Goal: Task Accomplishment & Management: Manage account settings

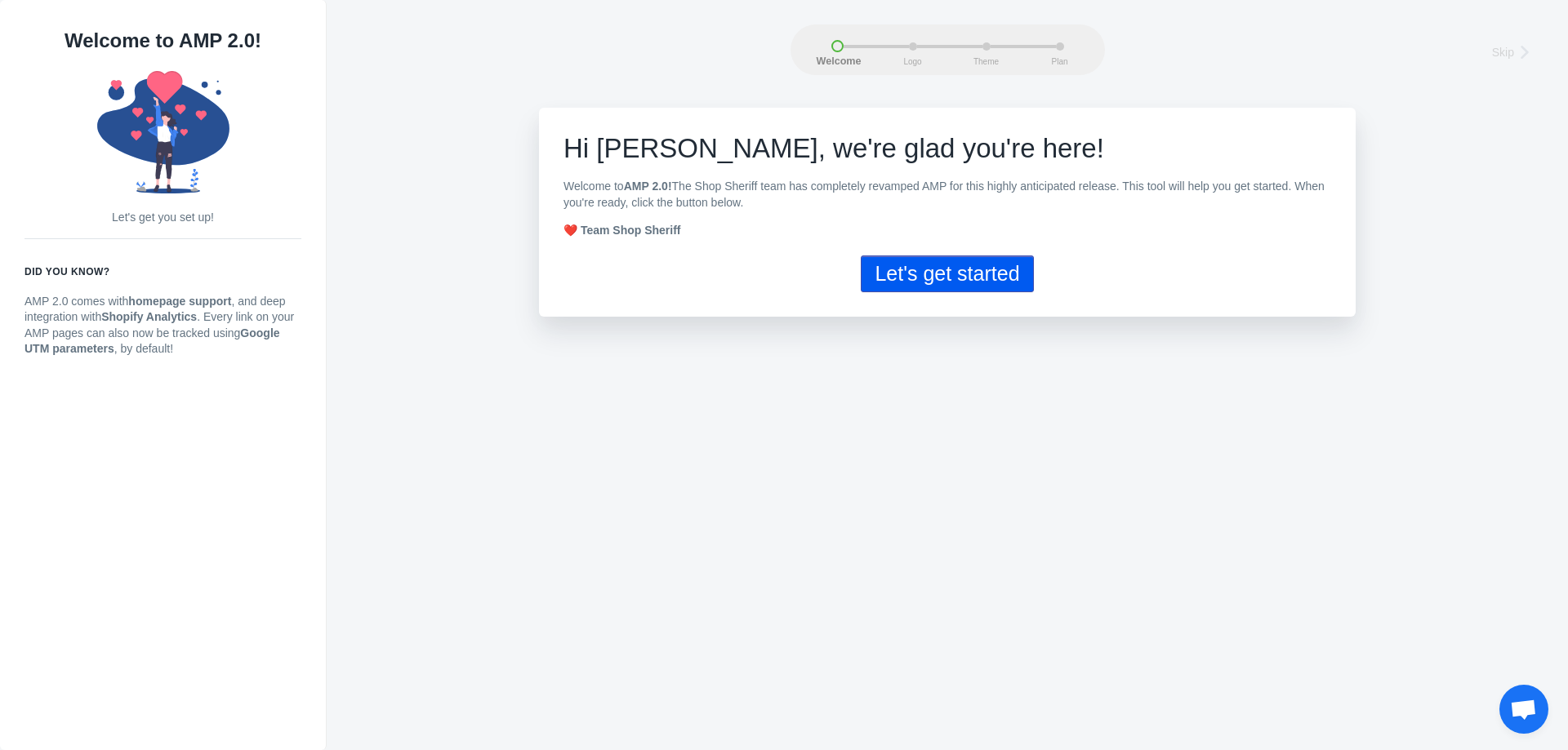
click at [945, 278] on button "Let's get started" at bounding box center [947, 273] width 172 height 37
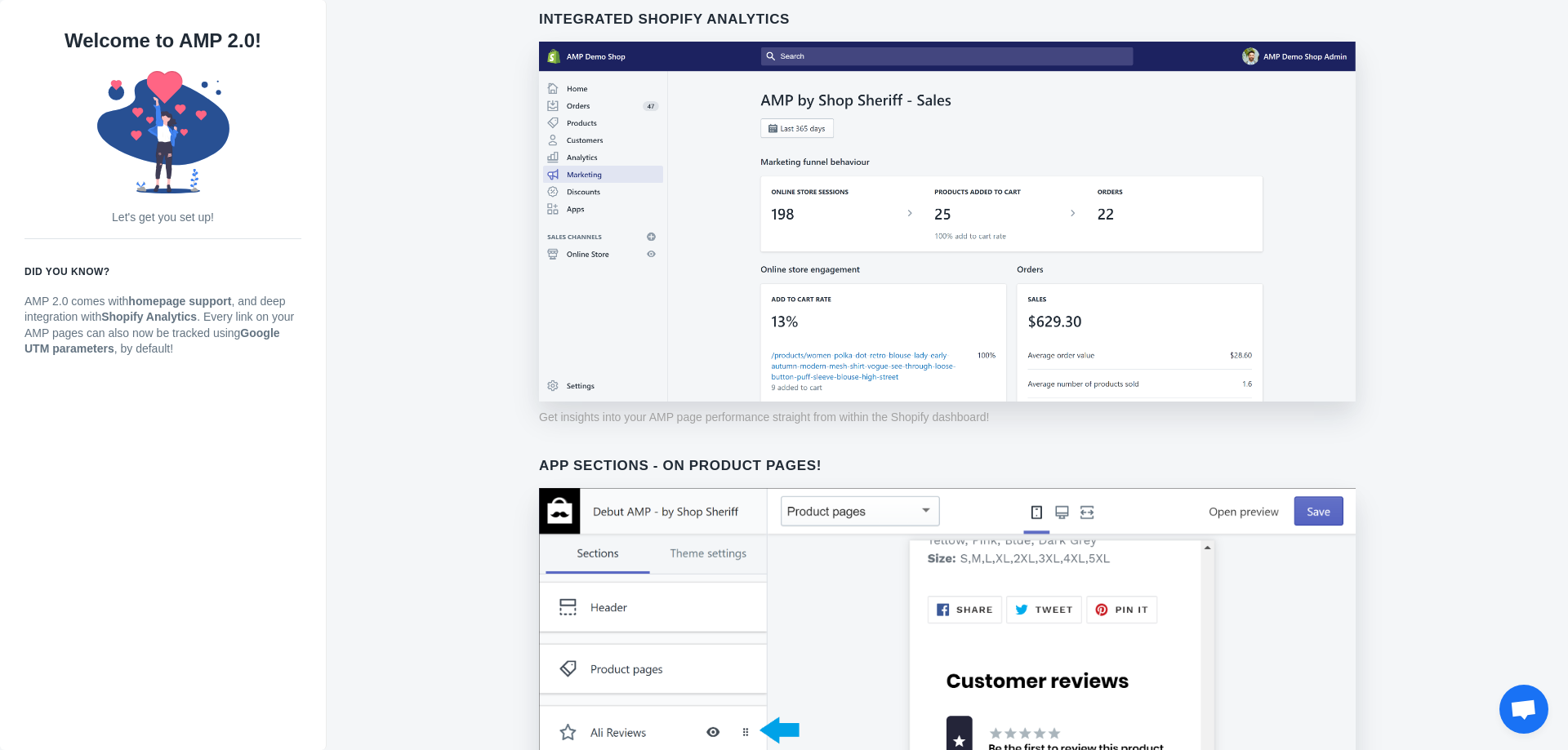
scroll to position [1157, 0]
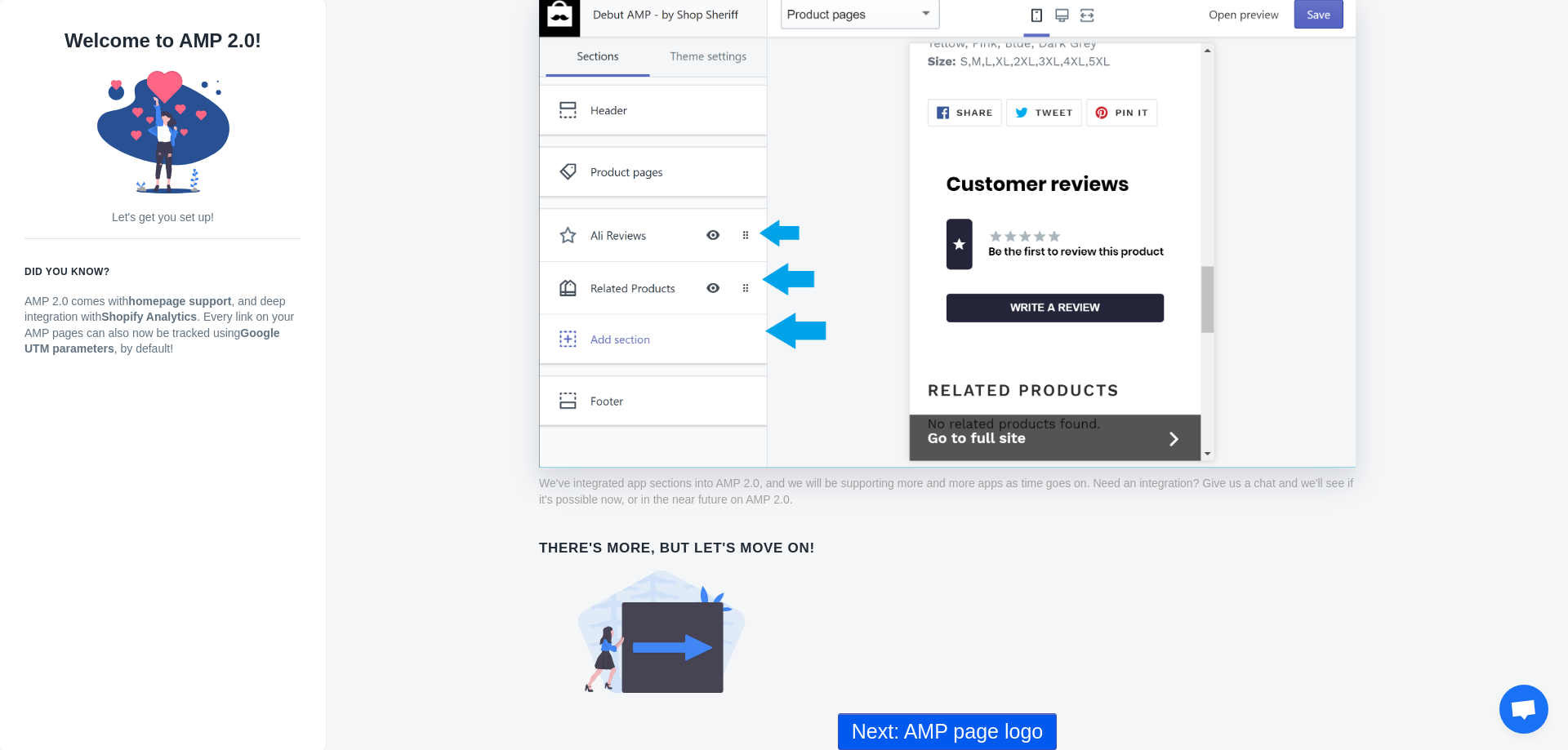
click at [992, 730] on button "Next: AMP page logo" at bounding box center [947, 732] width 219 height 37
click at [992, 729] on button "Next: AMP page logo" at bounding box center [947, 732] width 219 height 37
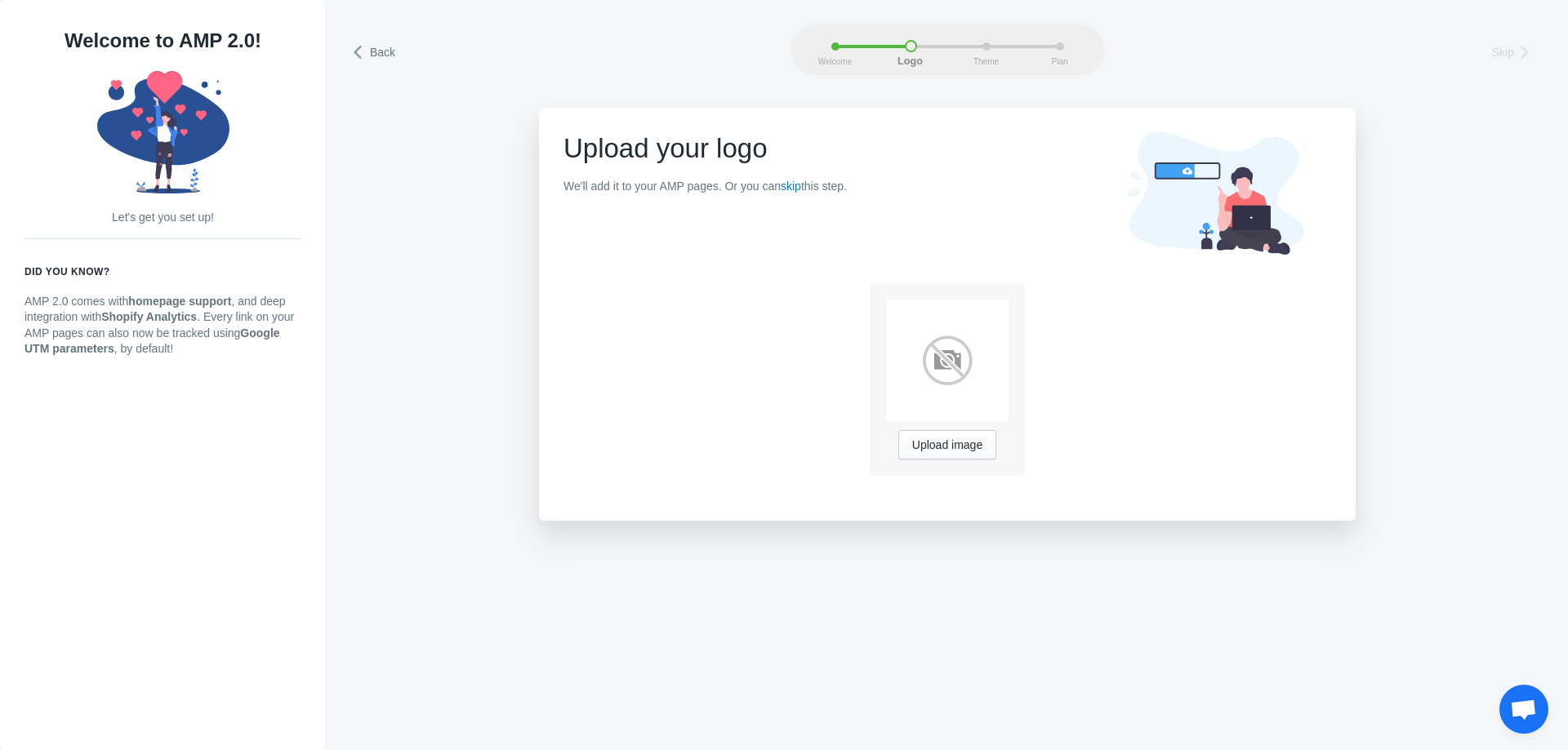
click at [993, 40] on div "Welcome Logo Theme Plan" at bounding box center [948, 49] width 315 height 50
click at [987, 65] on span "Theme" at bounding box center [986, 61] width 41 height 9
click at [987, 66] on span "Theme" at bounding box center [986, 61] width 41 height 9
click at [1181, 170] on use at bounding box center [1216, 194] width 176 height 123
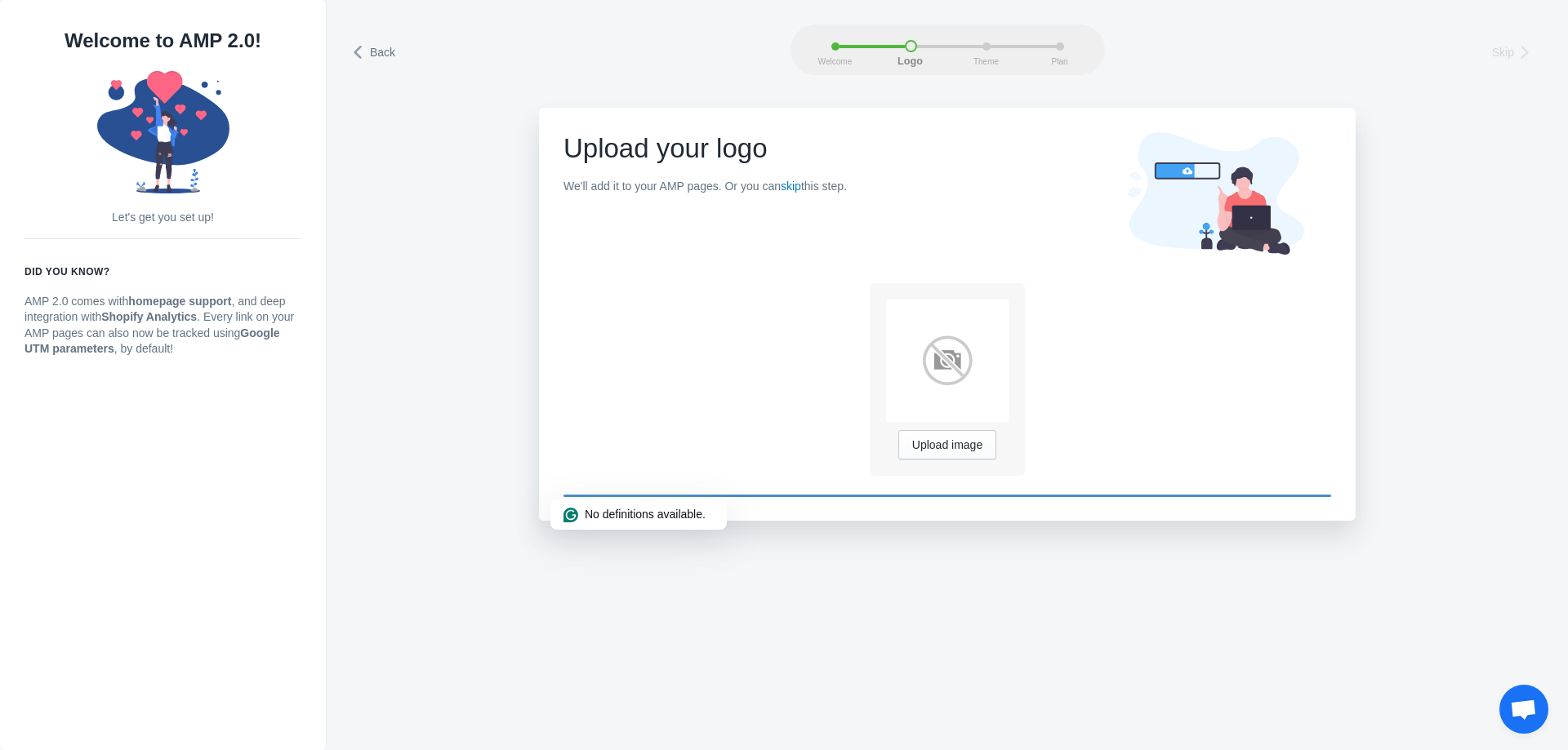
click at [1181, 170] on use at bounding box center [1216, 194] width 176 height 123
click at [615, 174] on div "Upload your logo We'll add it to your AMP pages. Or you can skip this step." at bounding box center [705, 170] width 284 height 75
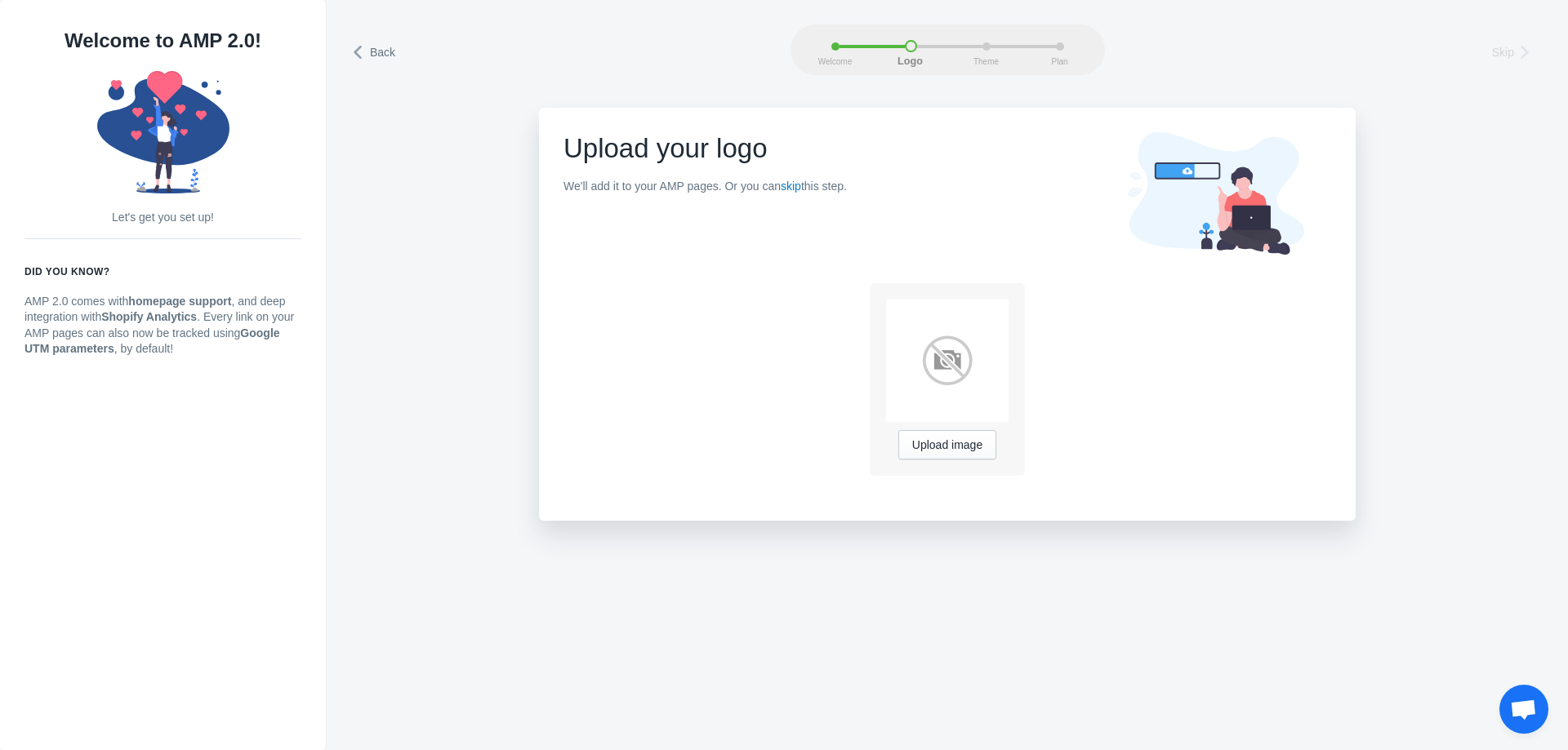
click at [615, 174] on div "Upload your logo We'll add it to your AMP pages. Or you can skip this step." at bounding box center [705, 170] width 284 height 75
click at [792, 188] on link "skip" at bounding box center [790, 186] width 20 height 13
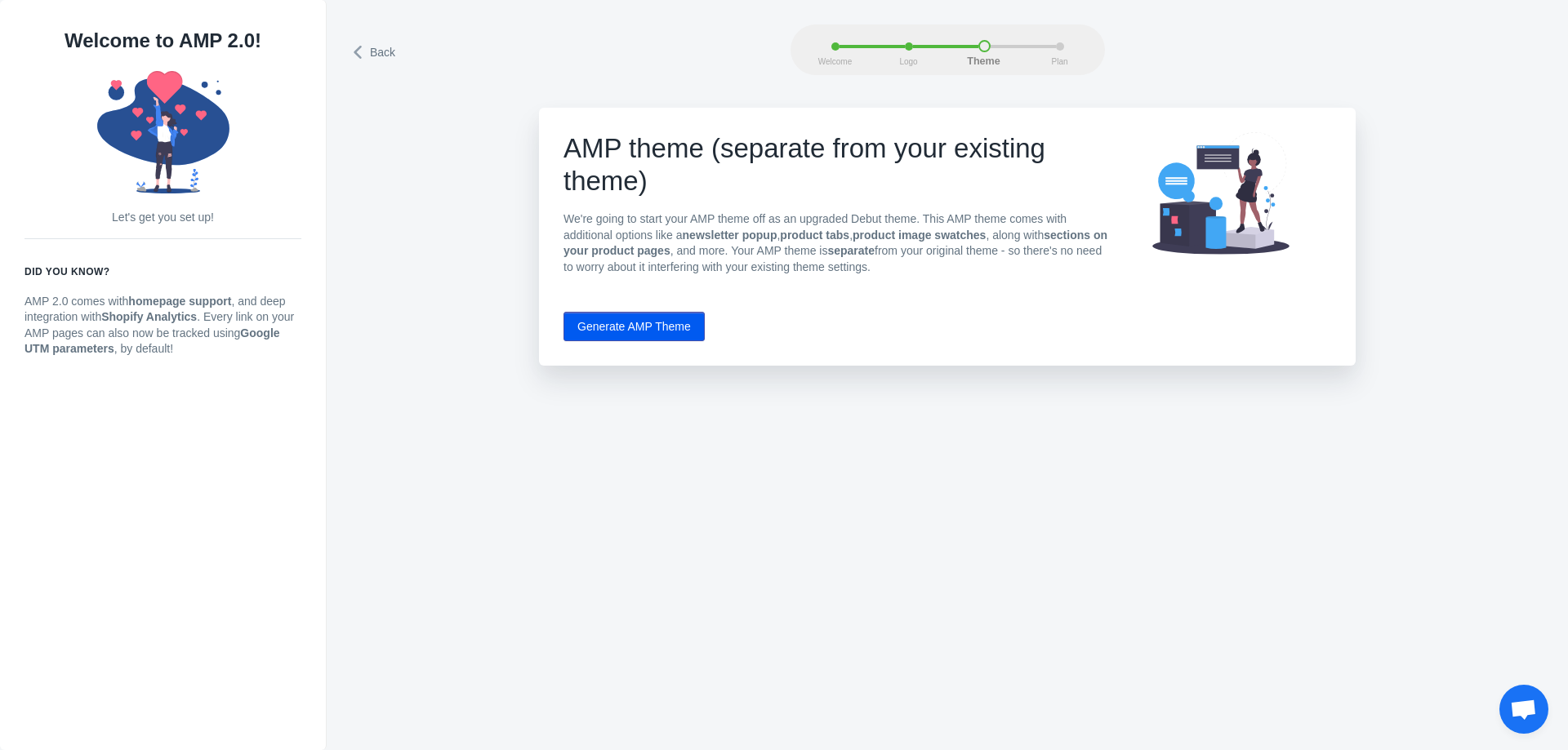
click at [633, 339] on button "Generate AMP Theme" at bounding box center [634, 327] width 141 height 29
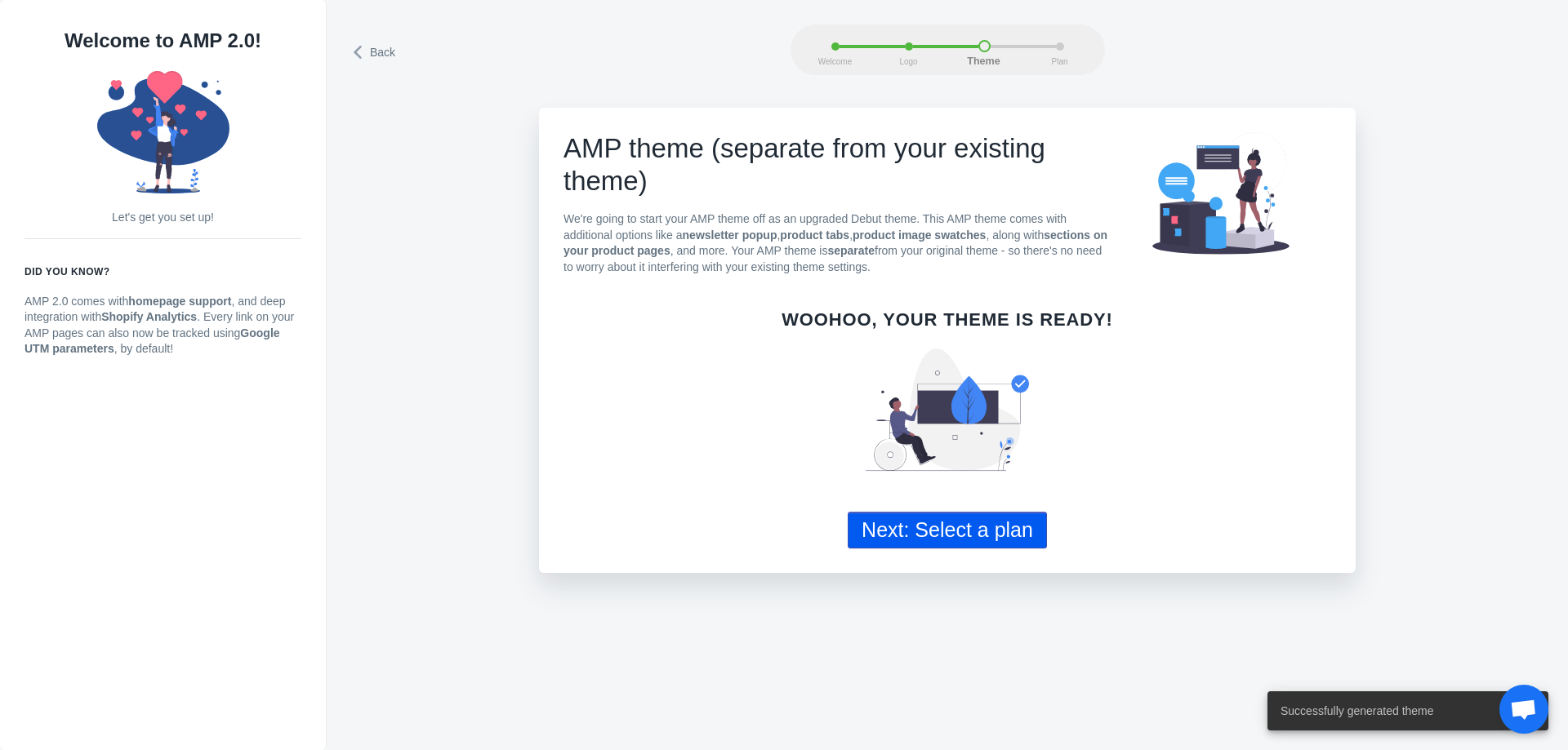
click at [992, 531] on button "Next: Select a plan" at bounding box center [947, 530] width 199 height 37
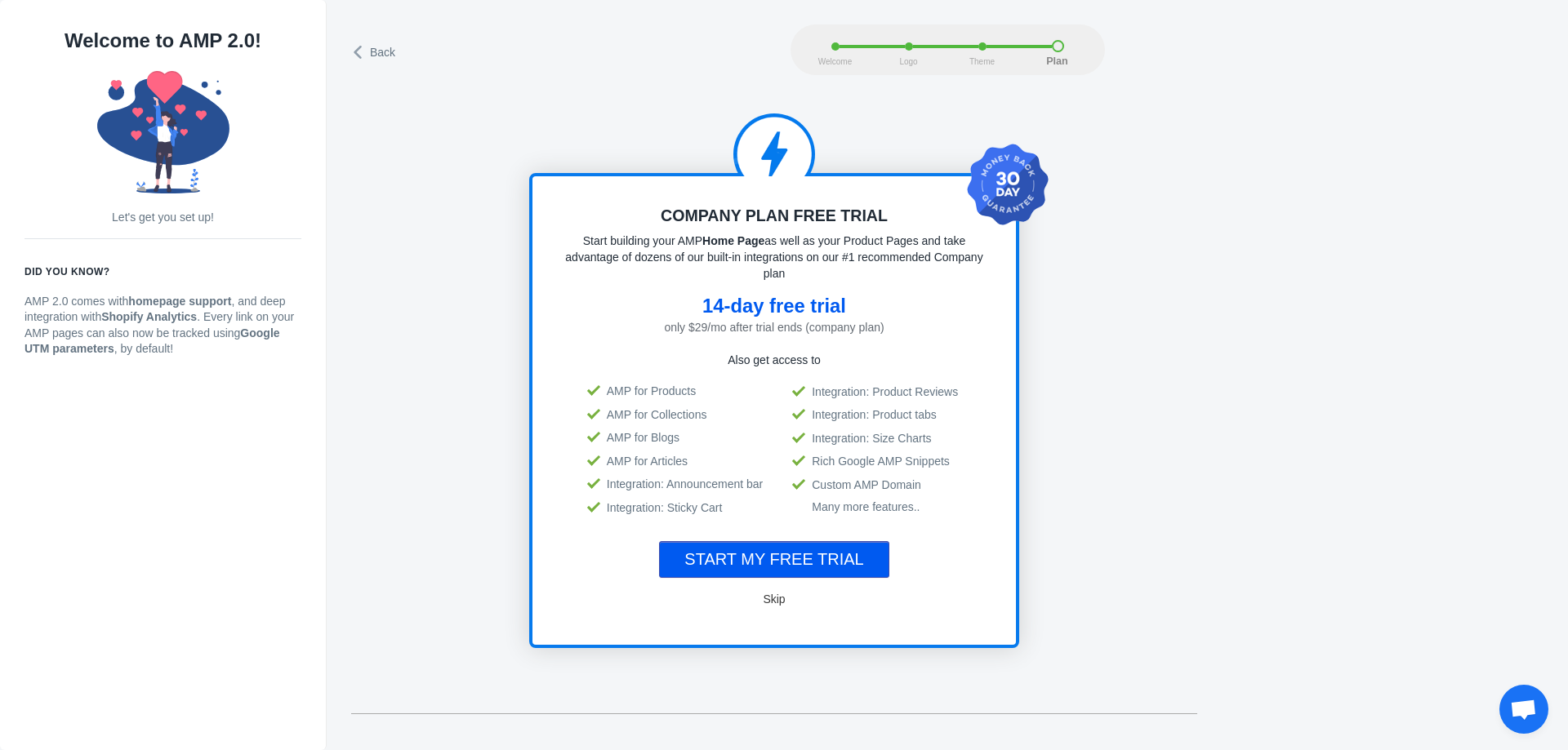
click at [767, 598] on span "Skip" at bounding box center [774, 599] width 22 height 13
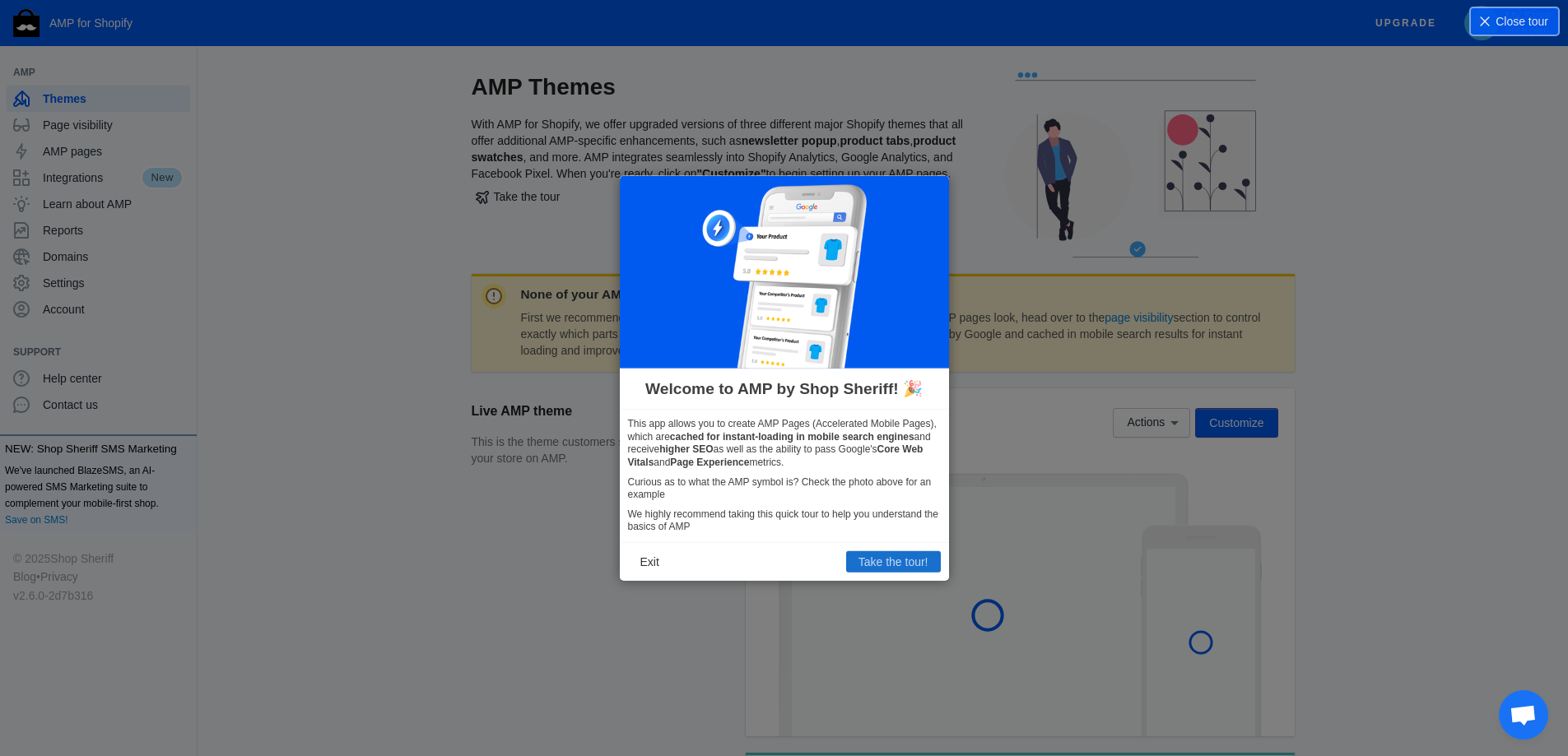
click at [922, 561] on button "Take the tour!" at bounding box center [894, 561] width 95 height 21
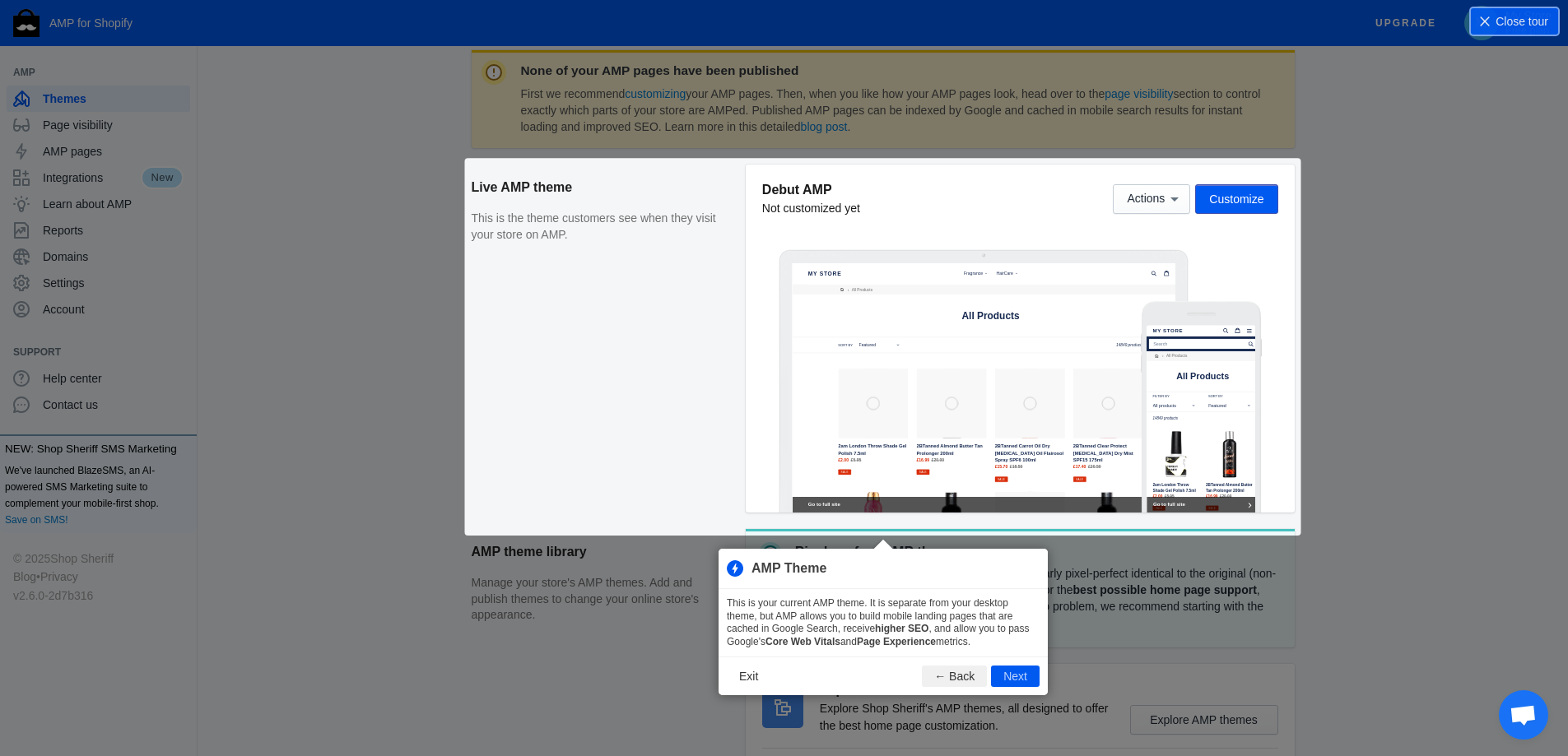
click at [1256, 203] on div "None of your AMP pages have been published First we recommend customizing your …" at bounding box center [883, 449] width 824 height 799
click at [1253, 212] on div "None of your AMP pages have been published First we recommend customizing your …" at bounding box center [883, 449] width 824 height 799
click at [1257, 195] on div "None of your AMP pages have been published First we recommend customizing your …" at bounding box center [883, 449] width 824 height 799
click at [1247, 196] on div "None of your AMP pages have been published First we recommend customizing your …" at bounding box center [883, 449] width 824 height 799
click at [1242, 195] on div "None of your AMP pages have been published First we recommend customizing your …" at bounding box center [883, 449] width 824 height 799
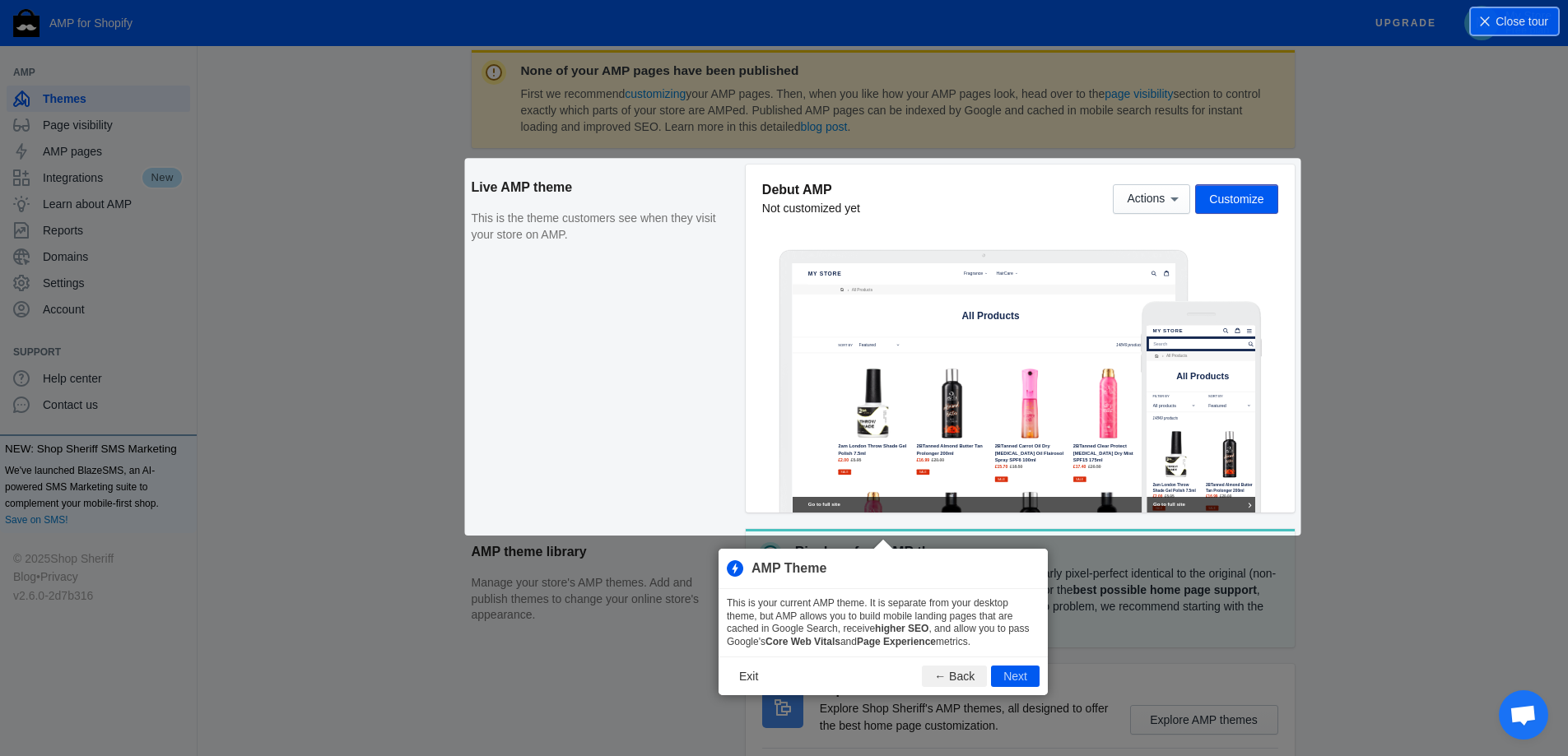
click at [1229, 208] on div "None of your AMP pages have been published First we recommend customizing your …" at bounding box center [883, 449] width 824 height 799
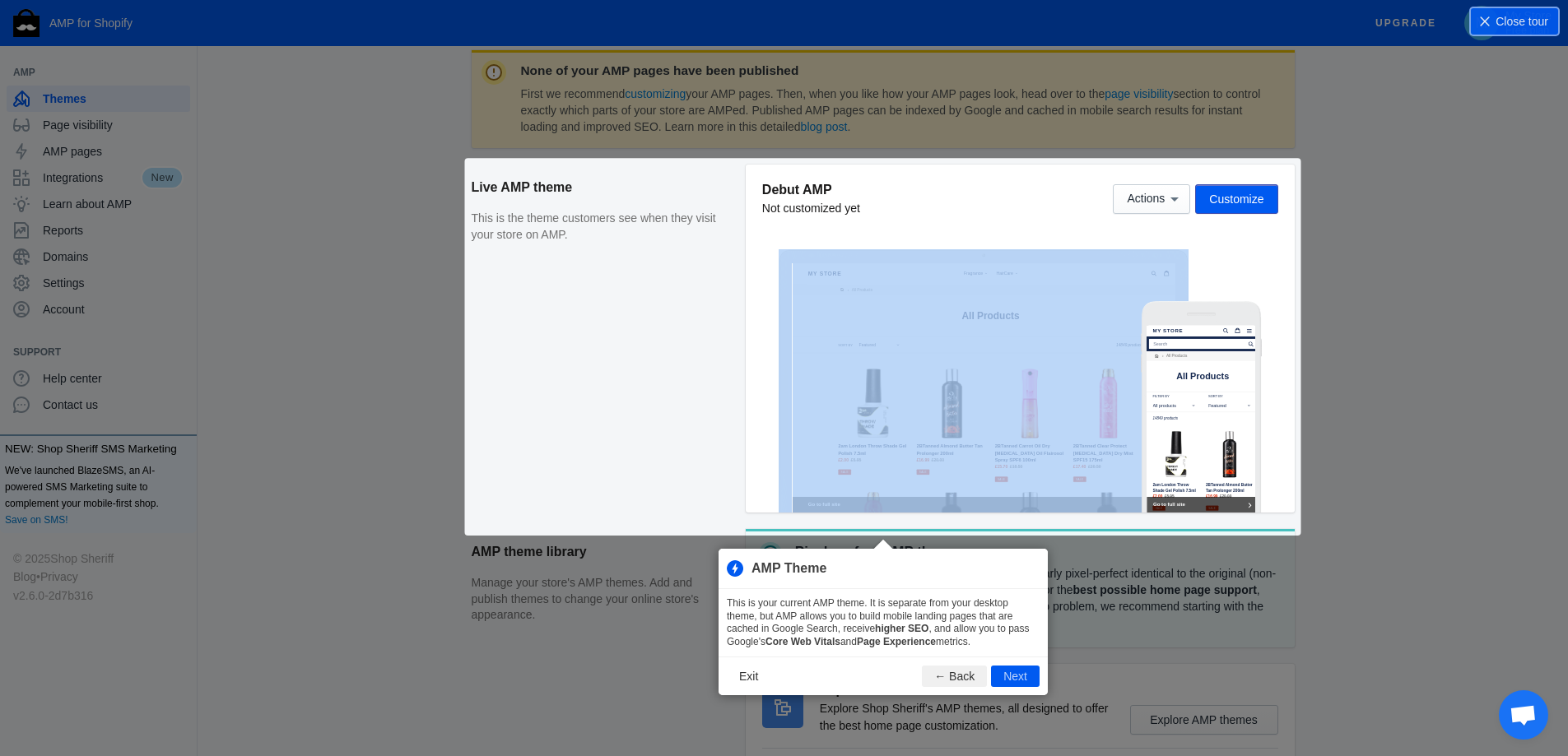
click at [1229, 208] on div "None of your AMP pages have been published First we recommend customizing your …" at bounding box center [883, 449] width 824 height 799
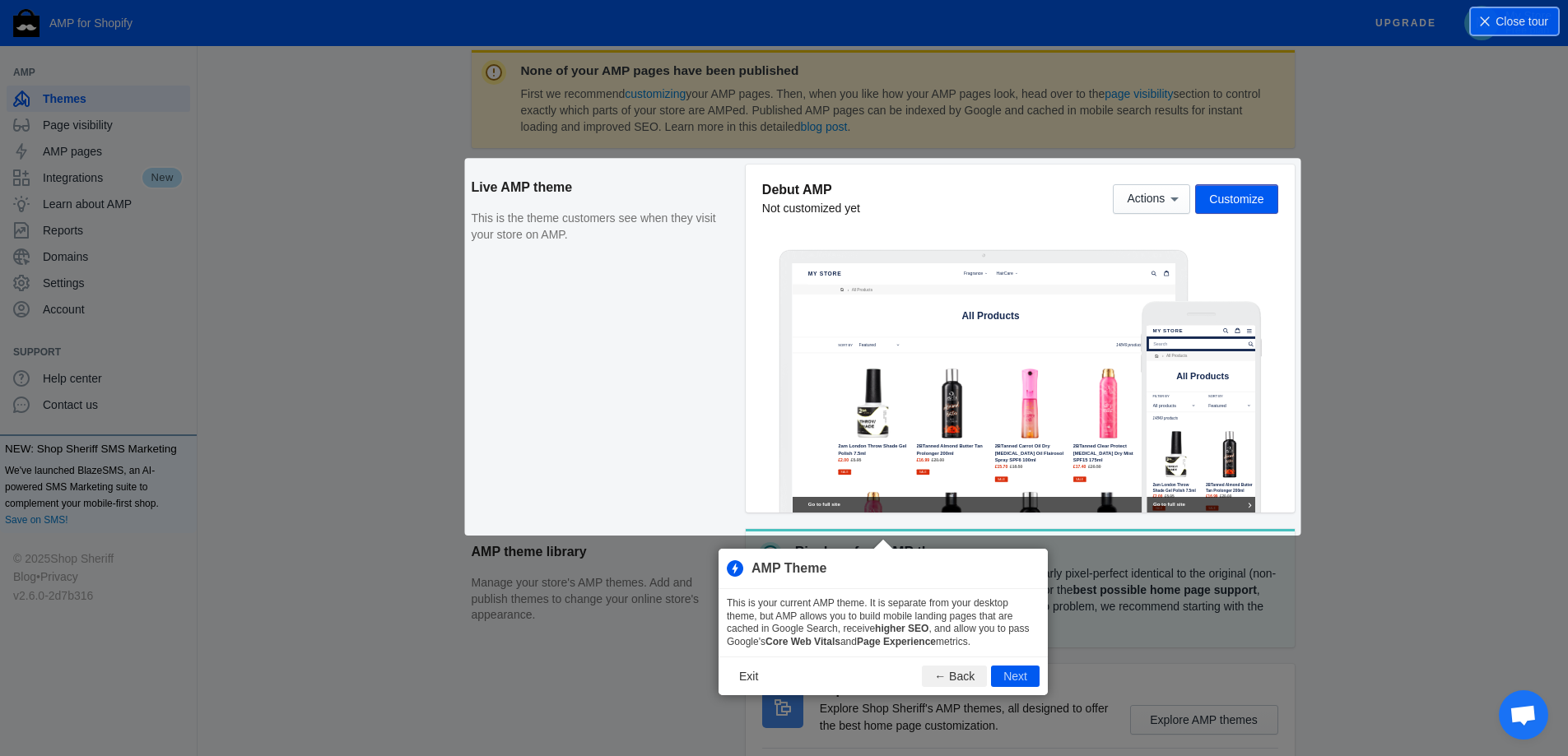
click at [1242, 200] on div "None of your AMP pages have been published First we recommend customizing your …" at bounding box center [883, 449] width 824 height 799
click at [1144, 193] on div "None of your AMP pages have been published First we recommend customizing your …" at bounding box center [883, 449] width 824 height 799
click at [1131, 205] on div "None of your AMP pages have been published First we recommend customizing your …" at bounding box center [883, 449] width 824 height 799
click at [1020, 672] on button "Next" at bounding box center [1016, 676] width 49 height 21
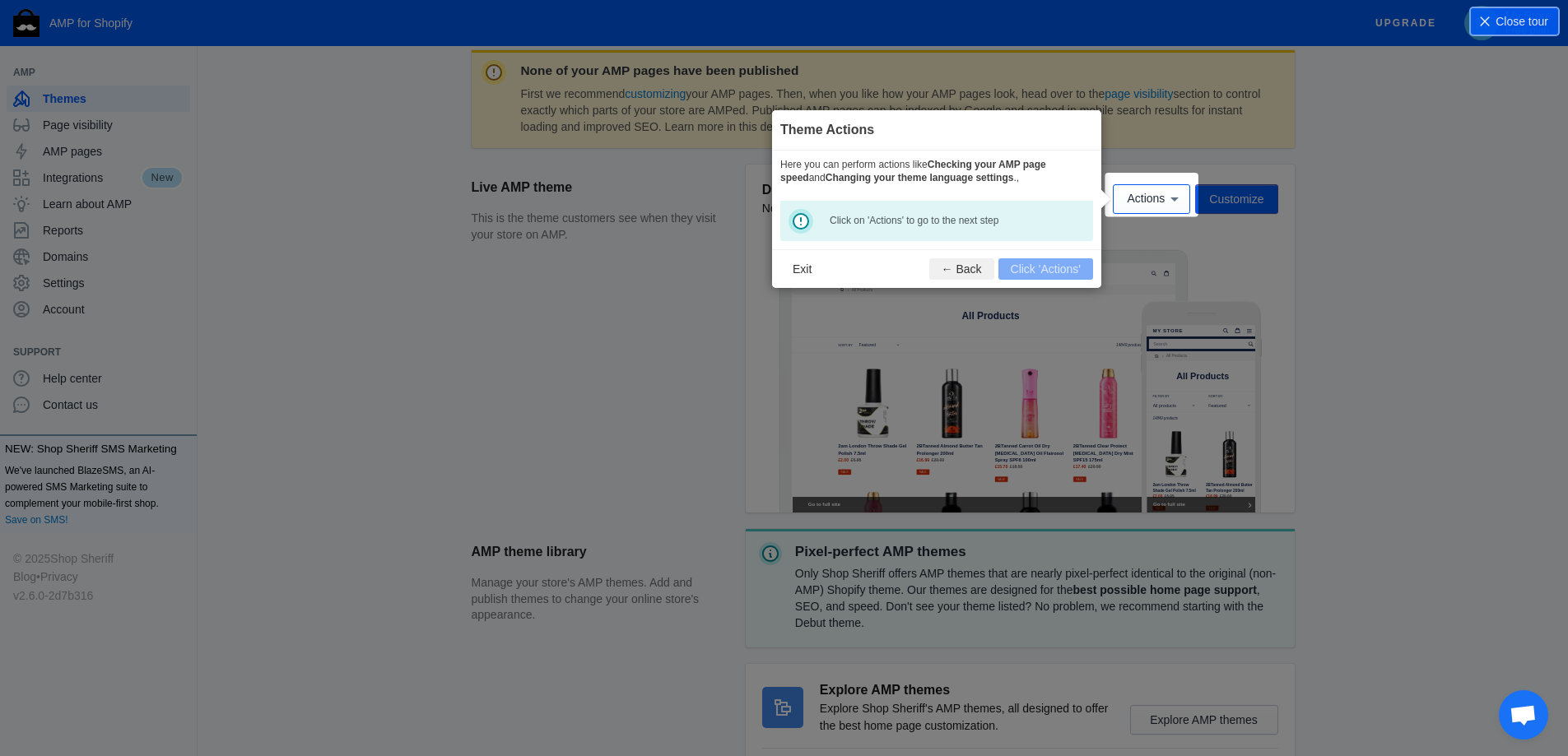
scroll to position [242, 0]
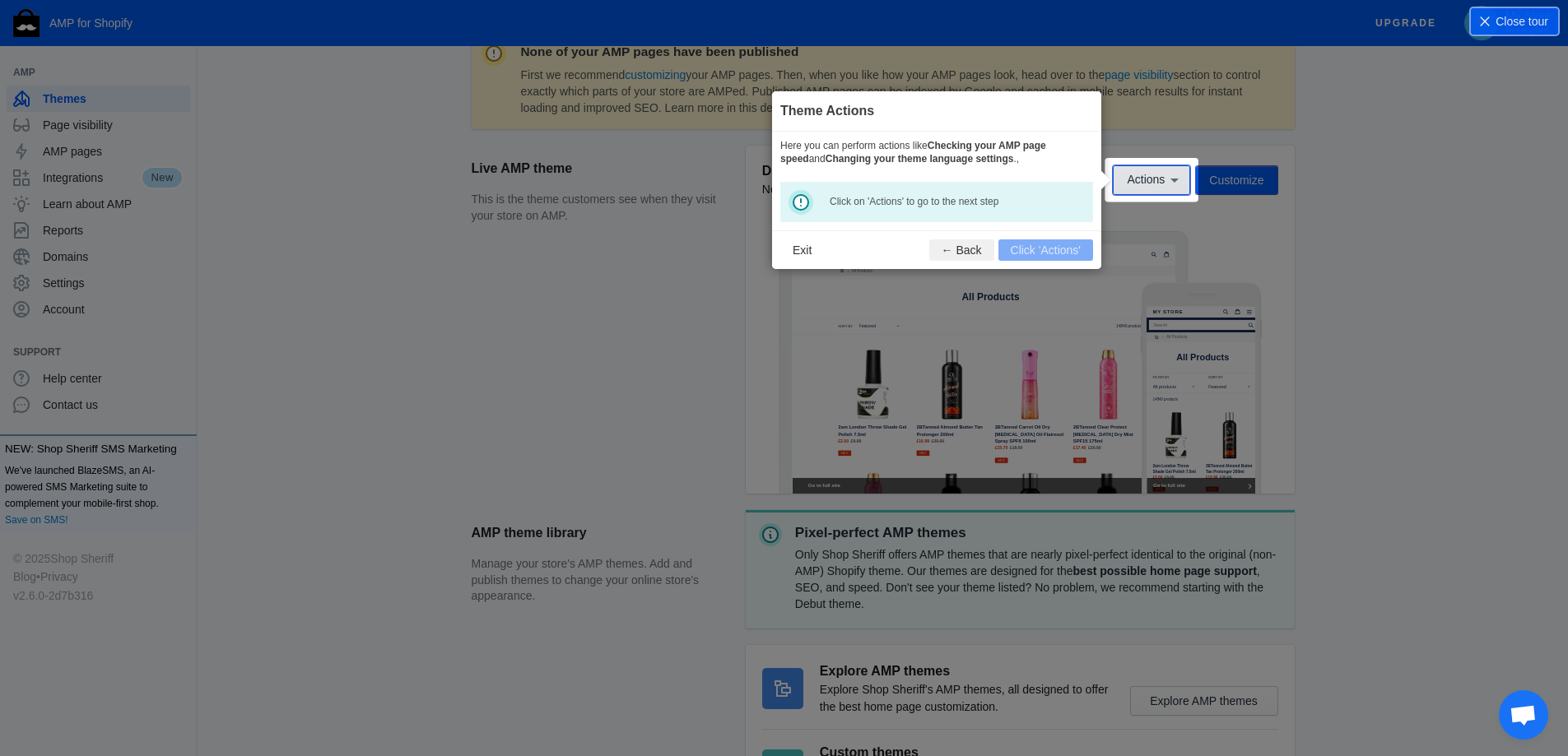
click at [1168, 170] on button "Actions" at bounding box center [1152, 180] width 77 height 30
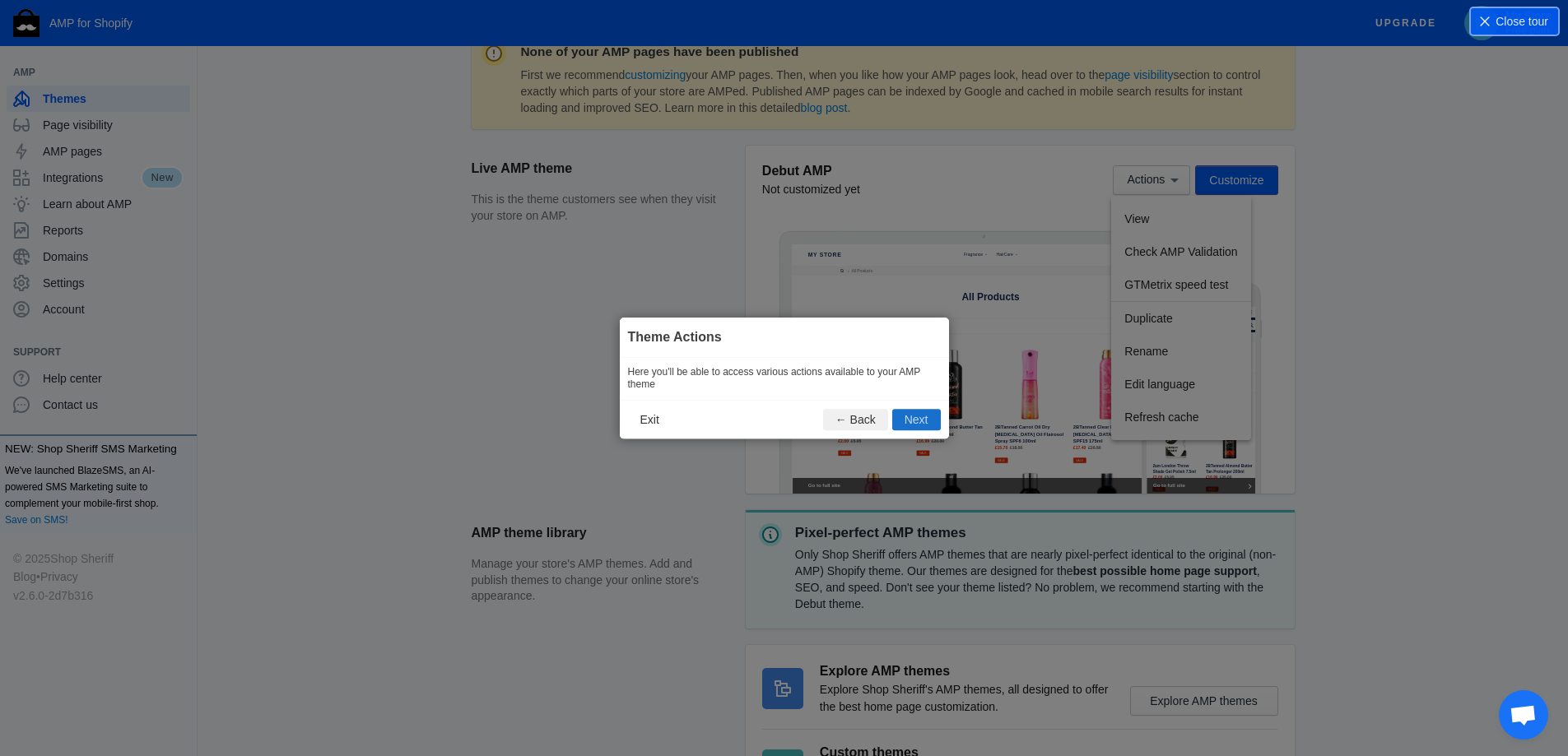
click at [915, 419] on button "Next" at bounding box center [917, 419] width 49 height 21
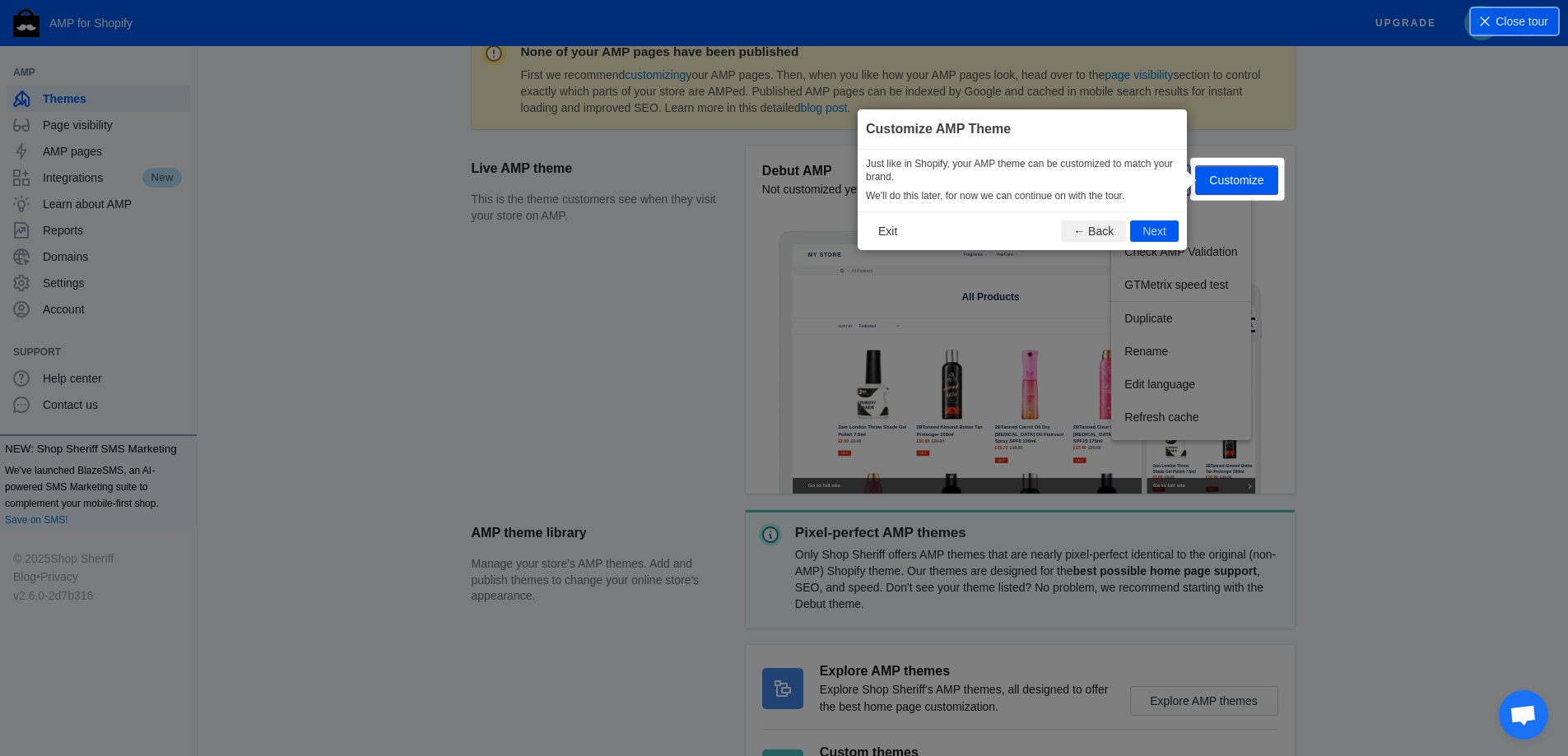
scroll to position [243, 0]
click at [1150, 230] on button "Next" at bounding box center [1154, 230] width 49 height 21
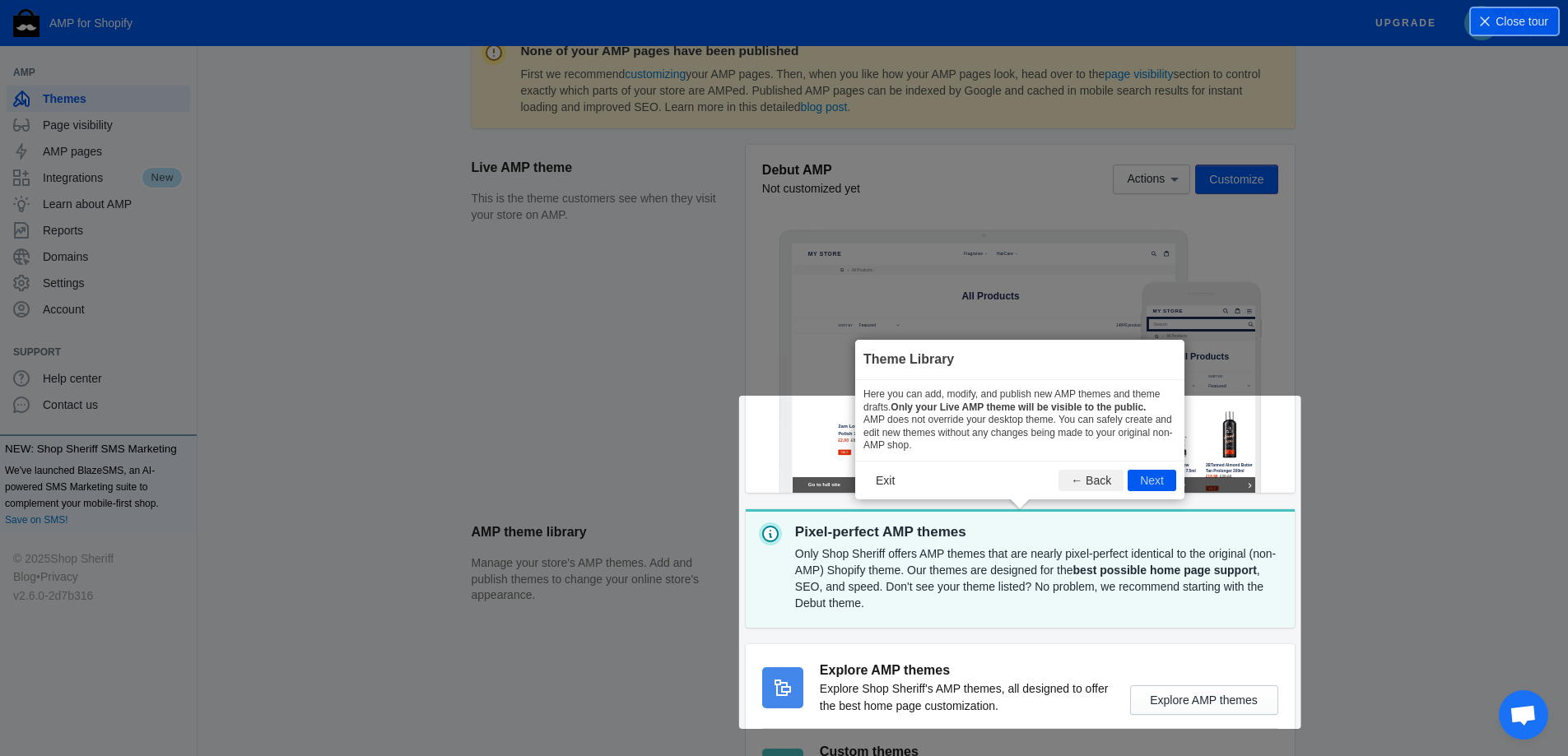
scroll to position [393, 0]
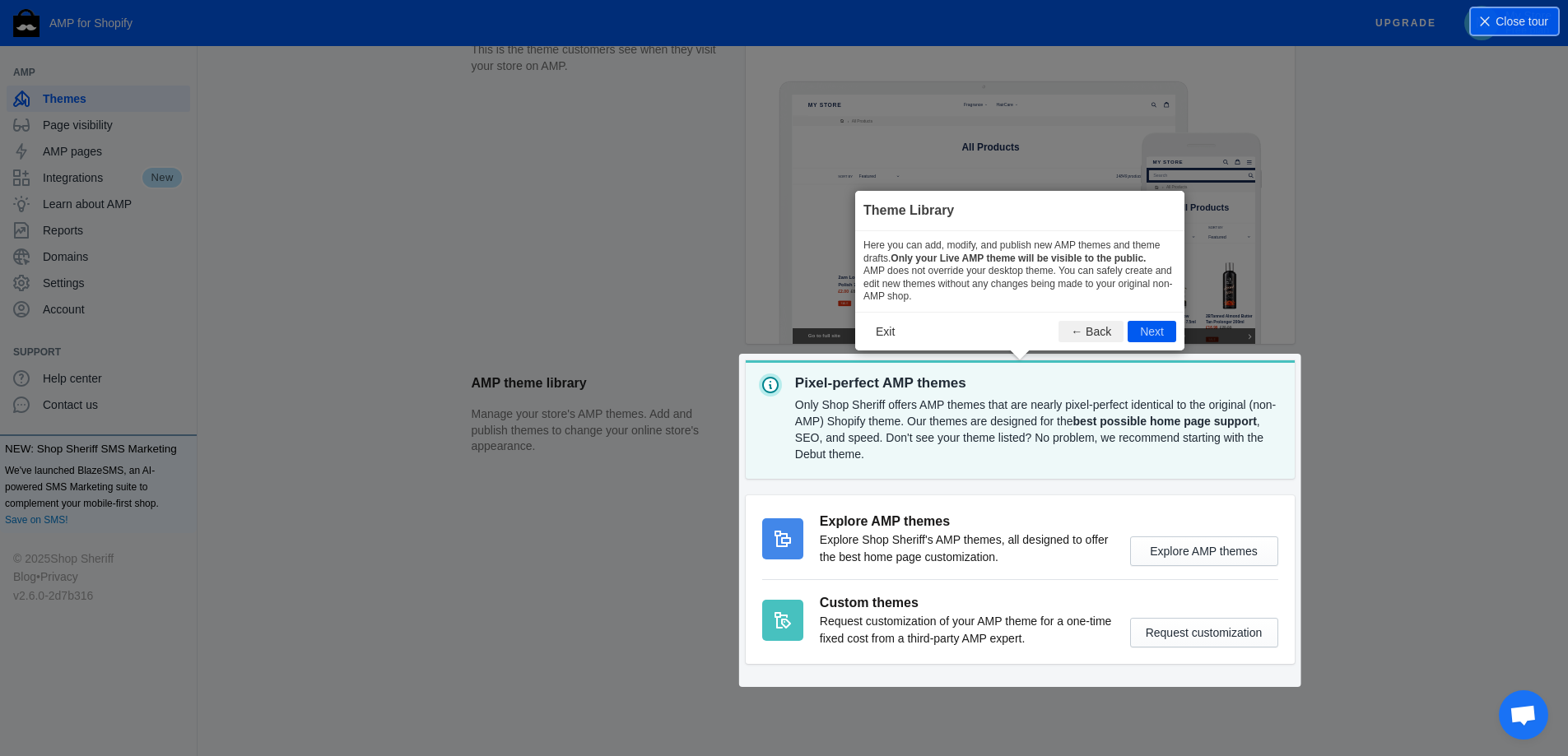
click at [1207, 633] on section "AMP theme library Manage your store's AMP themes. Add and publish themes to cha…" at bounding box center [883, 520] width 824 height 320
click at [1180, 632] on section "AMP theme library Manage your store's AMP themes. Add and publish themes to cha…" at bounding box center [883, 520] width 824 height 320
drag, startPoint x: 1180, startPoint y: 632, endPoint x: 1230, endPoint y: 642, distance: 51.0
click at [1182, 632] on section "AMP theme library Manage your store's AMP themes. Add and publish themes to cha…" at bounding box center [883, 520] width 824 height 320
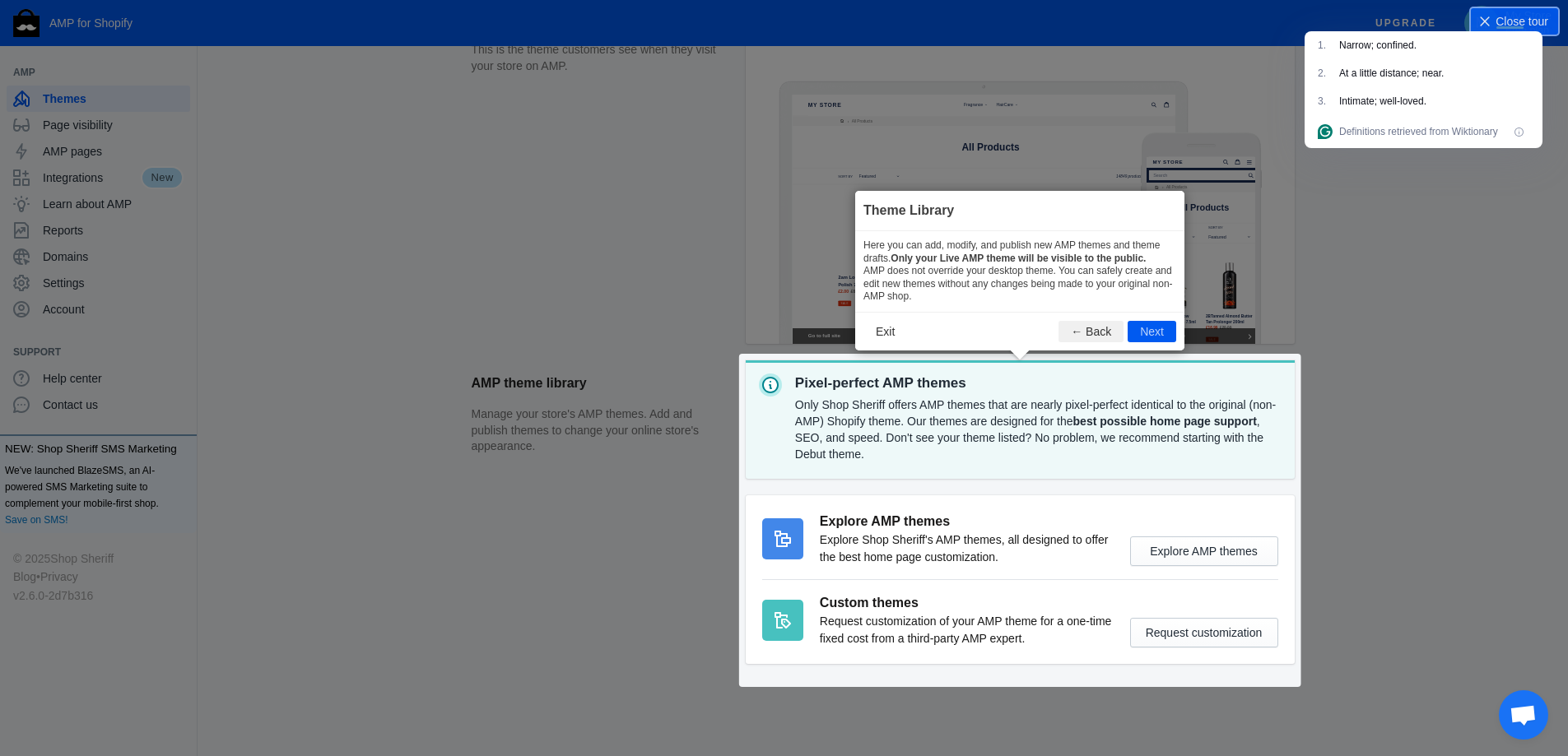
click at [1222, 638] on section "AMP theme library Manage your store's AMP themes. Add and publish themes to cha…" at bounding box center [883, 520] width 824 height 320
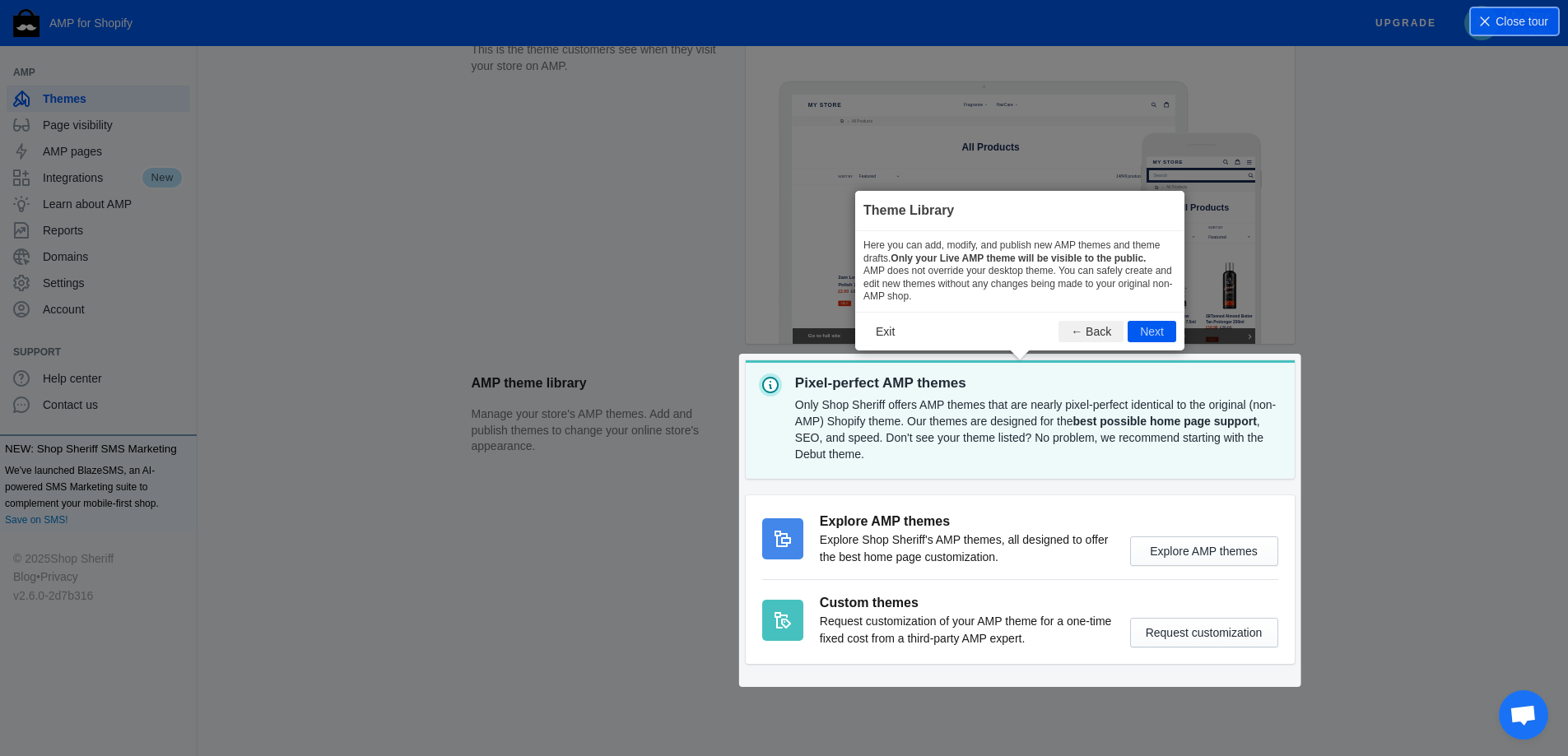
click at [1225, 559] on section "AMP theme library Manage your store's AMP themes. Add and publish themes to cha…" at bounding box center [883, 520] width 824 height 320
click at [1204, 550] on section "AMP theme library Manage your store's AMP themes. Add and publish themes to cha…" at bounding box center [883, 520] width 824 height 320
click at [1360, 324] on icon at bounding box center [790, 378] width 1581 height 756
click at [1151, 325] on button "Next" at bounding box center [1152, 331] width 49 height 21
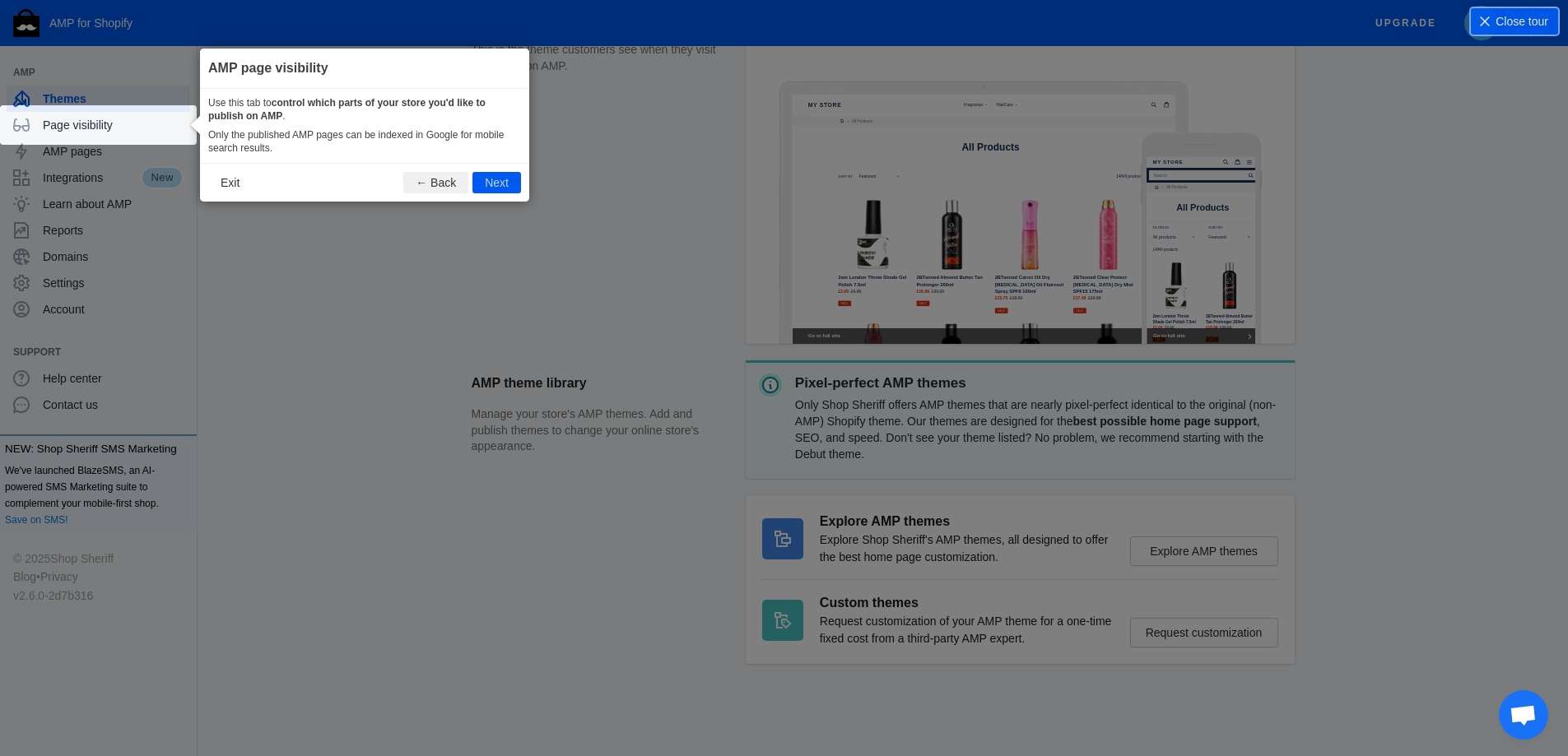
click at [491, 180] on button "Next" at bounding box center [496, 183] width 49 height 21
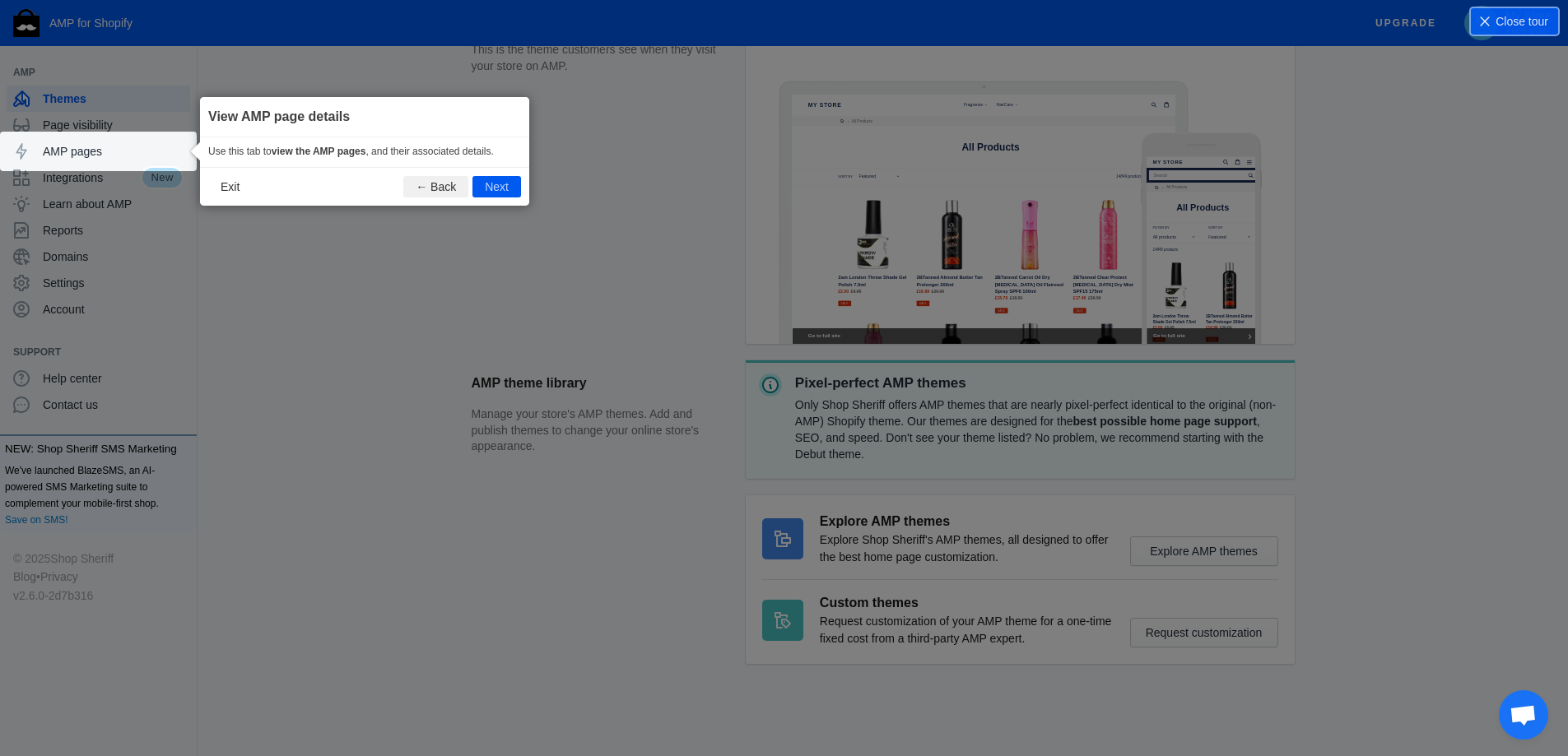
click at [496, 202] on footer "Exit ← Back Next" at bounding box center [364, 186] width 329 height 39
click at [499, 185] on button "Next" at bounding box center [496, 186] width 49 height 21
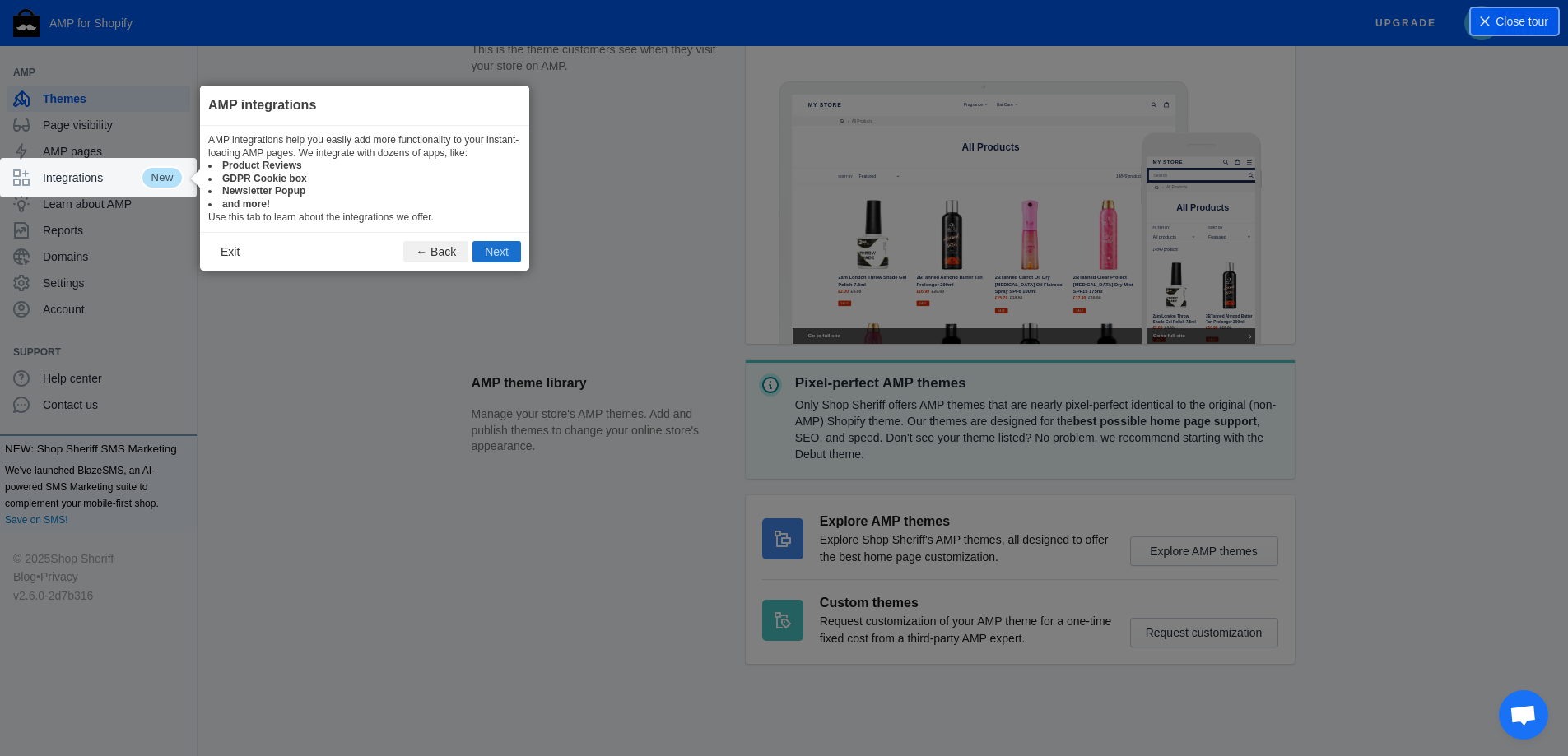
click at [505, 249] on button "Next" at bounding box center [496, 252] width 49 height 21
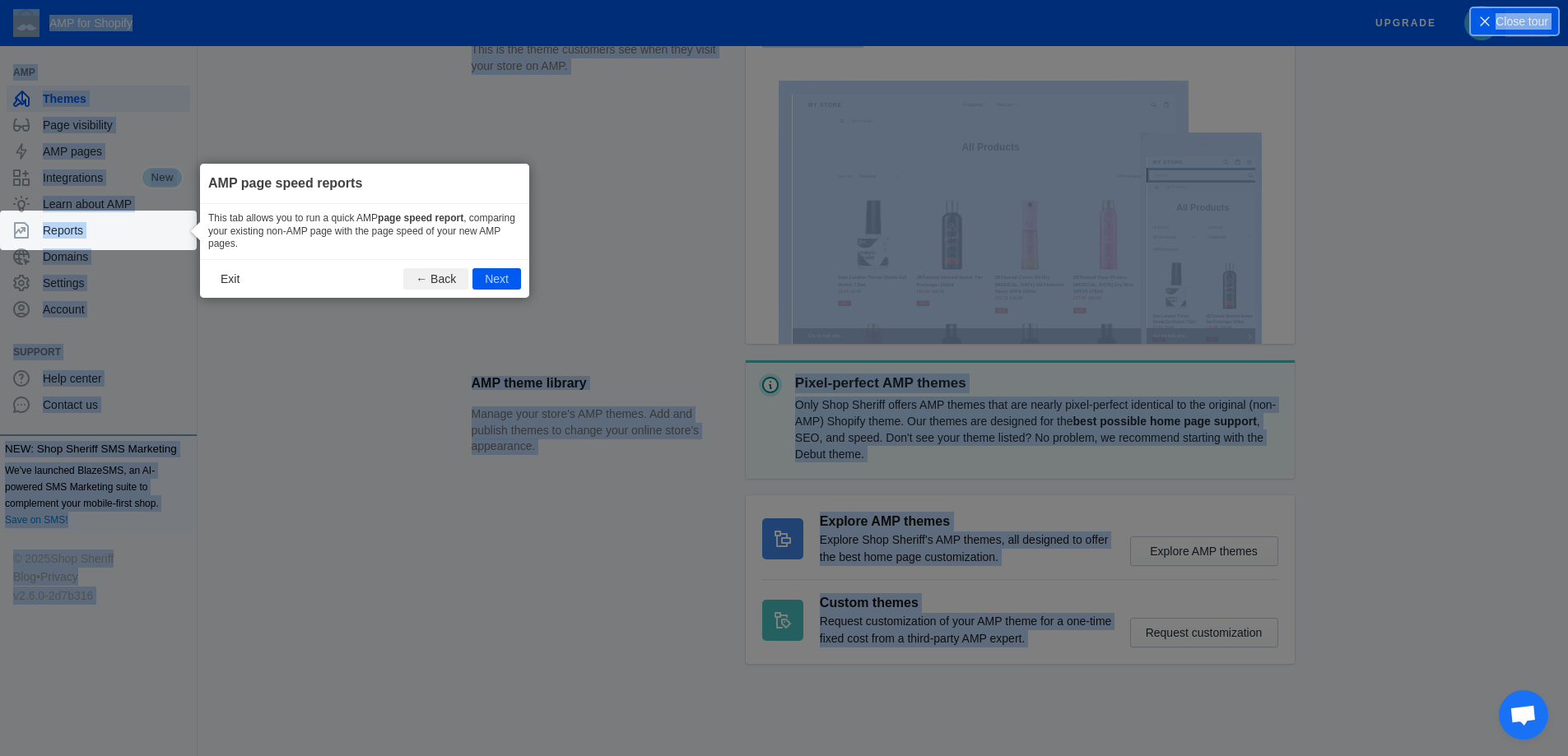
click at [505, 249] on div "This tab allows you to run a quick AMP page speed report , comparing your exist…" at bounding box center [364, 231] width 329 height 55
click at [505, 271] on button "Next" at bounding box center [496, 278] width 49 height 21
click at [505, 271] on icon at bounding box center [790, 378] width 1581 height 756
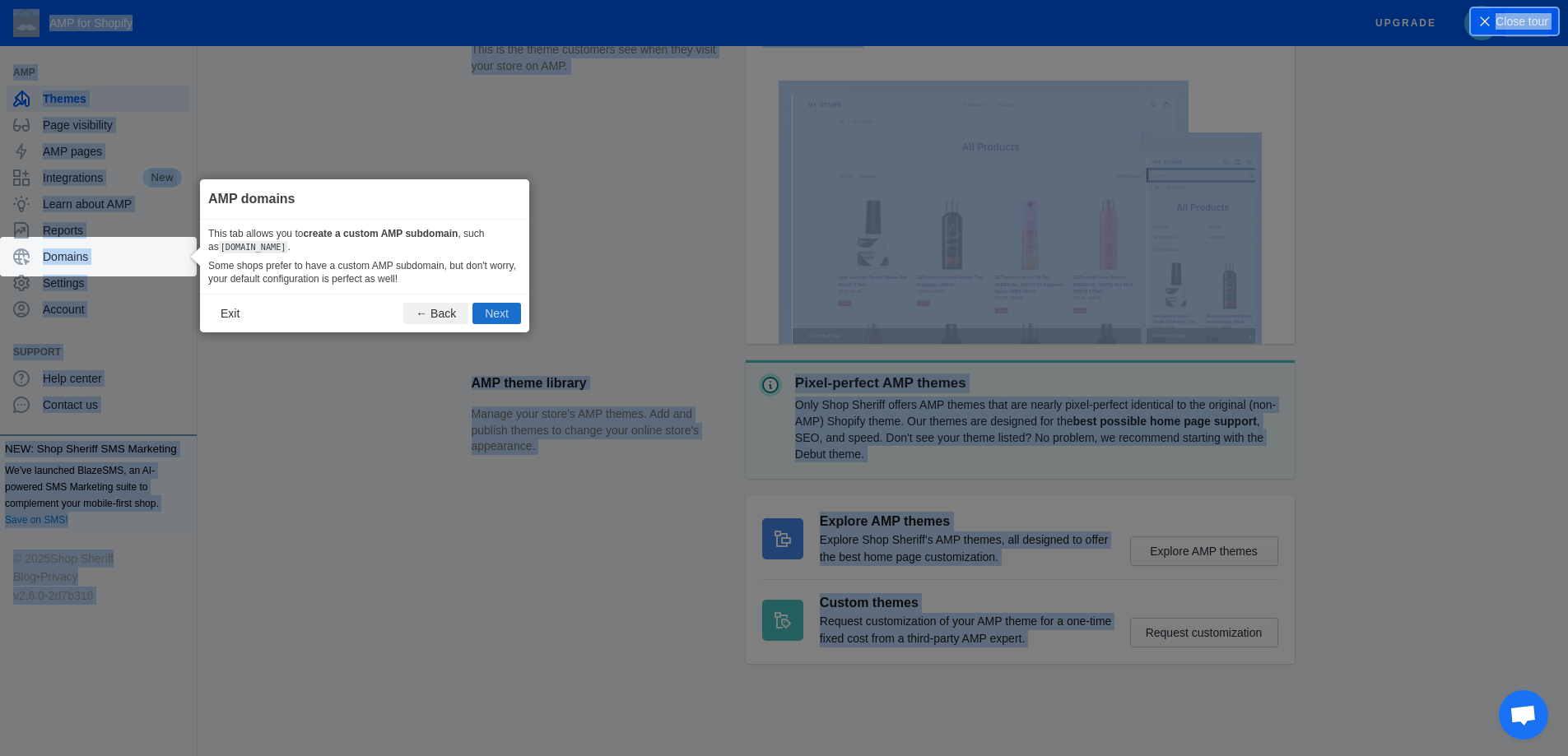
click at [495, 325] on button "Next" at bounding box center [496, 313] width 49 height 21
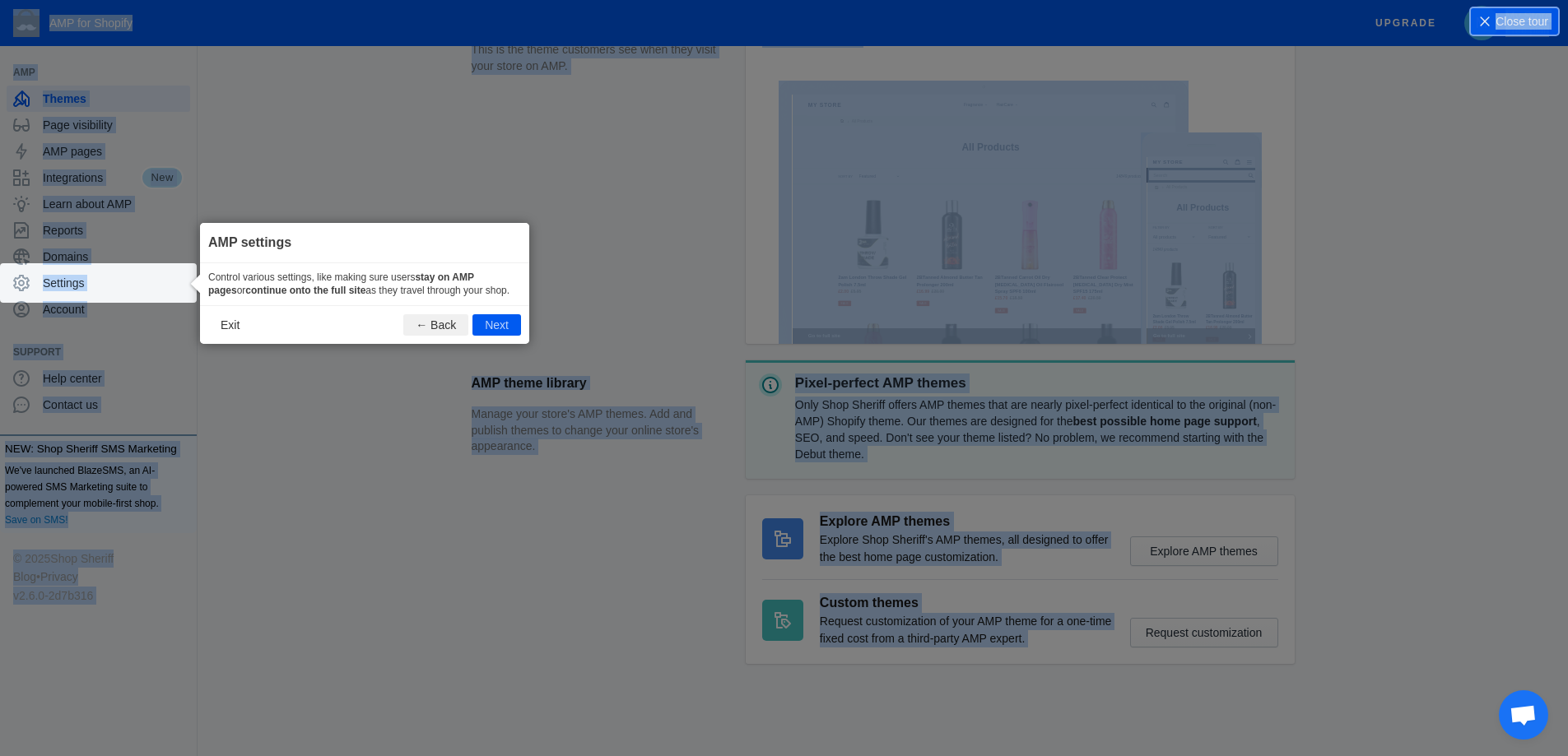
click at [495, 325] on button "Next" at bounding box center [496, 325] width 49 height 21
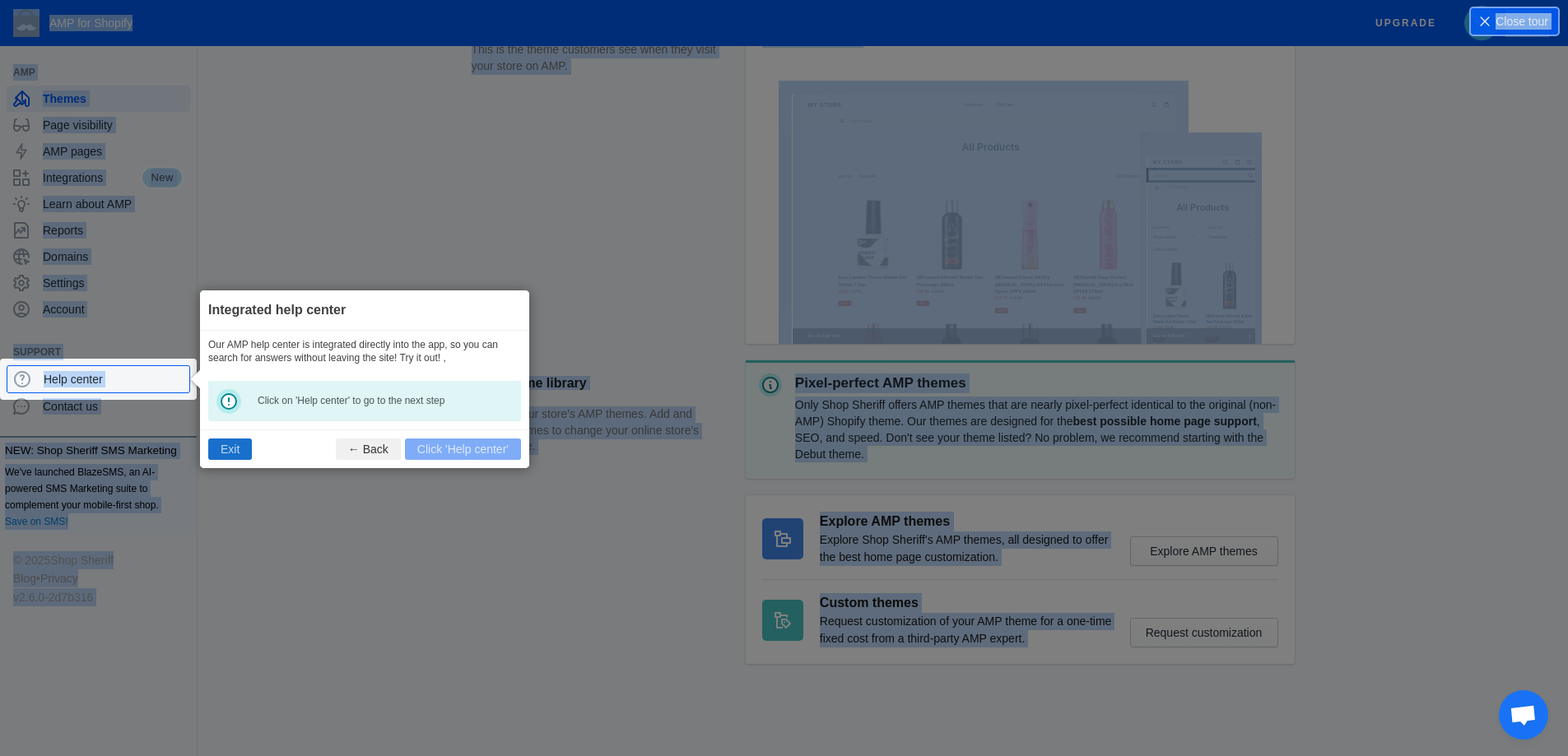
click at [226, 452] on button "Exit" at bounding box center [230, 449] width 43 height 21
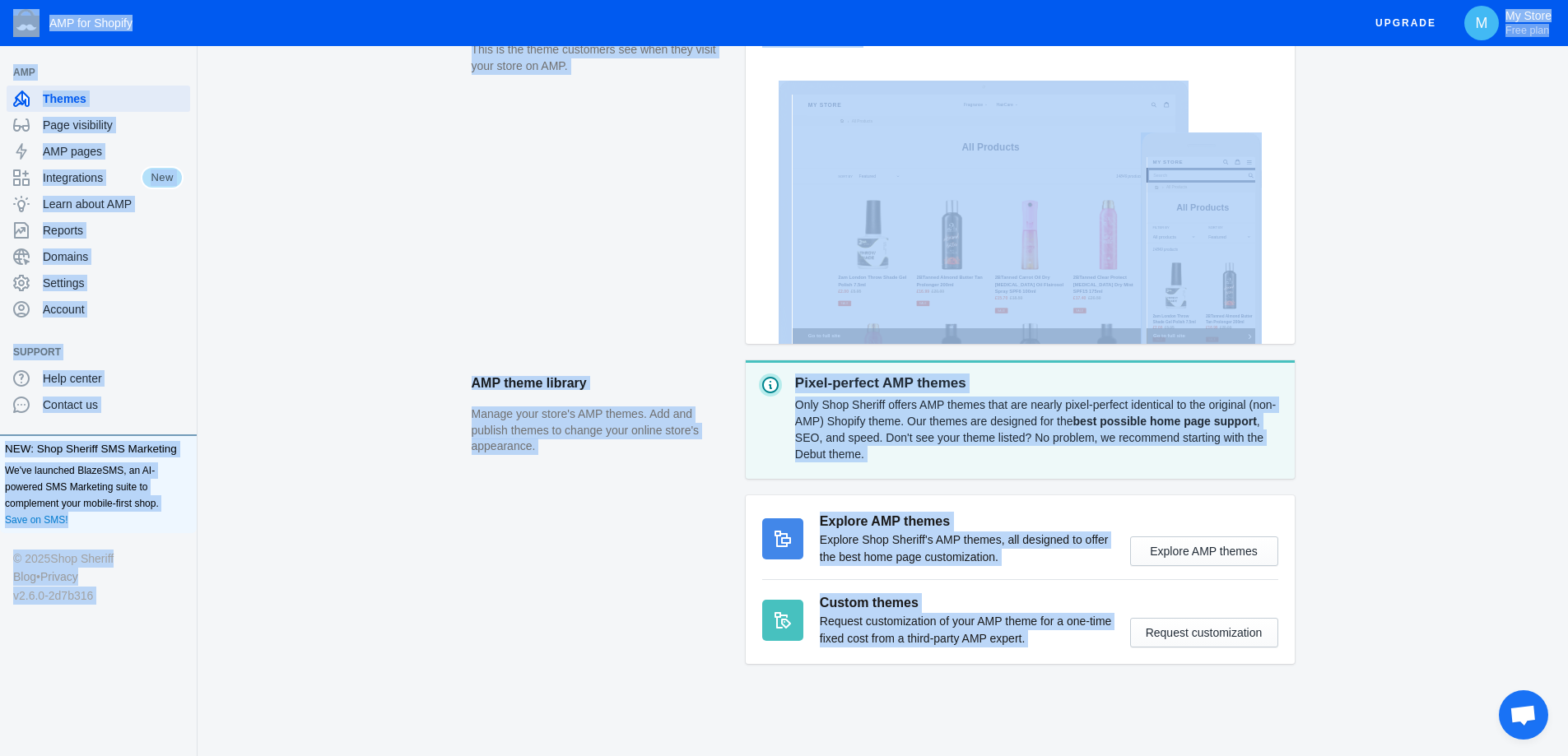
scroll to position [0, 0]
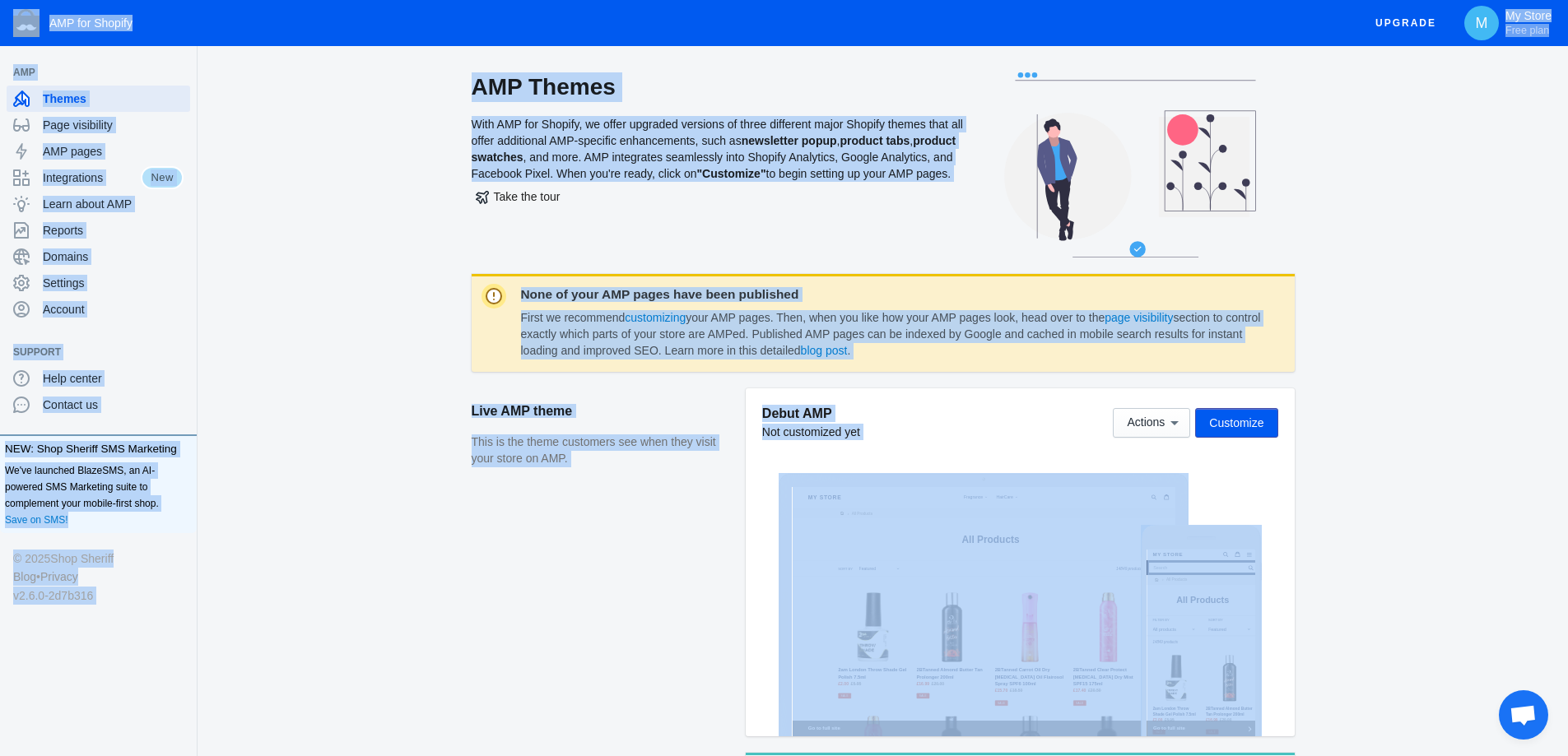
click at [1244, 417] on span "Customize" at bounding box center [1236, 423] width 54 height 13
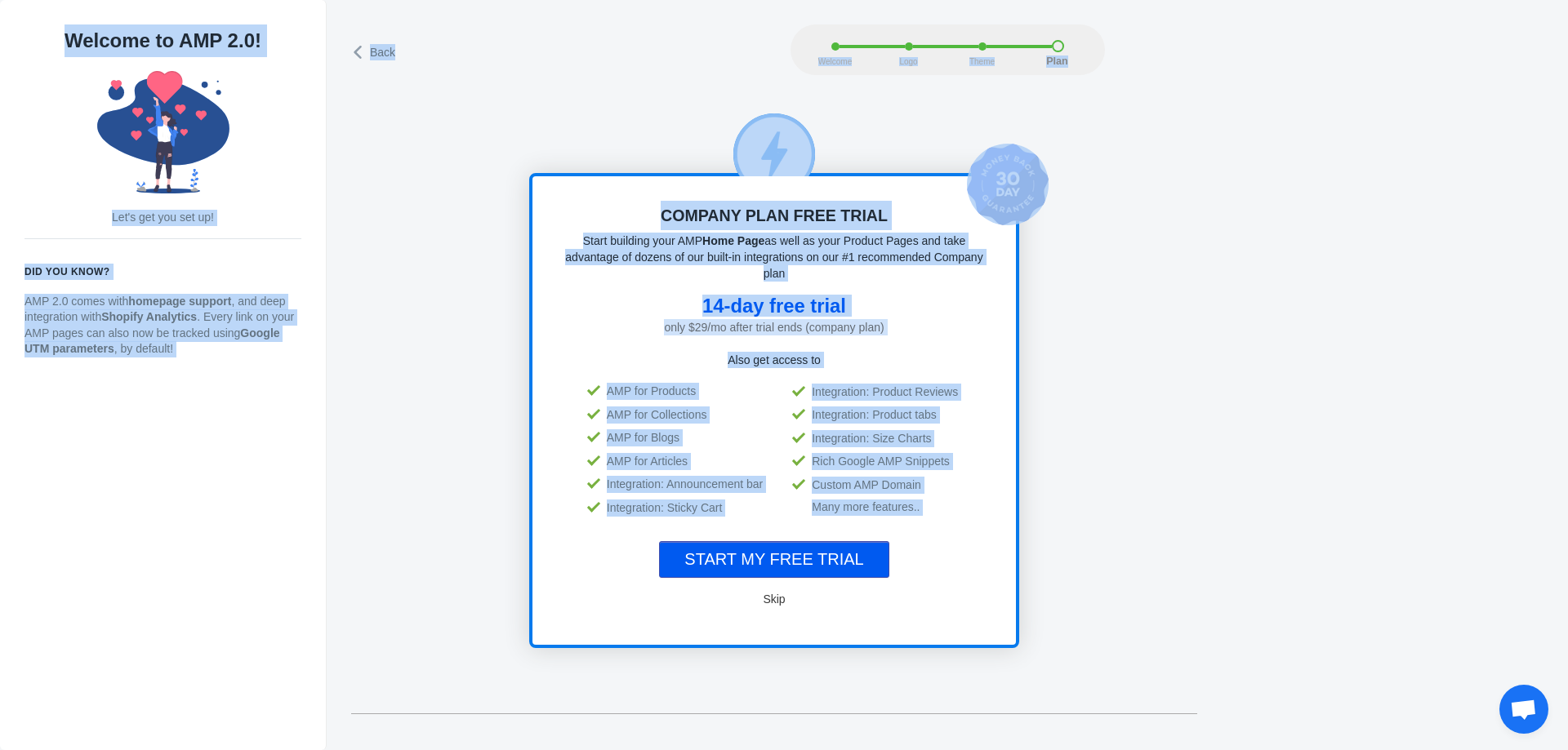
click at [789, 609] on button "Skip" at bounding box center [774, 599] width 52 height 33
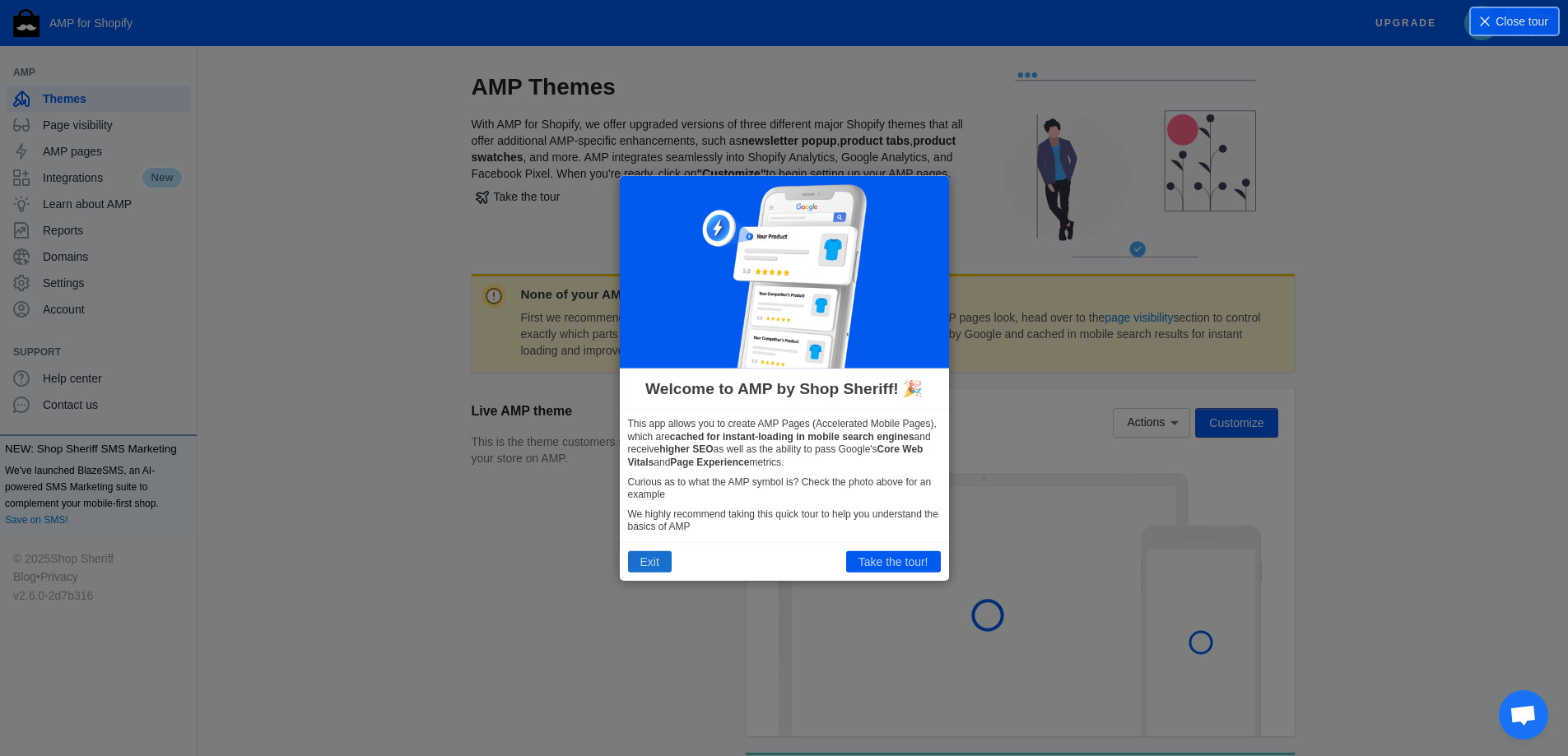
click at [632, 561] on button "Exit" at bounding box center [649, 561] width 43 height 21
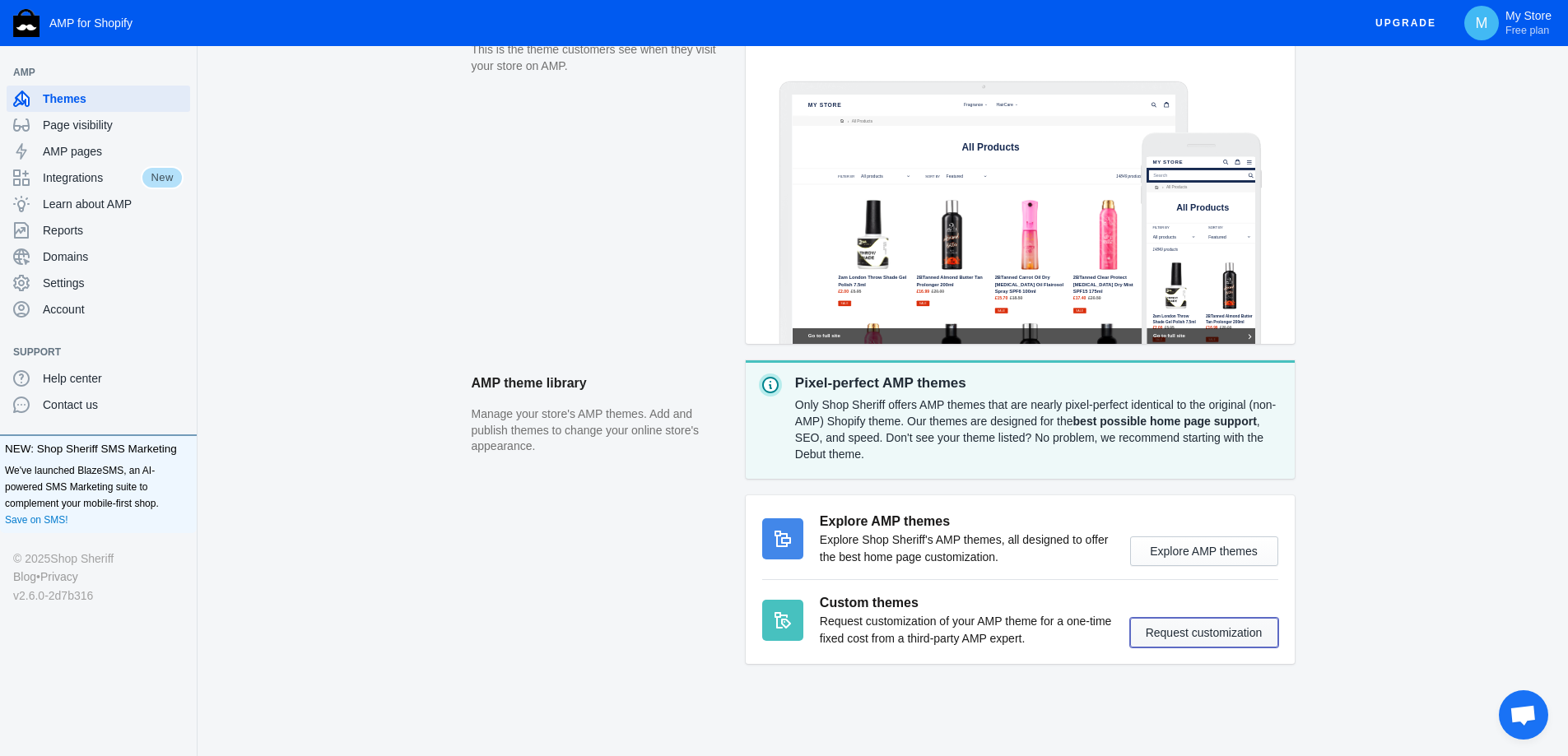
click at [1182, 627] on button "Request customization" at bounding box center [1204, 632] width 148 height 30
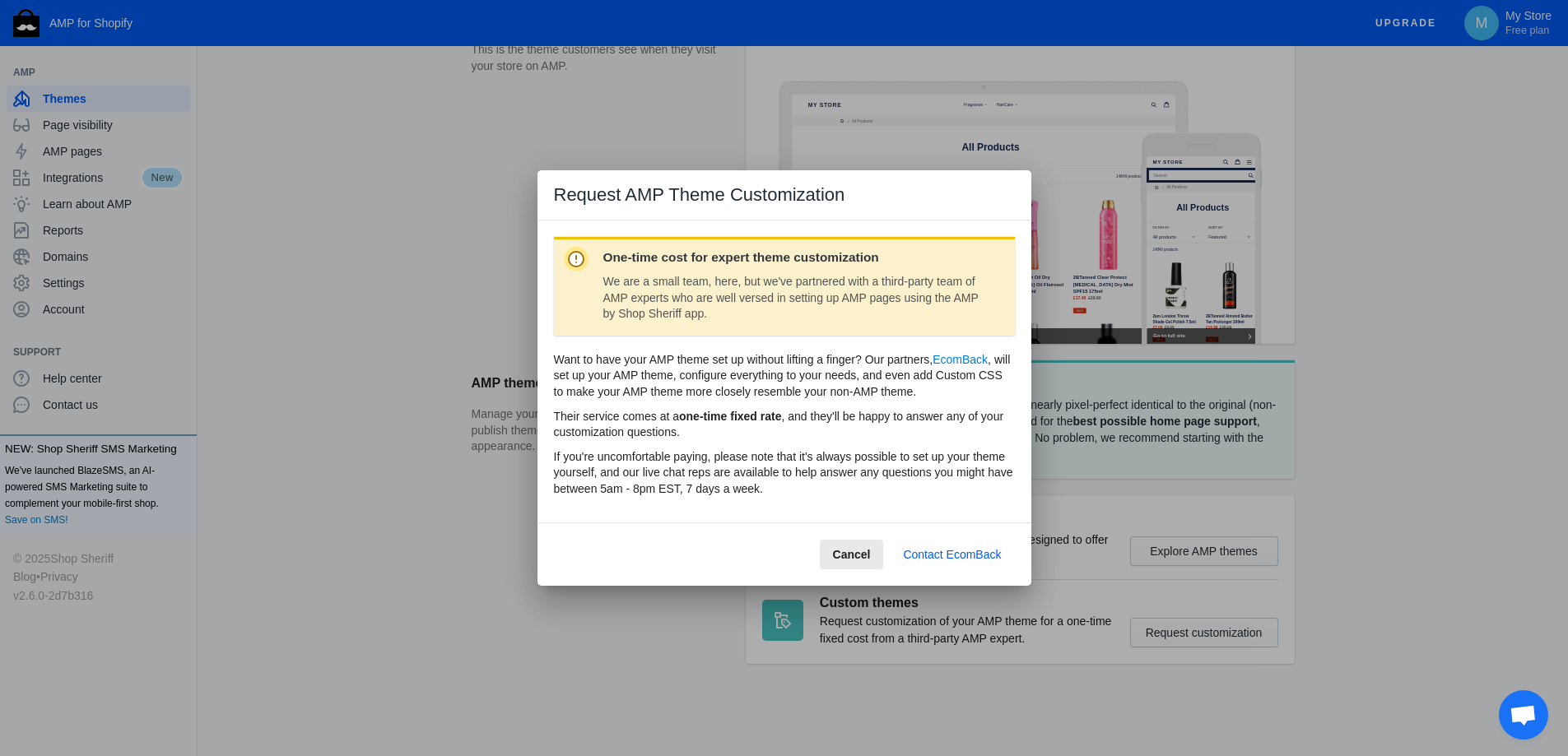
click at [862, 561] on button "Cancel" at bounding box center [852, 555] width 65 height 30
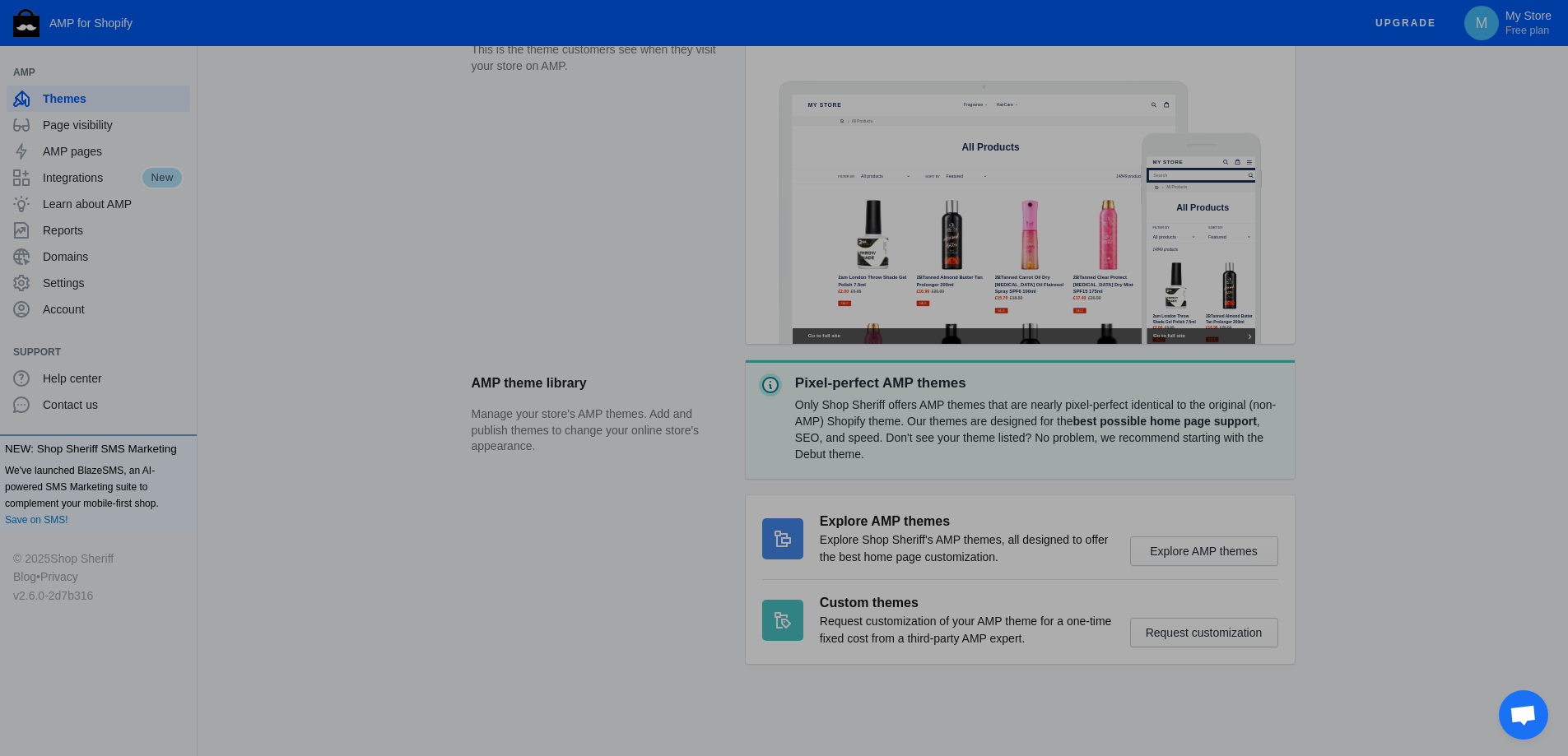
click at [862, 561] on button "Cancel" at bounding box center [852, 555] width 65 height 30
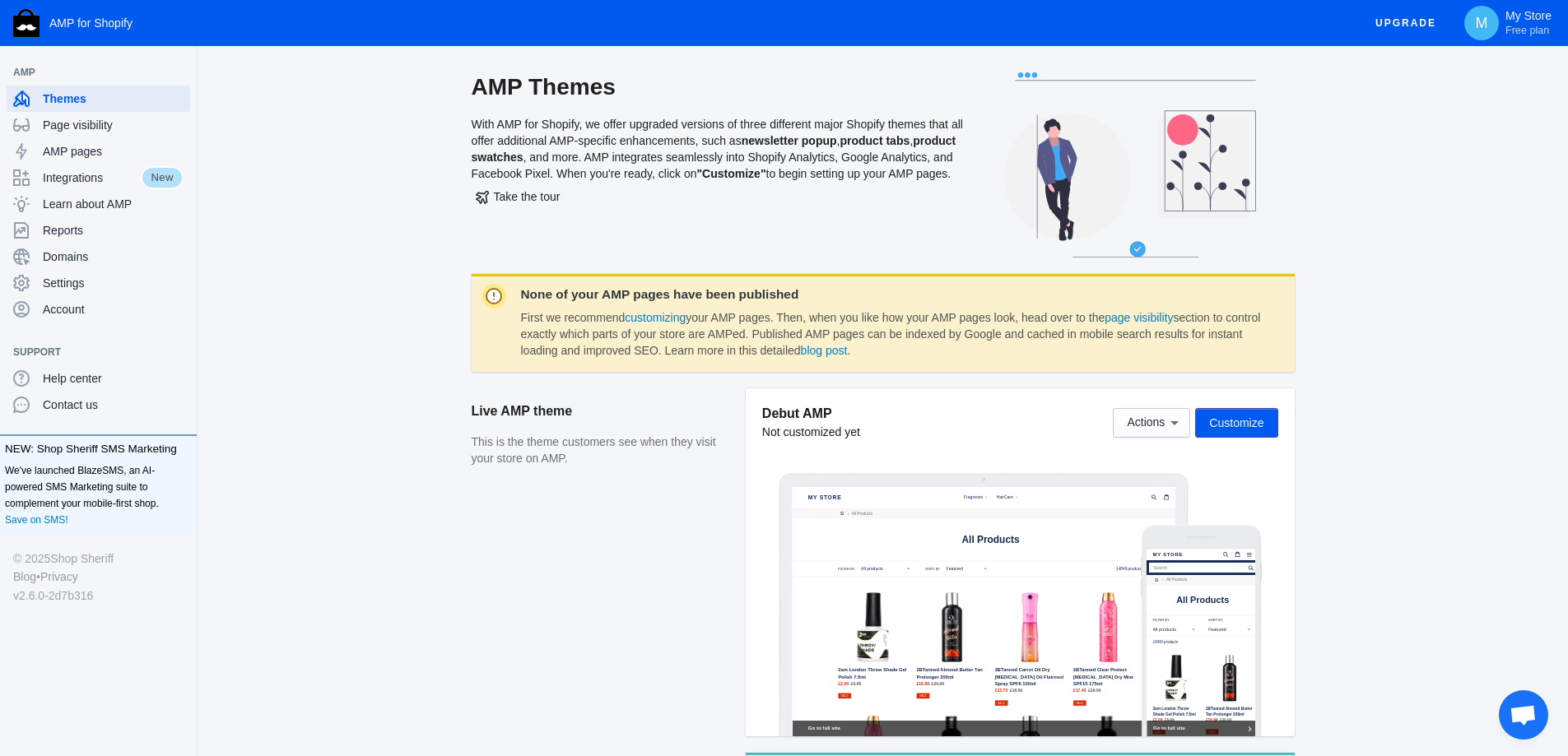
scroll to position [393, 0]
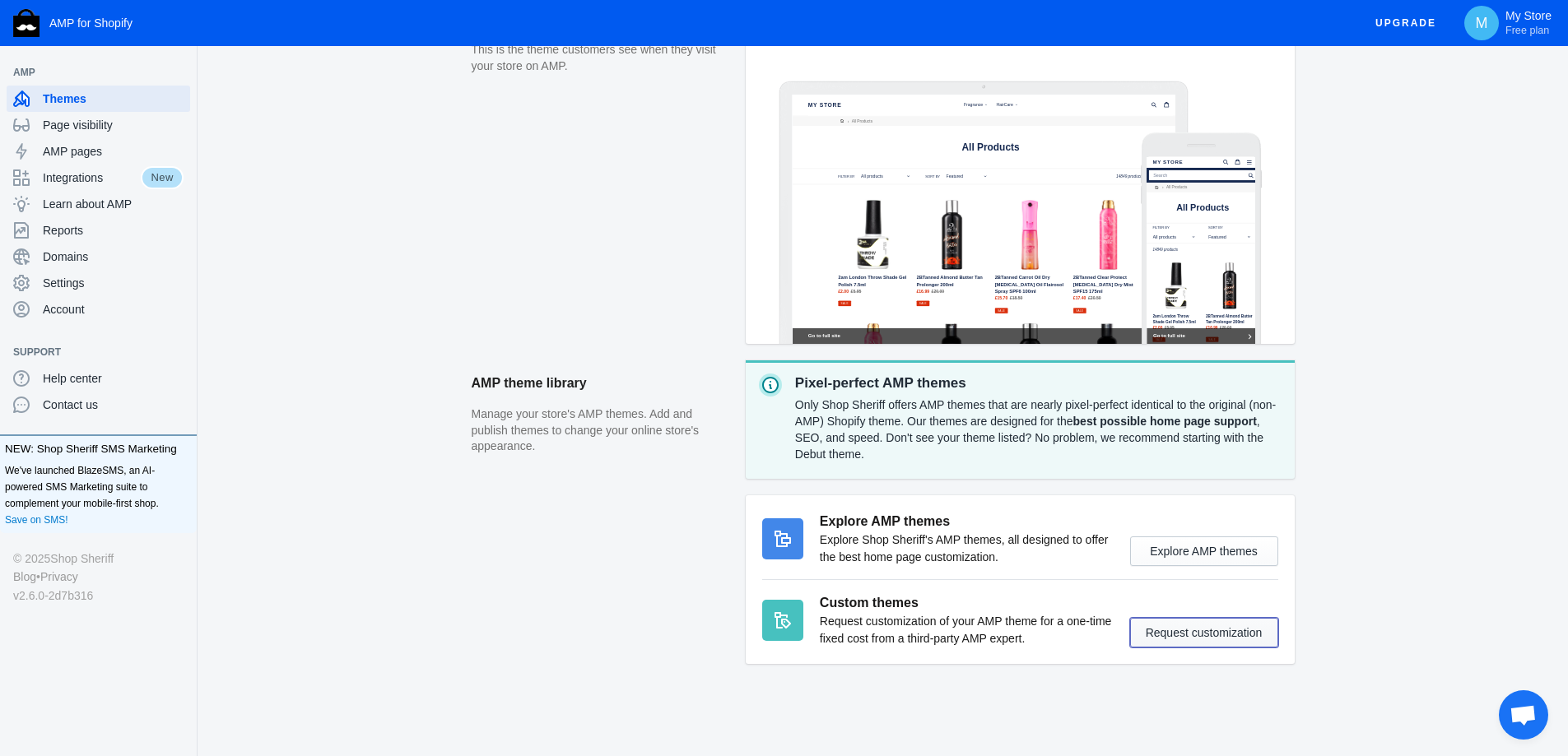
click at [1146, 631] on button "Request customization" at bounding box center [1204, 632] width 148 height 30
click at [1193, 640] on button "Request customization" at bounding box center [1204, 632] width 148 height 30
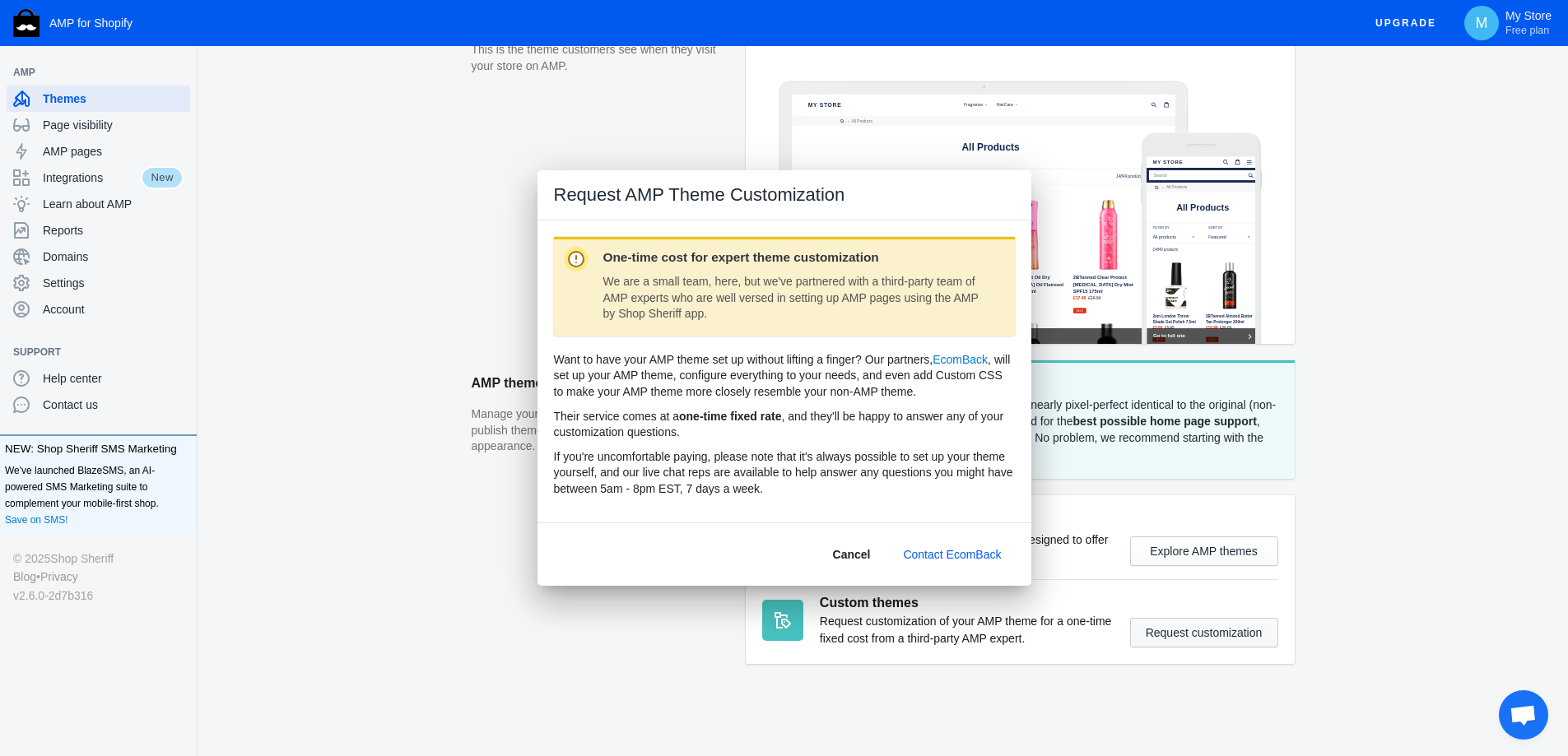
scroll to position [393, 0]
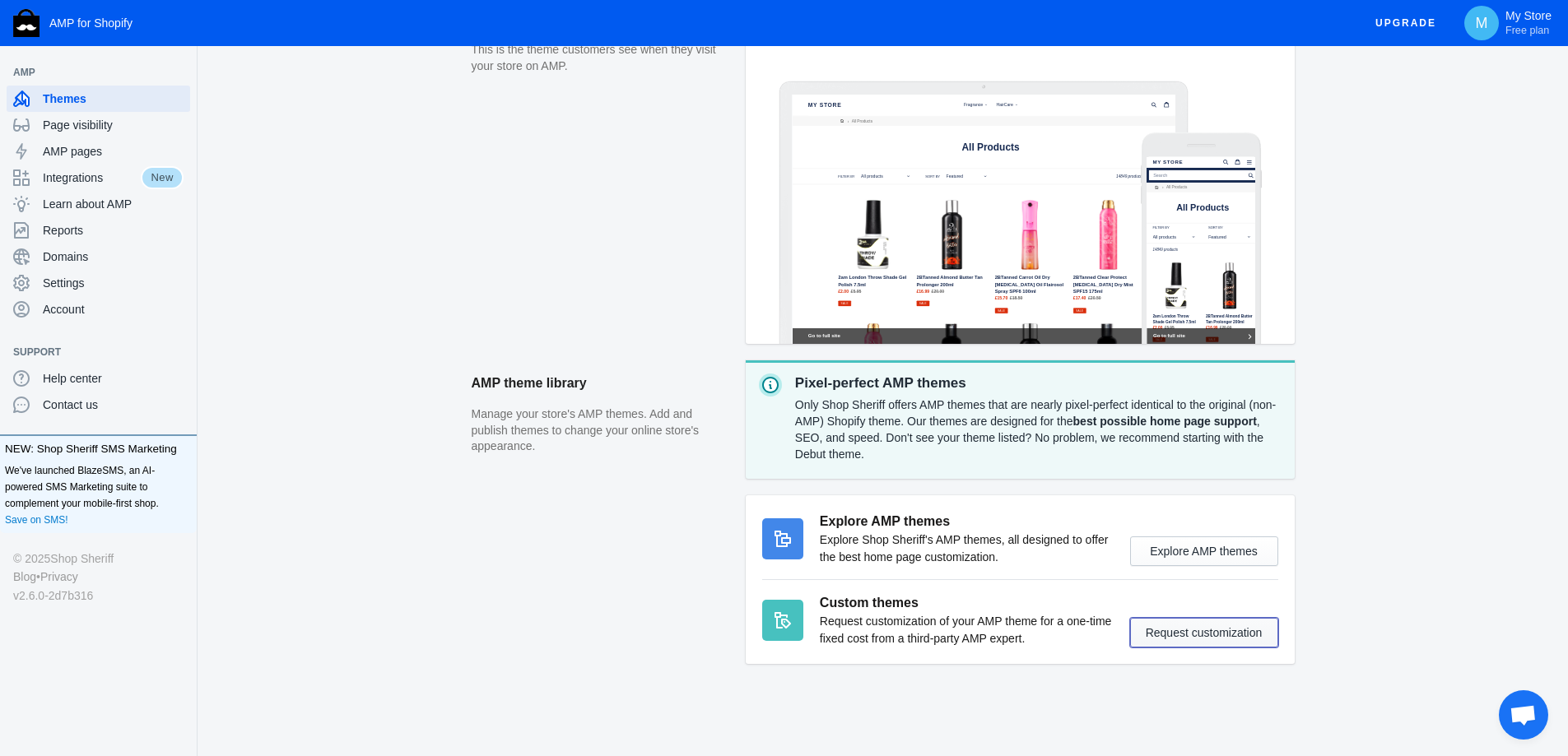
click at [1153, 631] on button "Request customization" at bounding box center [1204, 632] width 148 height 30
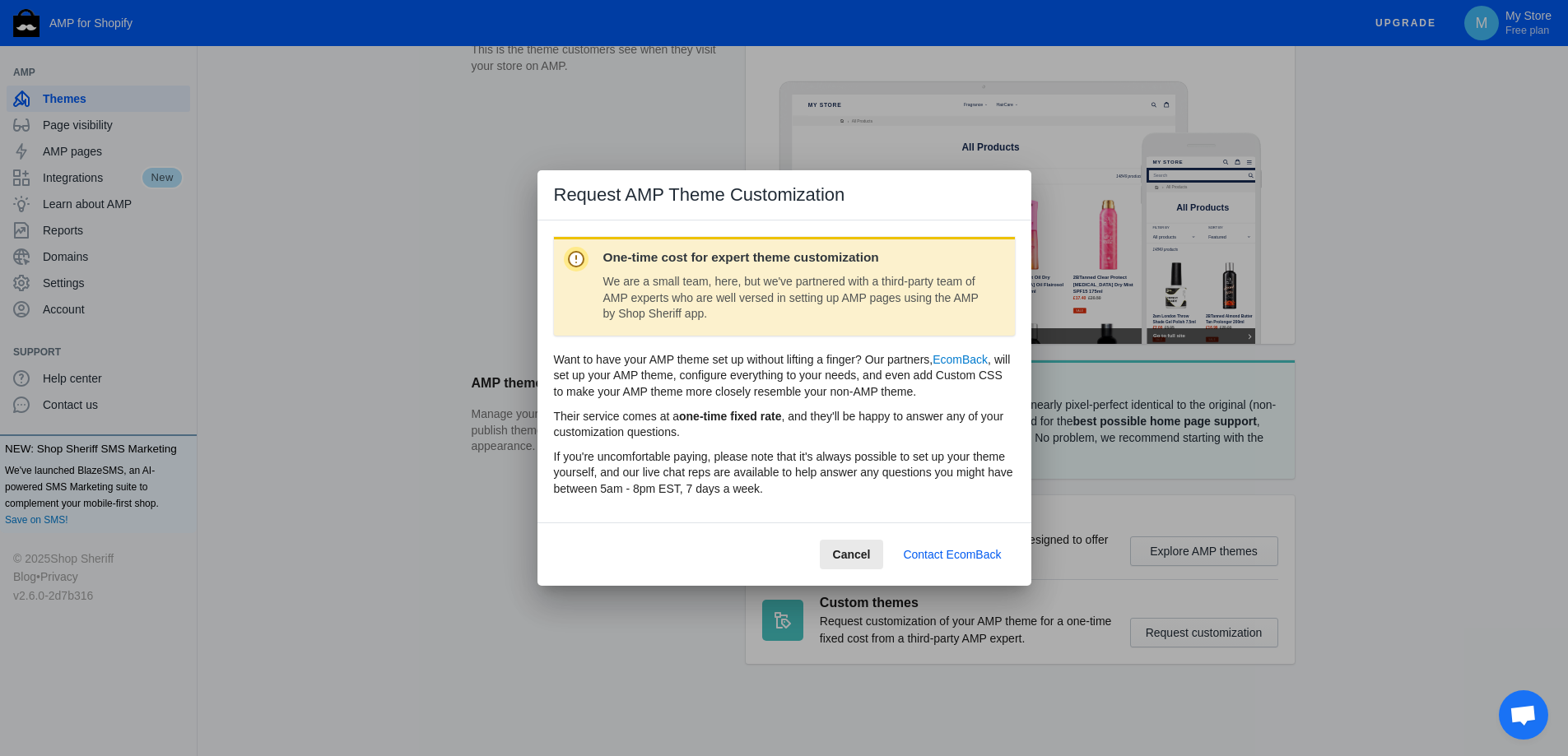
click at [869, 549] on span "Cancel" at bounding box center [851, 554] width 38 height 13
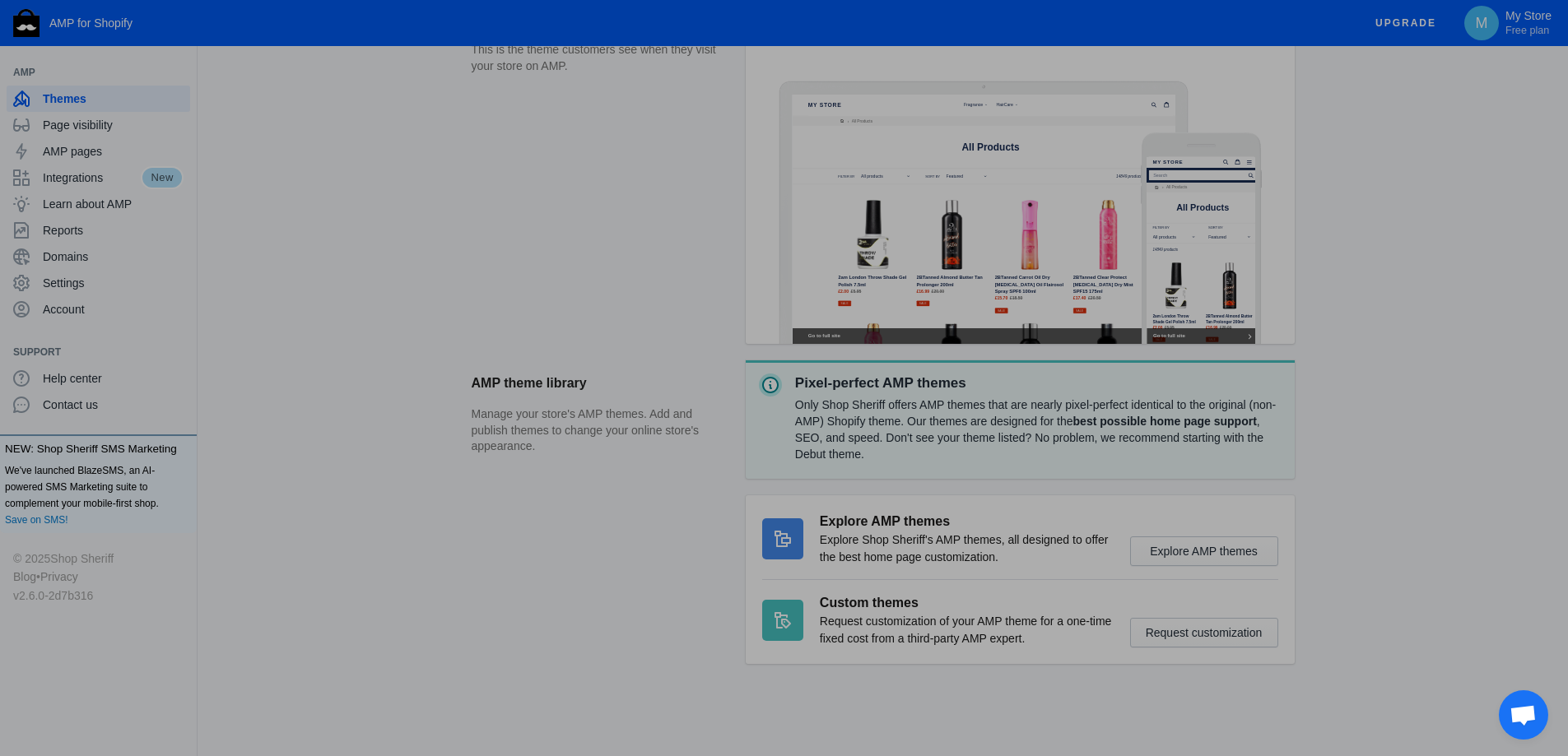
click at [867, 549] on span "Cancel" at bounding box center [851, 554] width 38 height 13
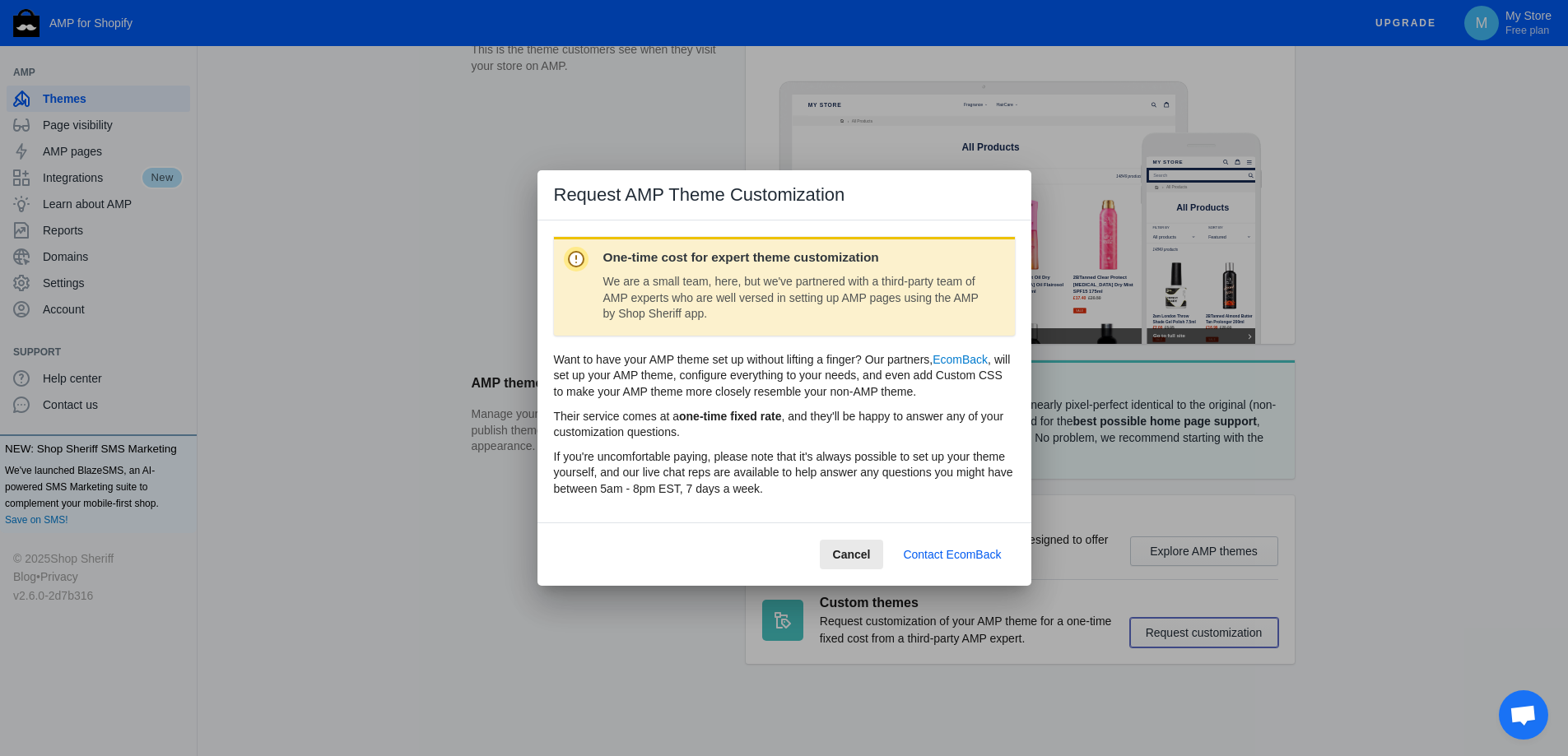
scroll to position [393, 0]
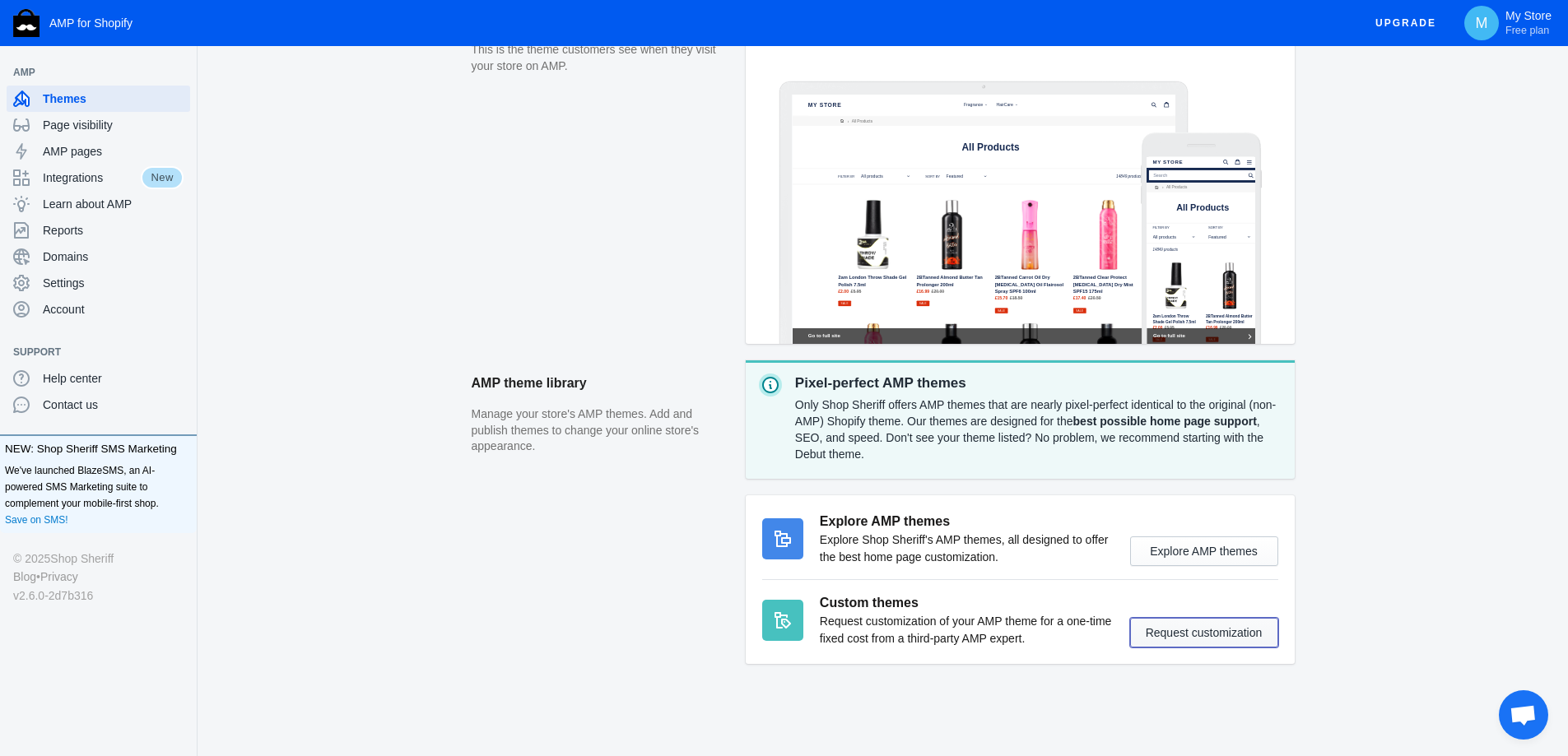
click at [1186, 646] on button "Request customization" at bounding box center [1204, 632] width 148 height 30
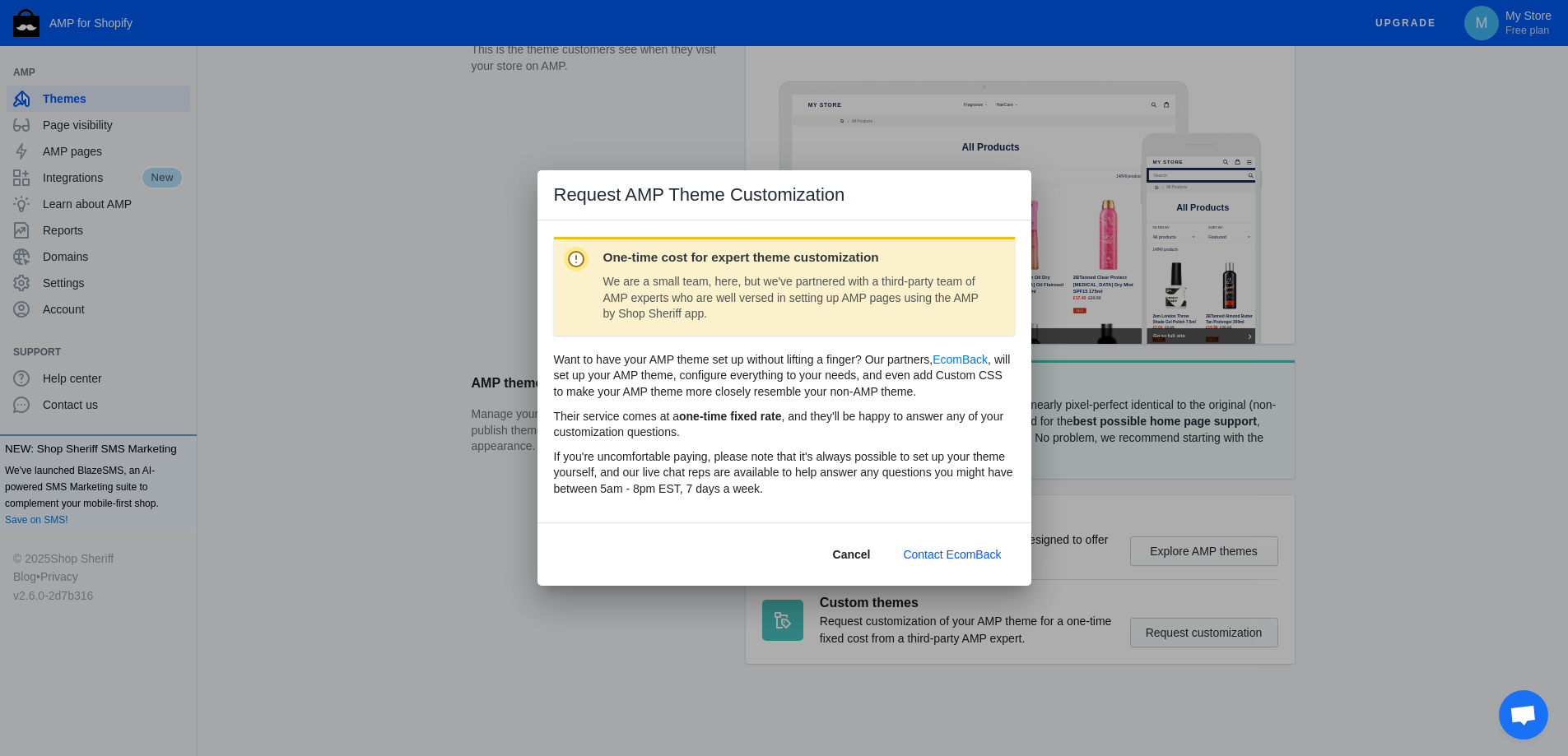
scroll to position [0, 0]
click at [1186, 646] on div at bounding box center [784, 378] width 1568 height 756
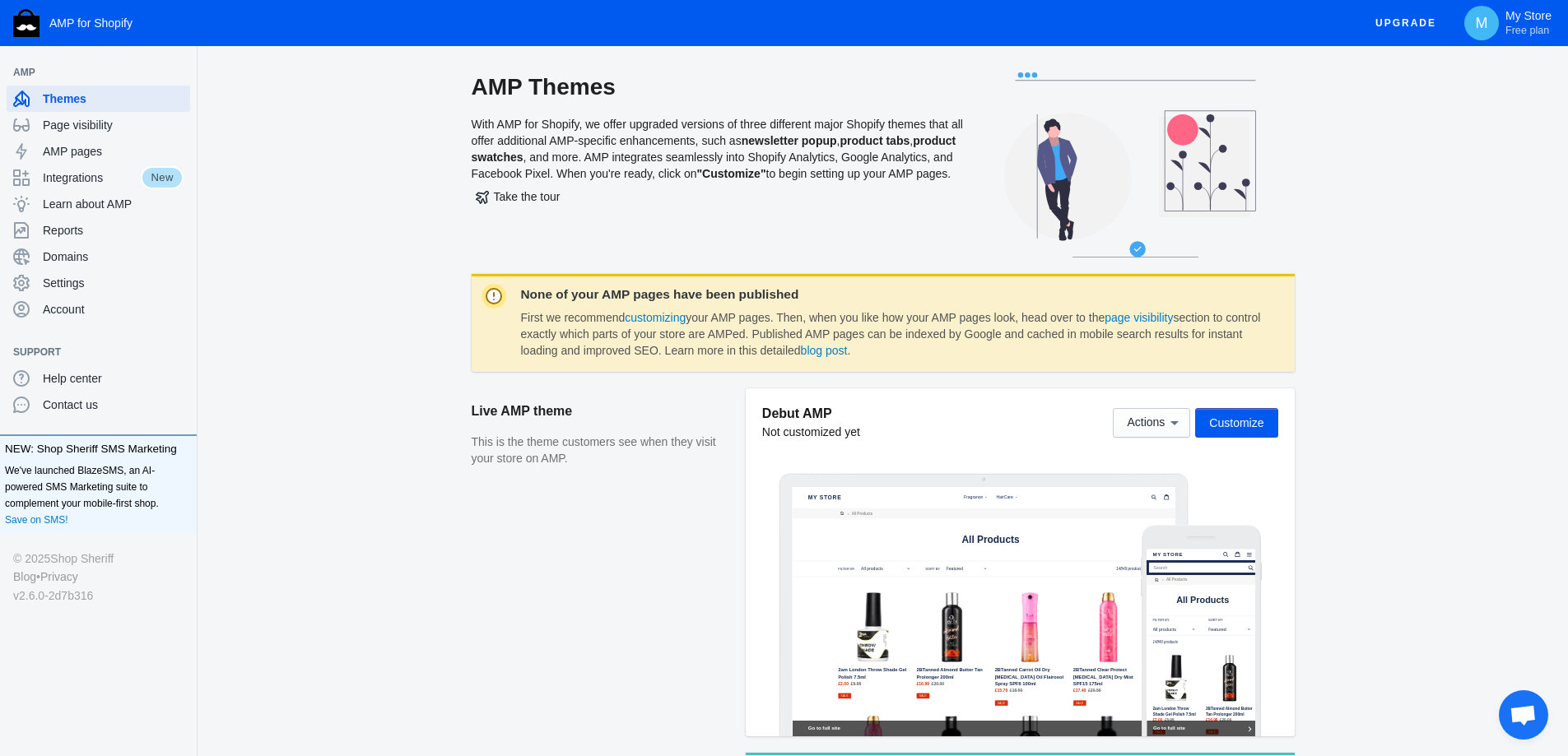
scroll to position [393, 0]
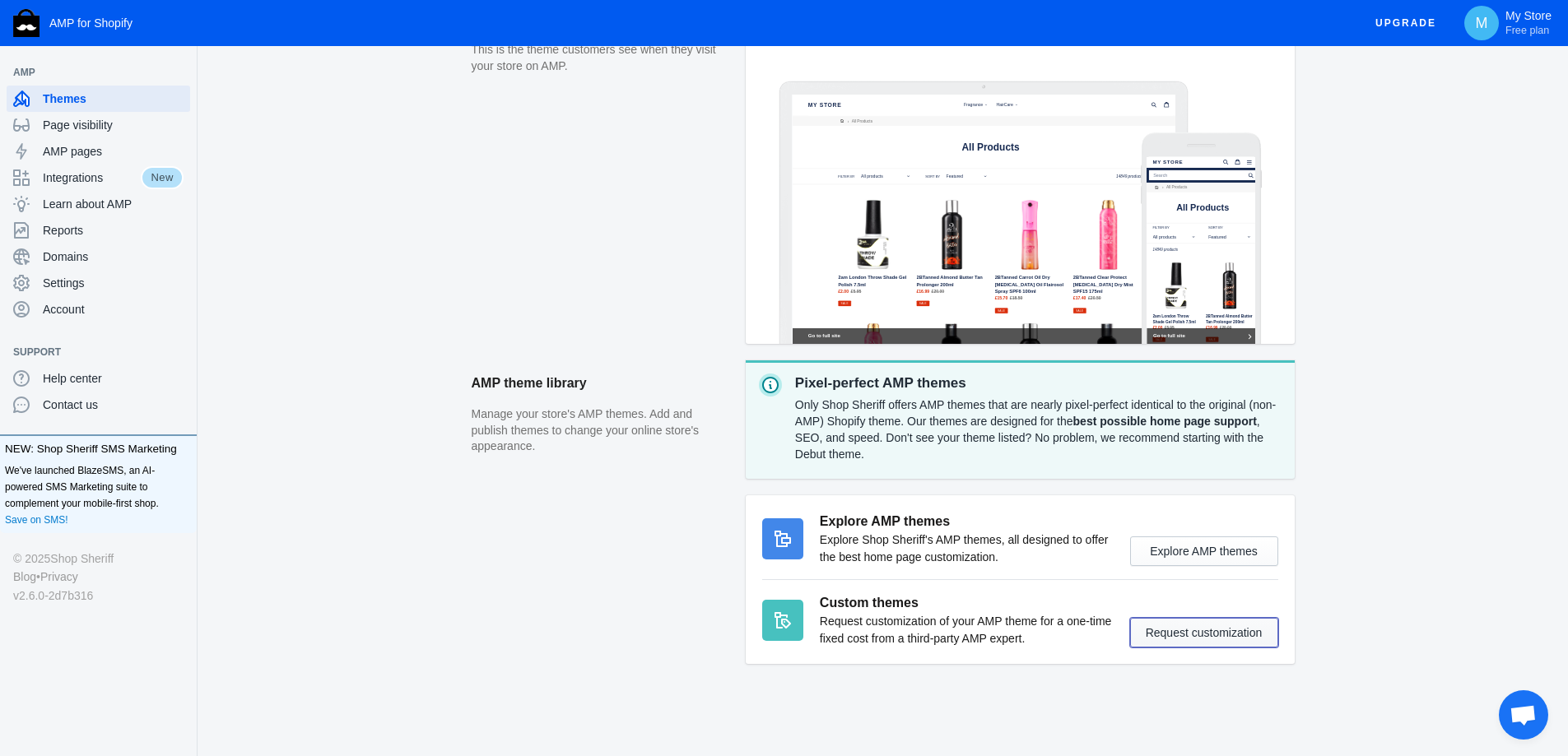
click at [1206, 635] on button "Request customization" at bounding box center [1204, 632] width 148 height 30
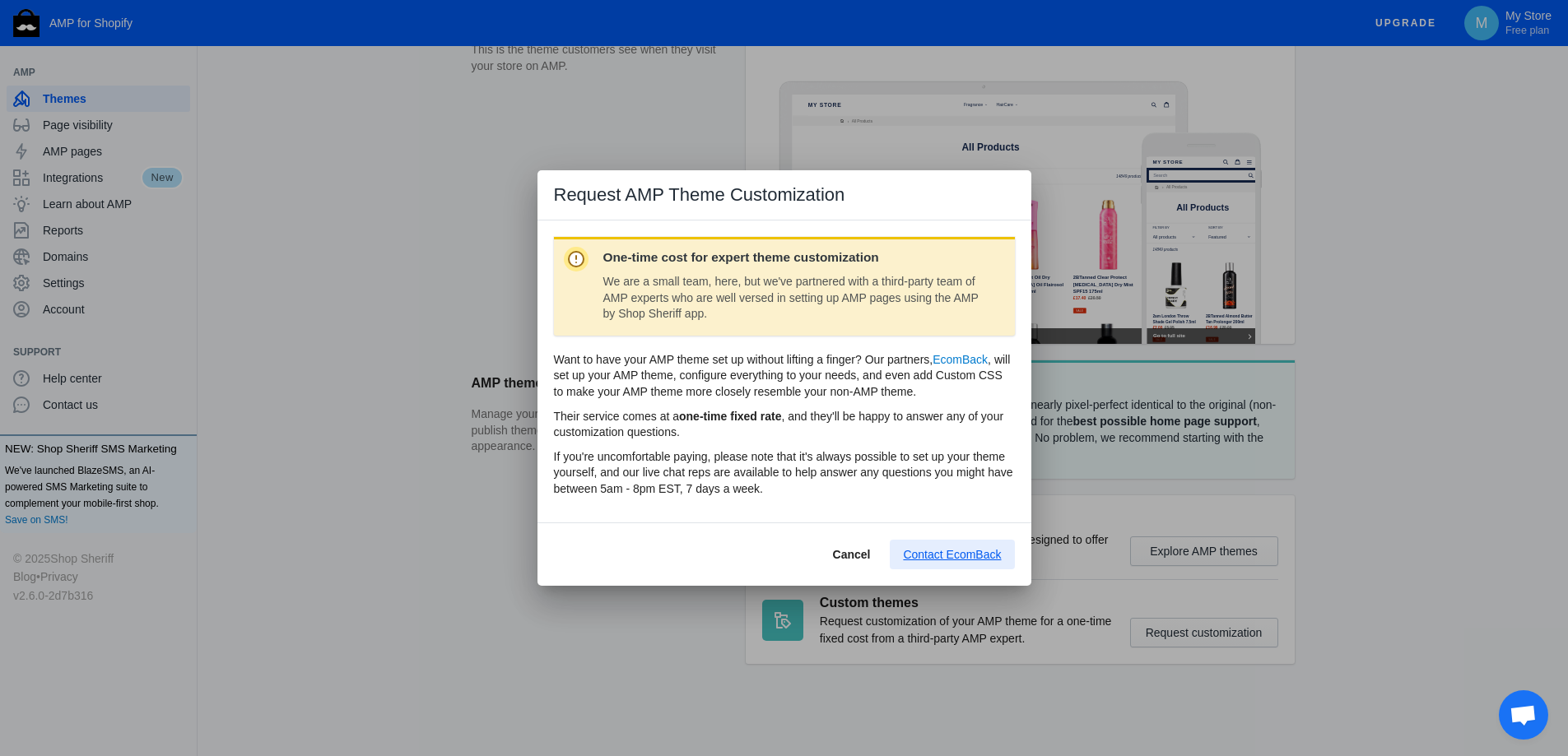
click at [968, 560] on span "Contact EcomBack" at bounding box center [952, 554] width 98 height 13
click at [846, 552] on span "Cancel" at bounding box center [851, 554] width 38 height 13
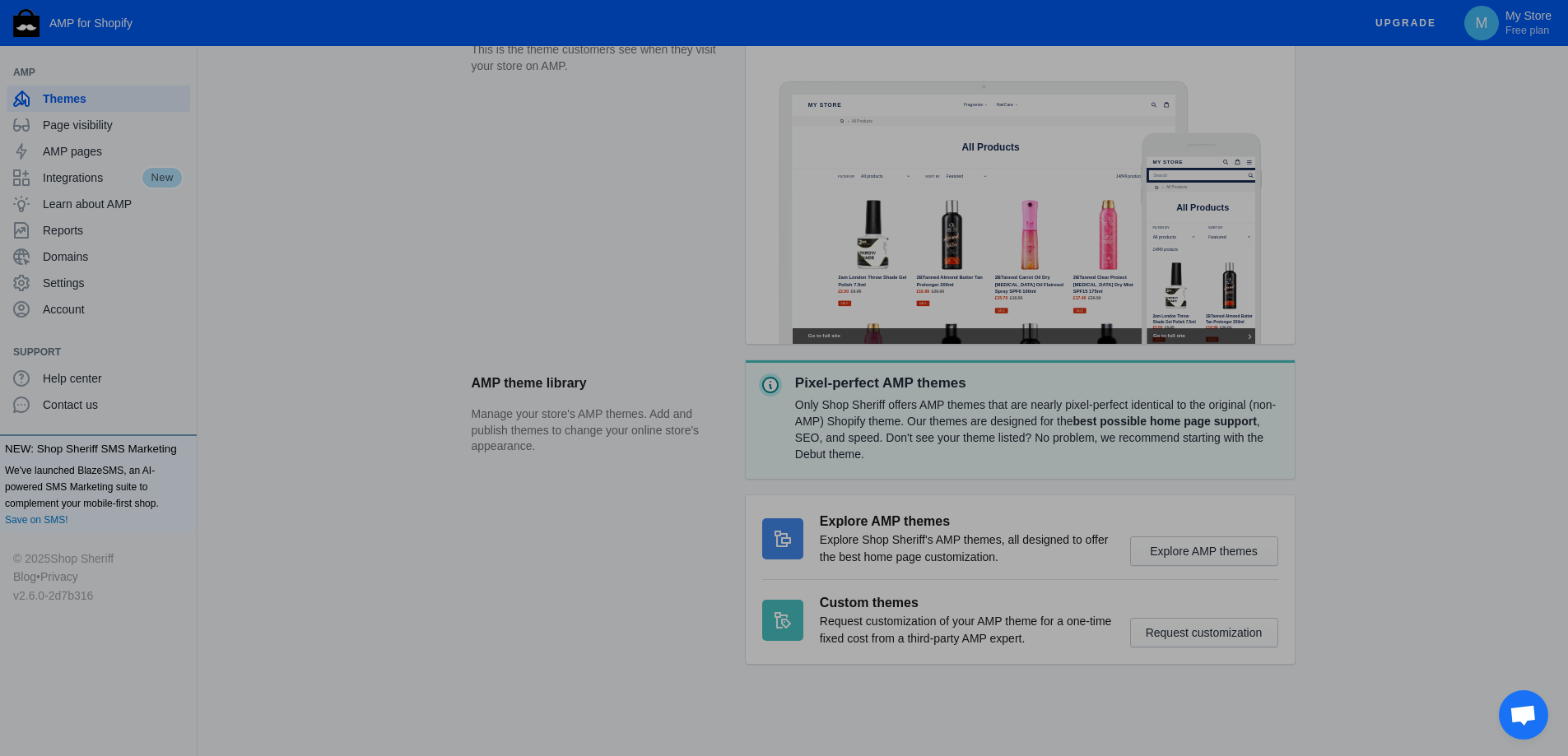
click at [846, 552] on span "Cancel" at bounding box center [851, 554] width 38 height 13
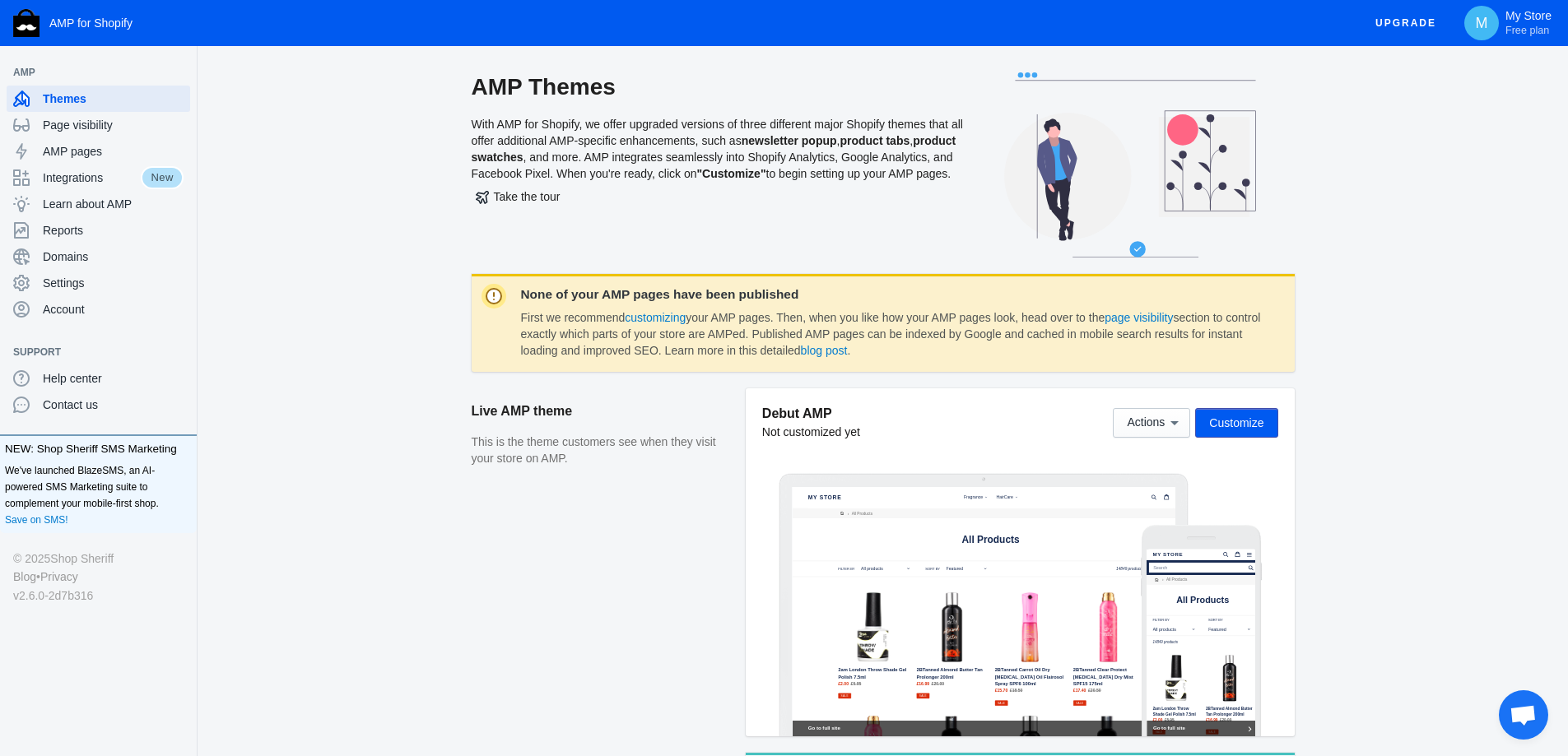
scroll to position [393, 0]
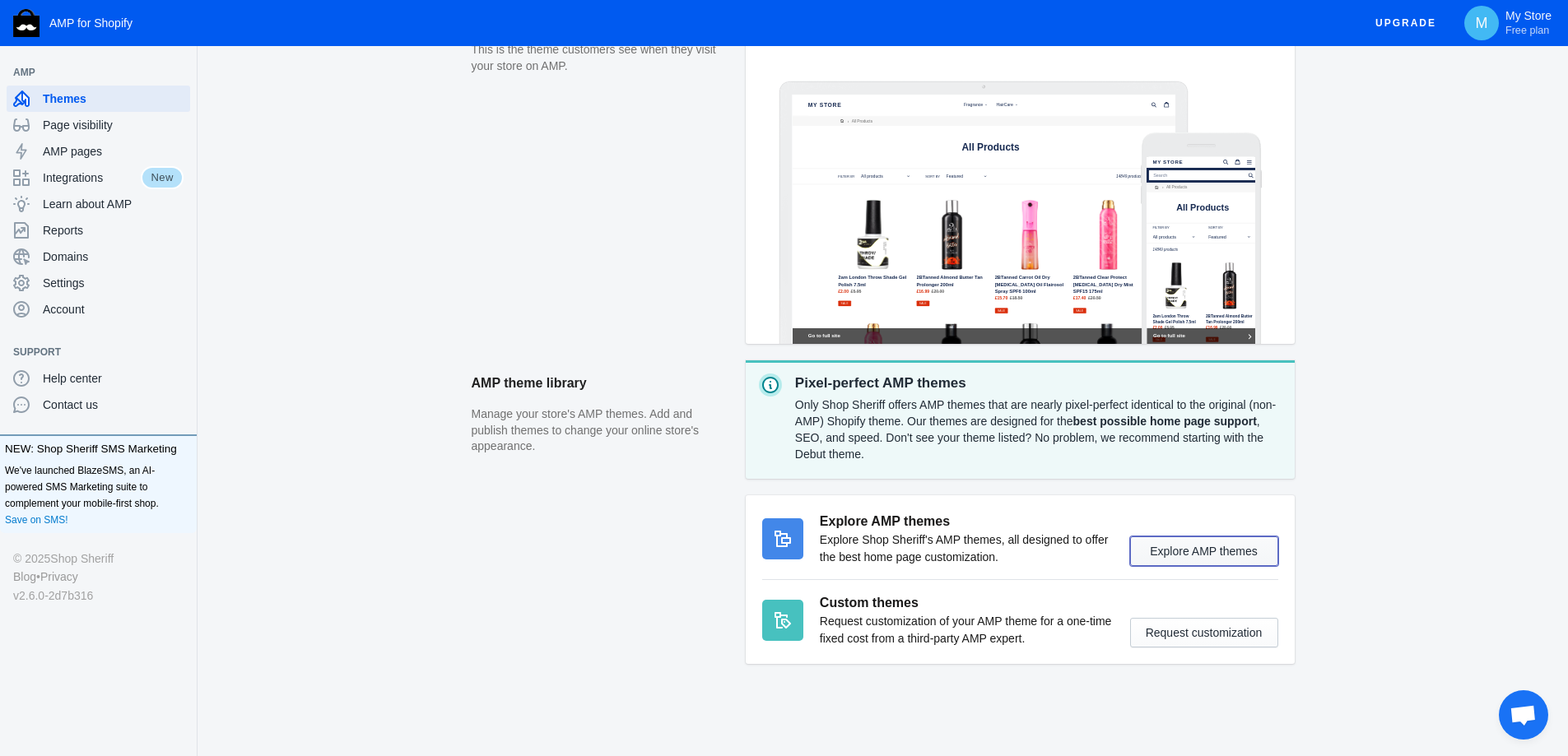
click at [1220, 553] on button "Explore AMP themes" at bounding box center [1204, 551] width 148 height 30
click at [1219, 553] on button "Explore AMP themes" at bounding box center [1204, 551] width 148 height 30
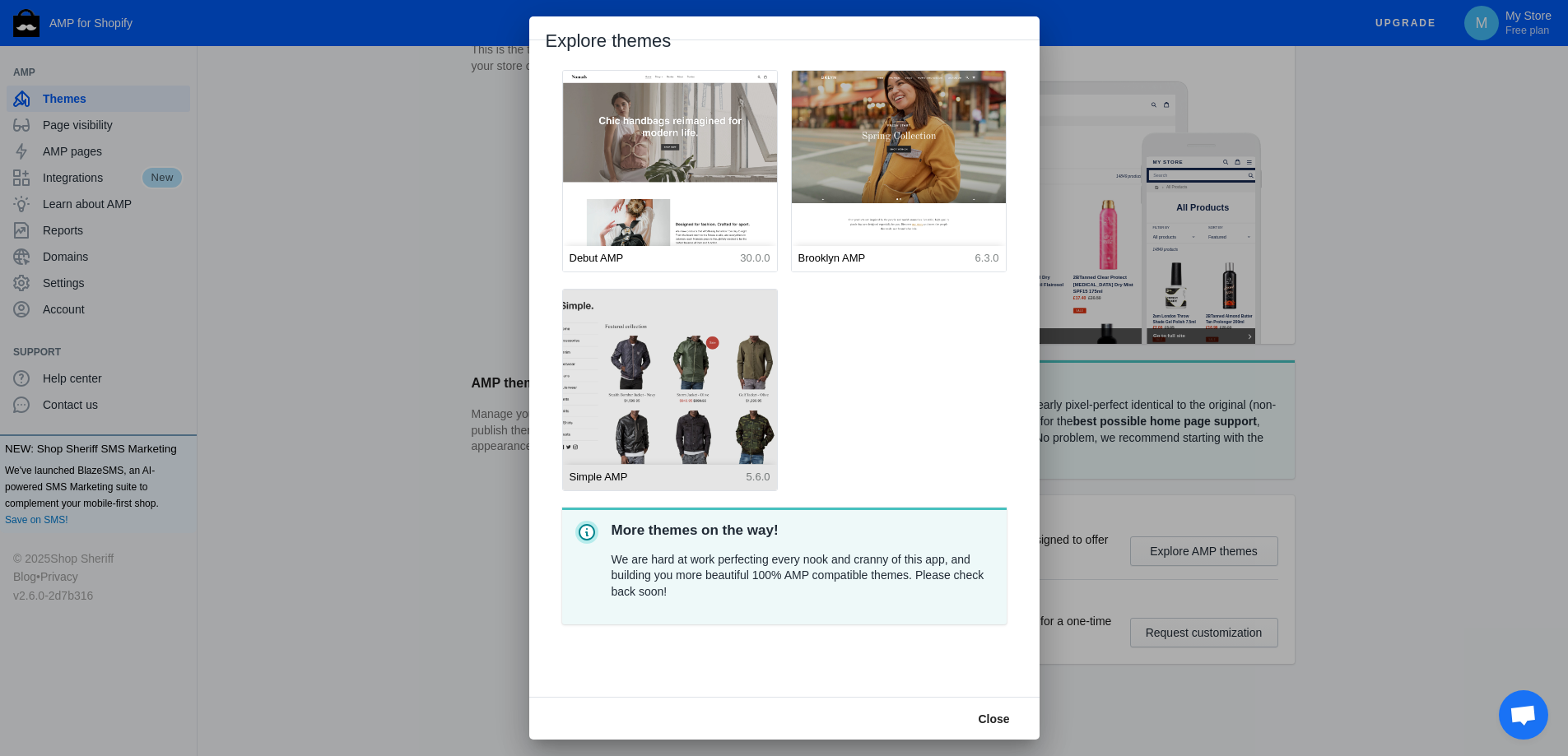
click at [718, 397] on img at bounding box center [670, 422] width 235 height 294
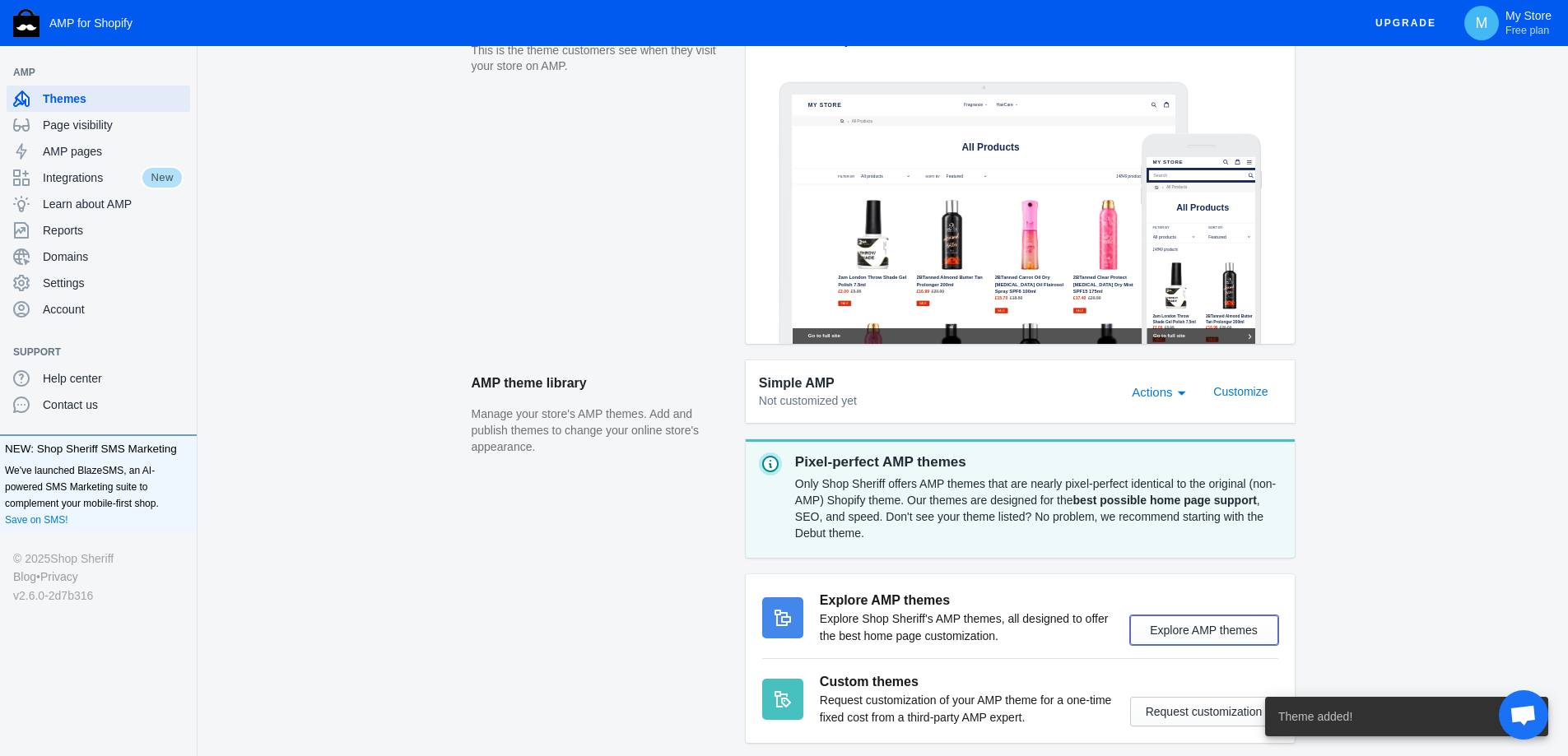
scroll to position [502, 0]
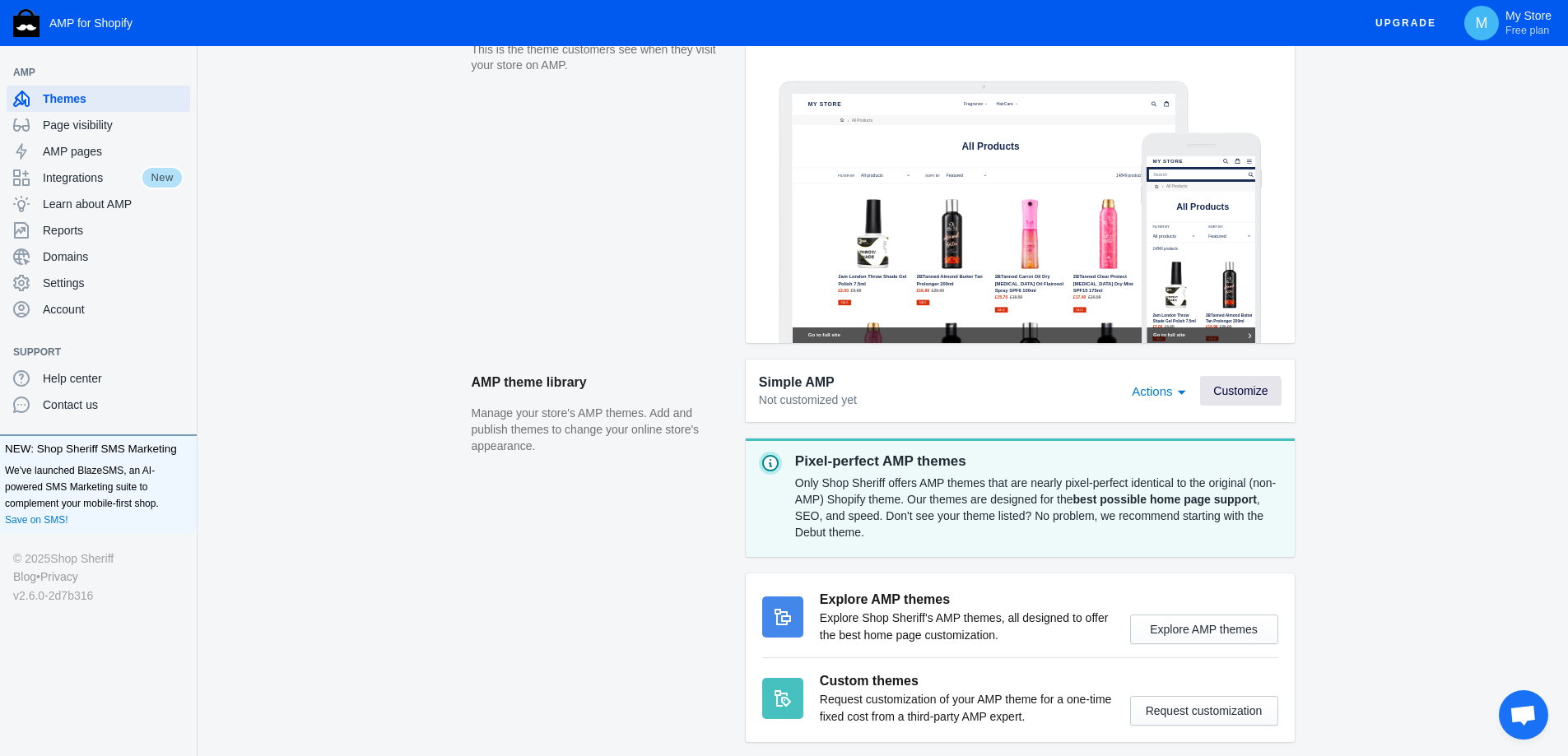
click at [1236, 394] on span "Customize" at bounding box center [1241, 391] width 54 height 13
click at [1246, 394] on span "Customize" at bounding box center [1241, 391] width 54 height 13
click at [87, 144] on span "AMP pages" at bounding box center [113, 151] width 141 height 17
click at [85, 153] on span "AMP pages" at bounding box center [113, 151] width 141 height 17
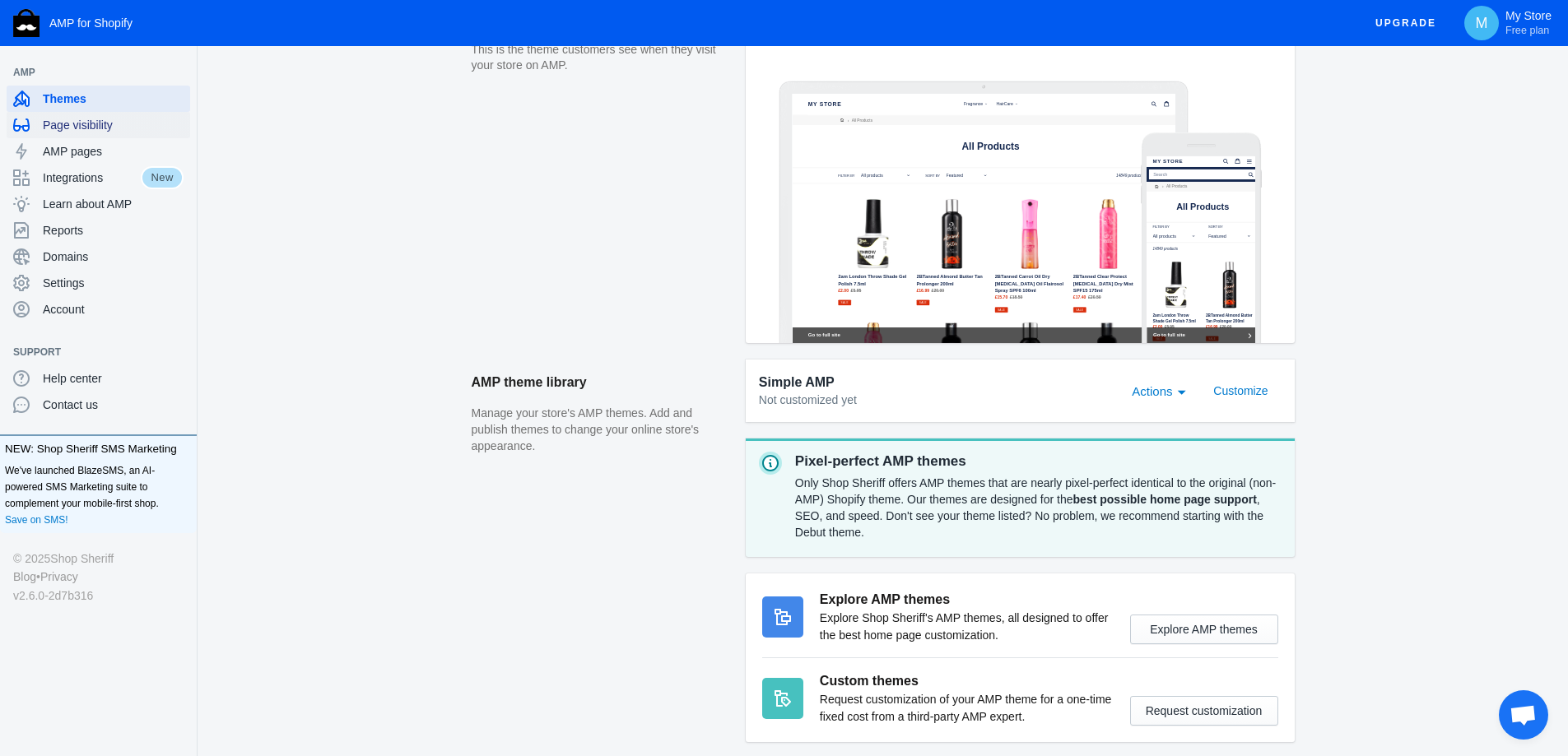
click at [84, 126] on span "Page visibility" at bounding box center [113, 125] width 141 height 17
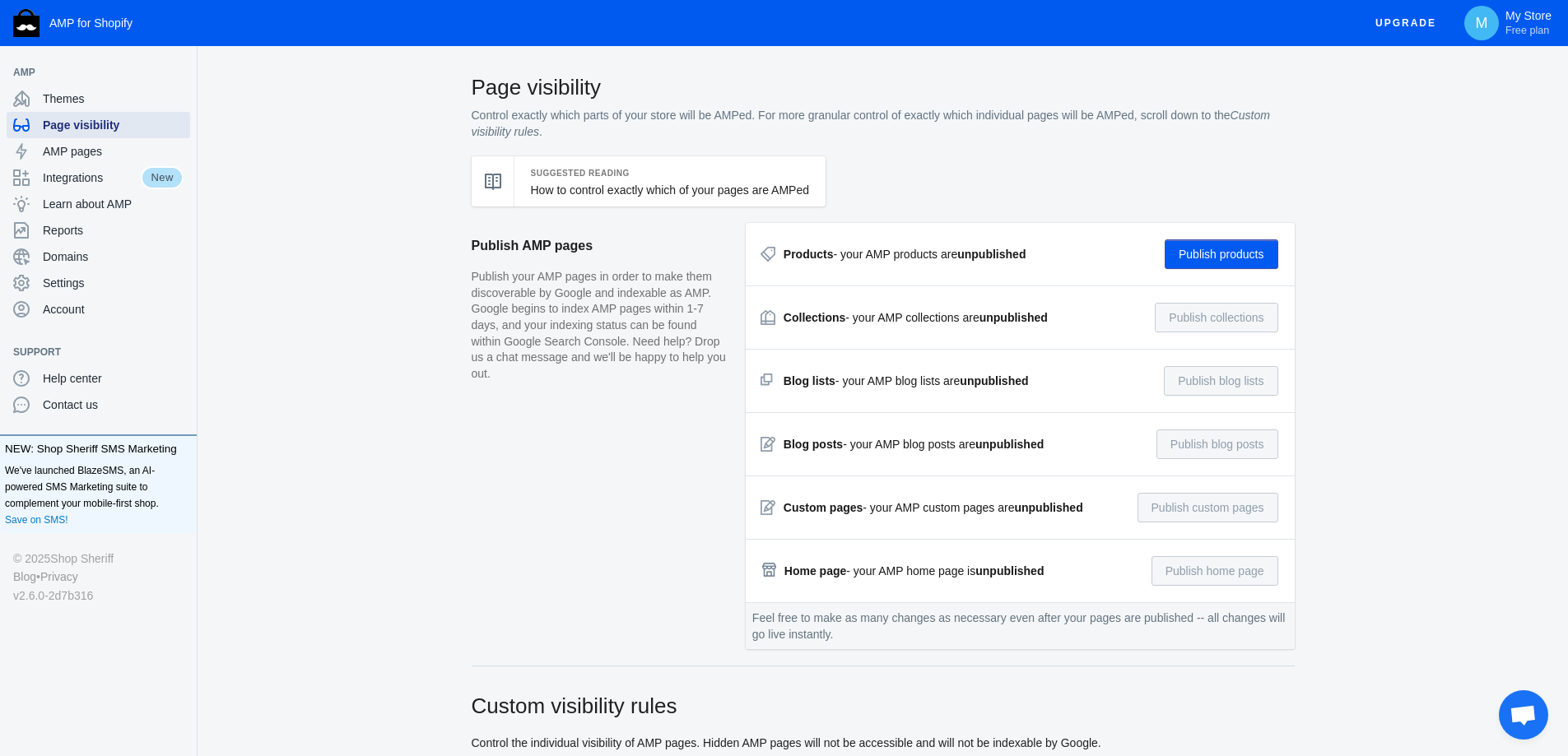
click at [84, 126] on span "Page visibility" at bounding box center [113, 125] width 141 height 17
click at [147, 205] on span "Learn about AMP" at bounding box center [113, 204] width 141 height 17
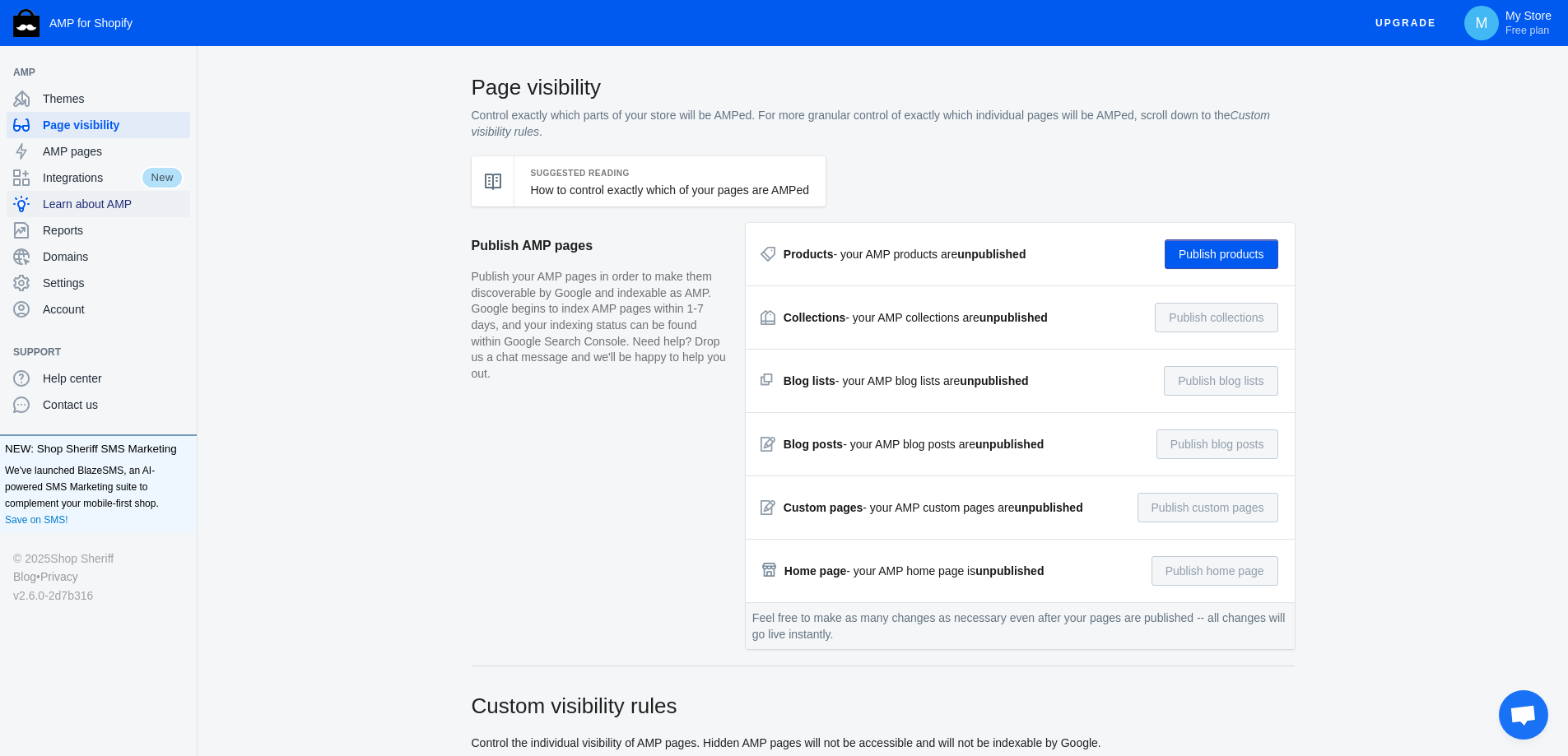
click at [118, 204] on span "Learn about AMP" at bounding box center [113, 204] width 141 height 17
click at [110, 200] on span "Learn about AMP" at bounding box center [113, 204] width 141 height 17
click at [111, 207] on span "Learn about AMP" at bounding box center [113, 204] width 141 height 17
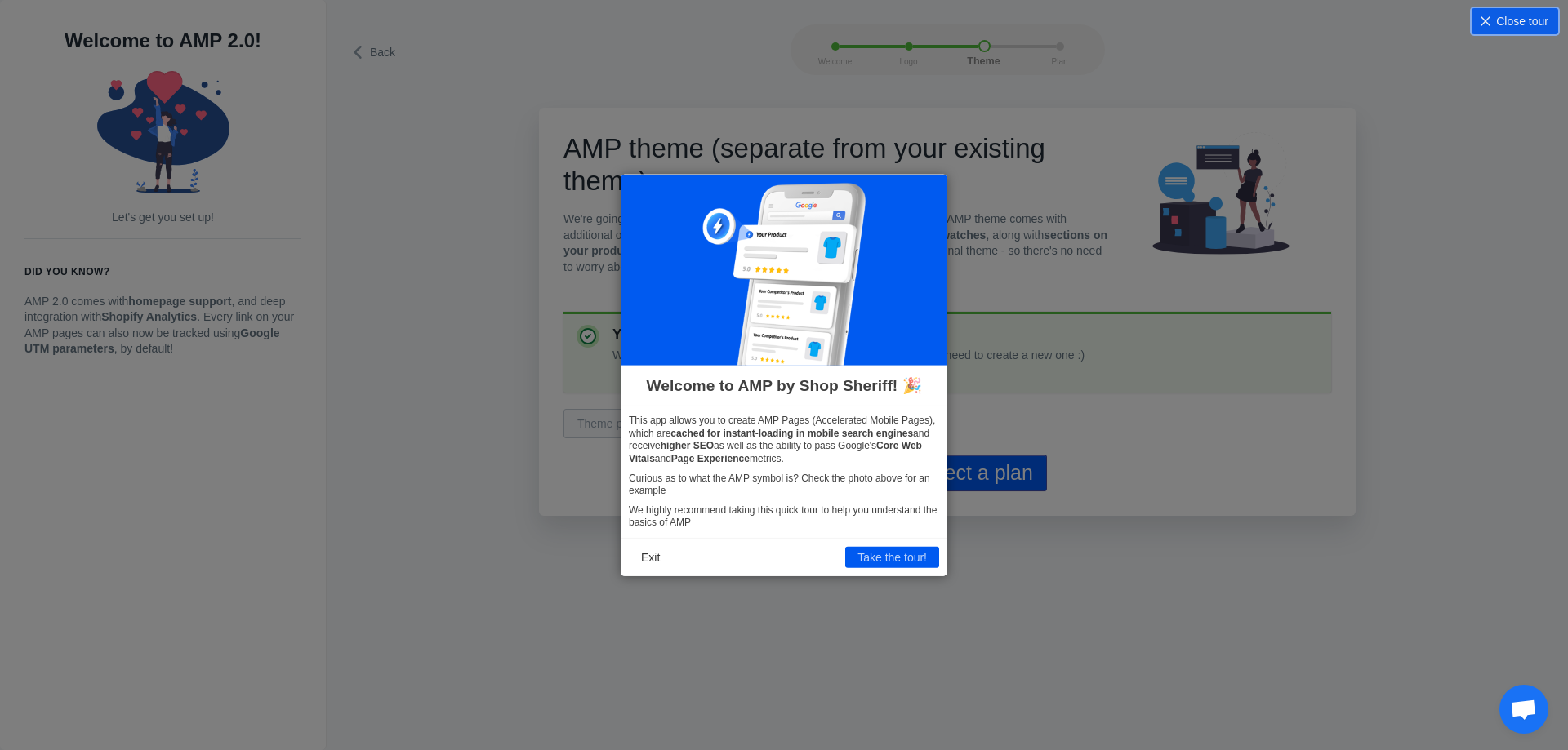
drag, startPoint x: 649, startPoint y: 566, endPoint x: 649, endPoint y: 516, distance: 50.0
click at [646, 566] on button "Exit" at bounding box center [650, 557] width 43 height 21
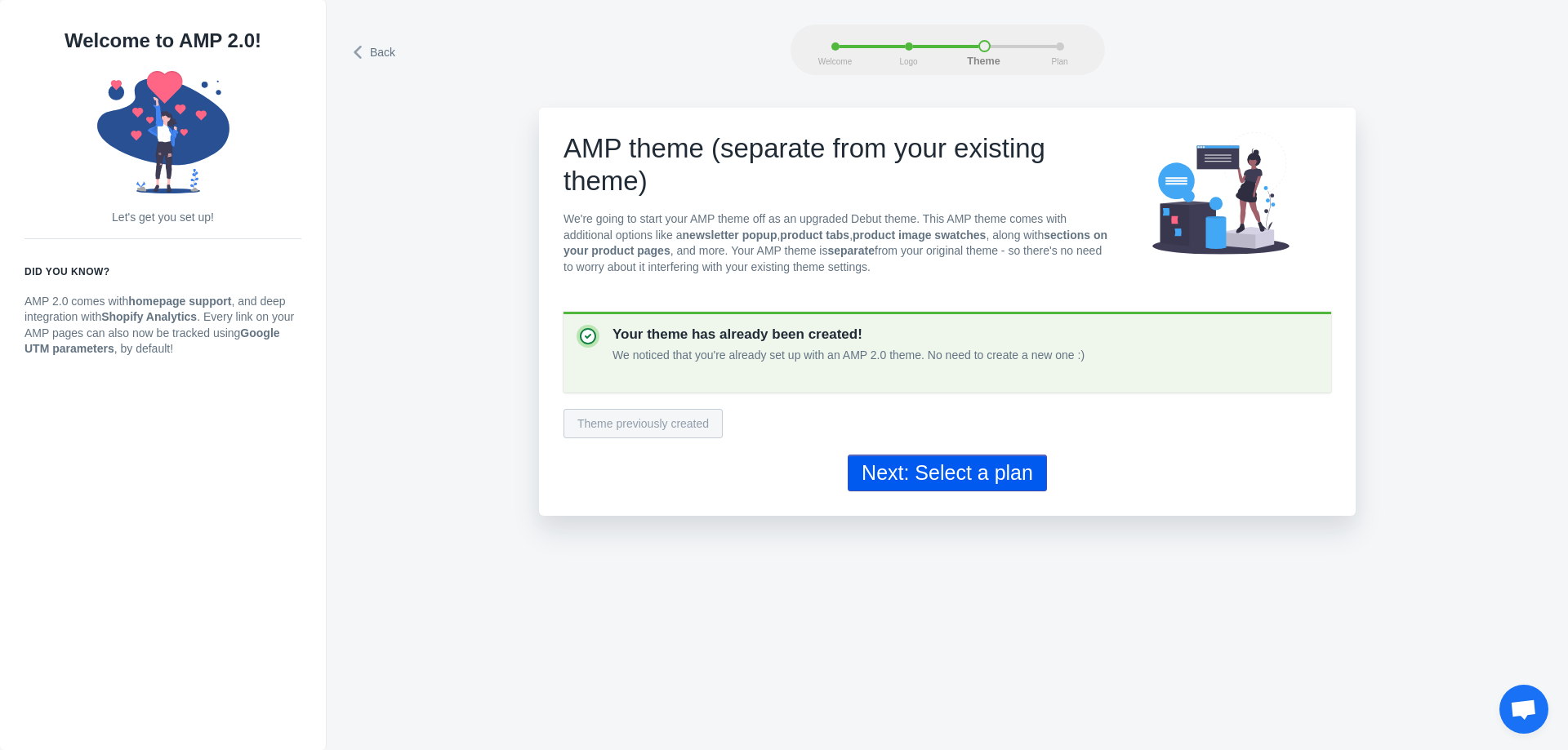
click at [916, 489] on button "Next: Select a plan" at bounding box center [947, 473] width 199 height 37
click at [916, 489] on div "Next: Select a plan" at bounding box center [947, 473] width 768 height 37
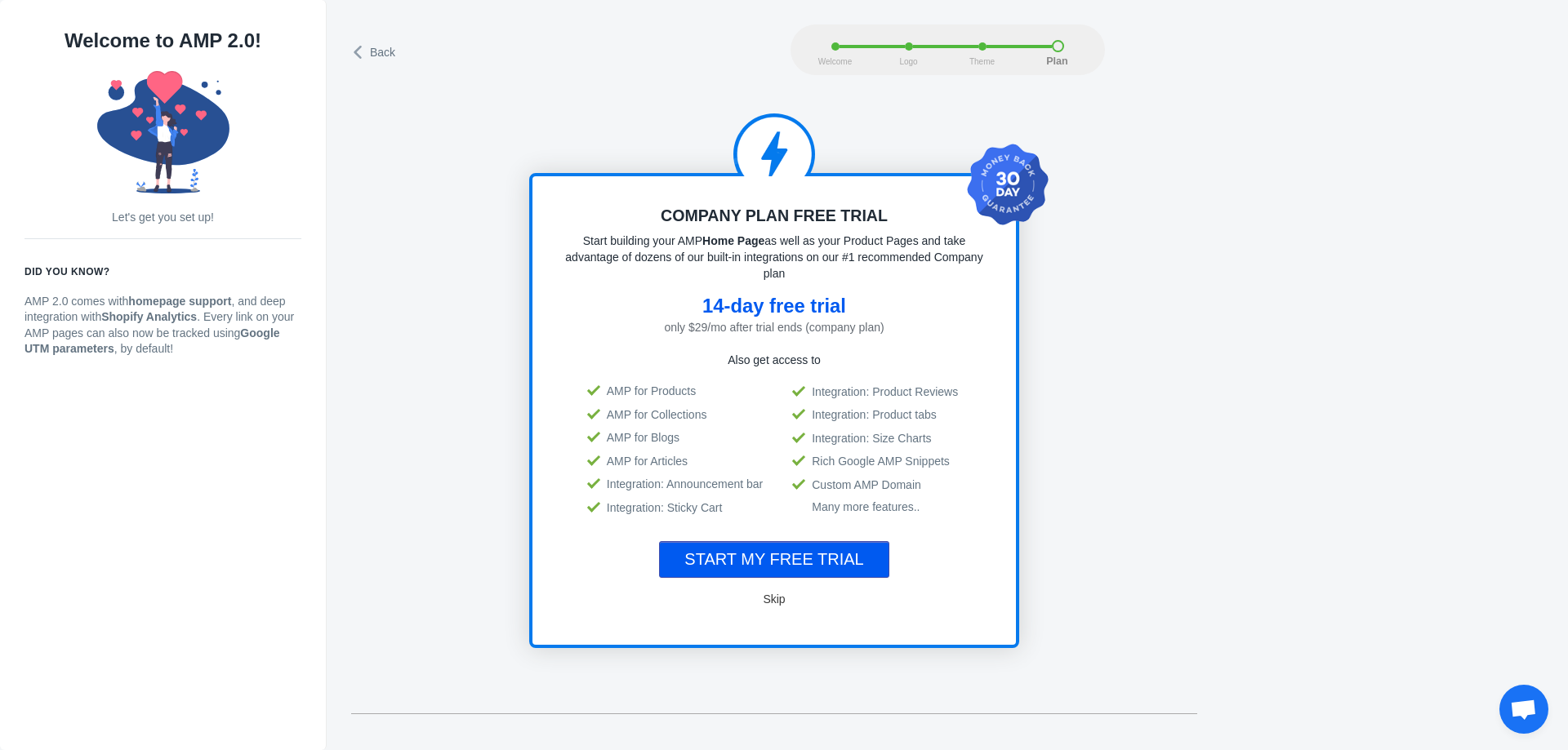
click at [787, 597] on button "Skip" at bounding box center [774, 599] width 52 height 33
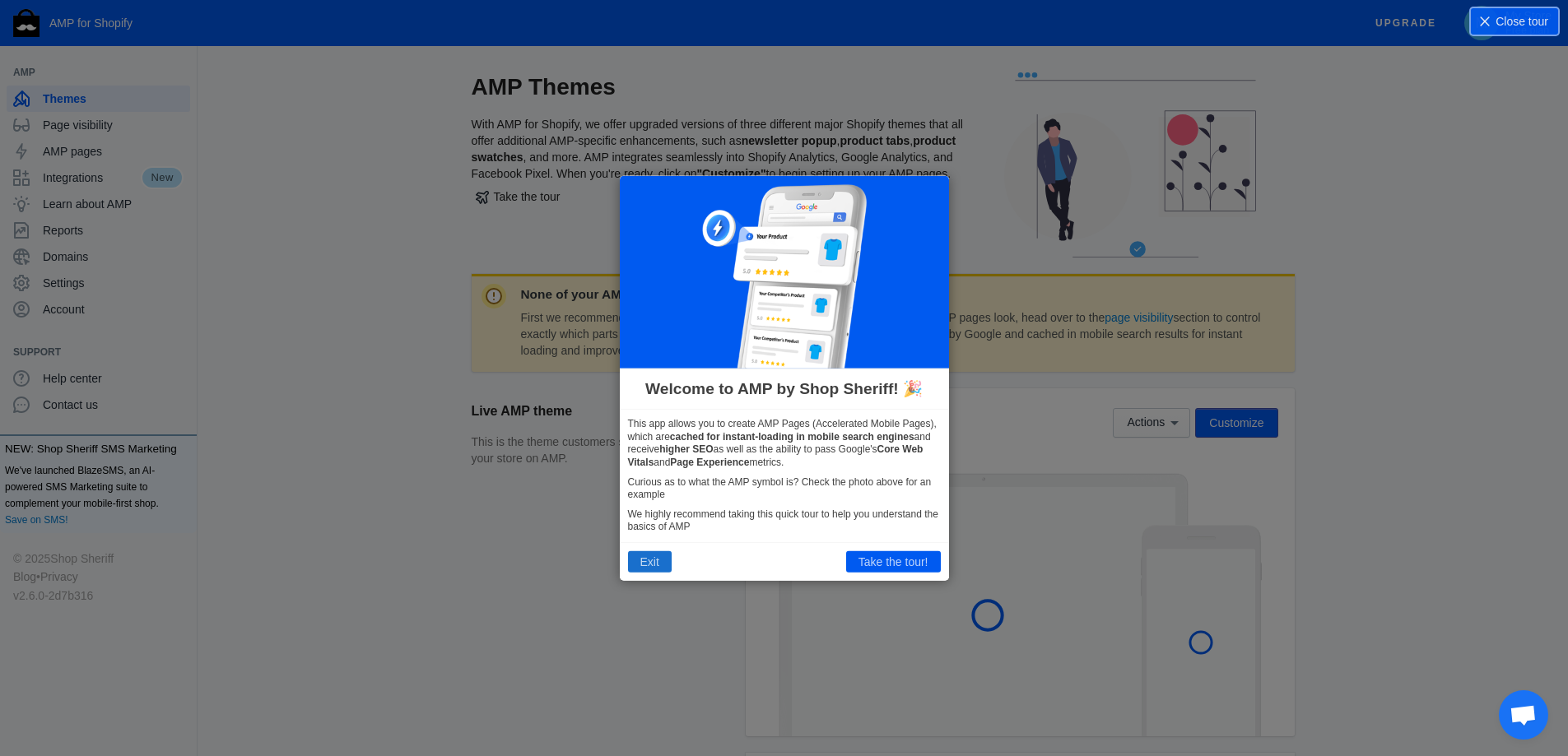
click at [650, 555] on button "Exit" at bounding box center [649, 561] width 43 height 21
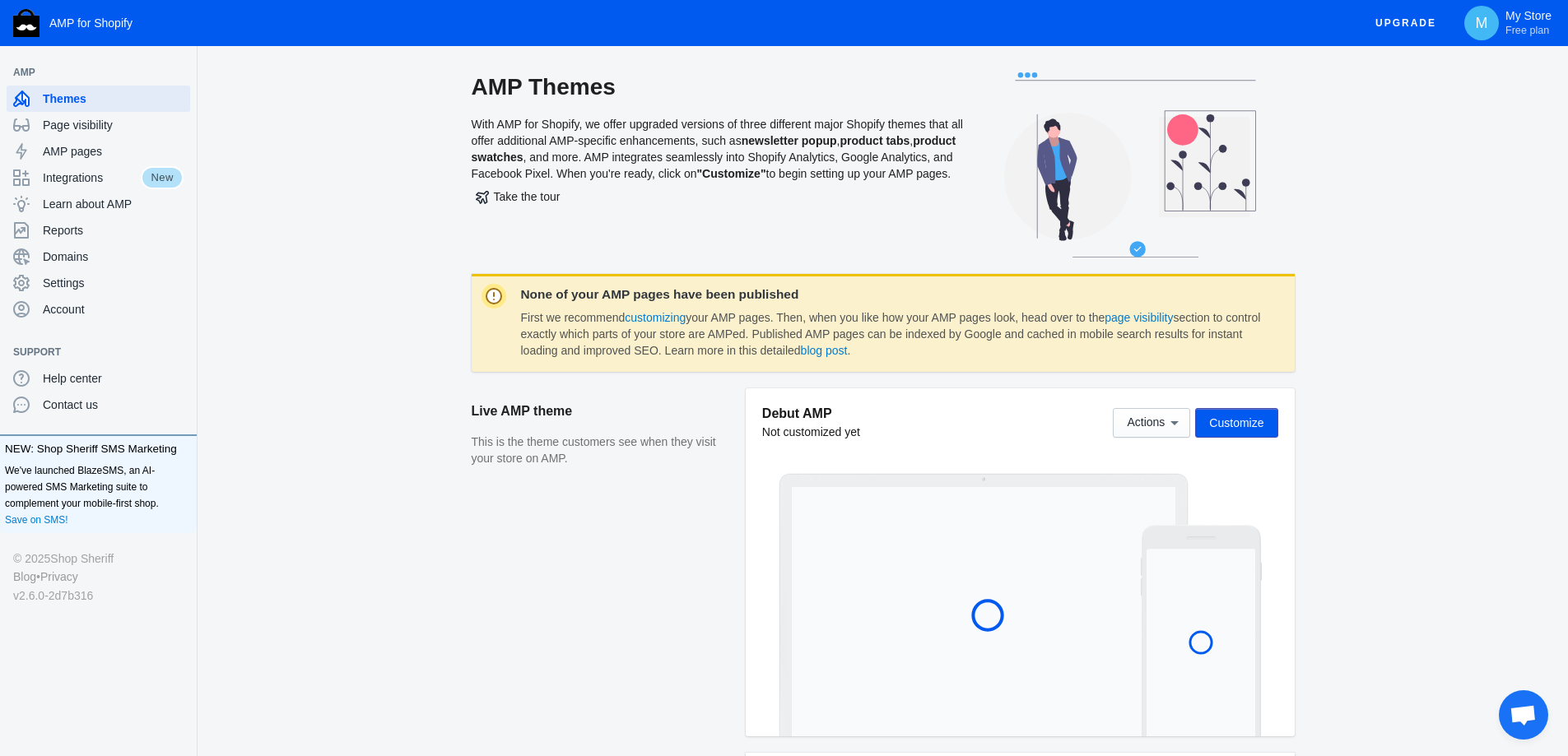
scroll to position [473, 0]
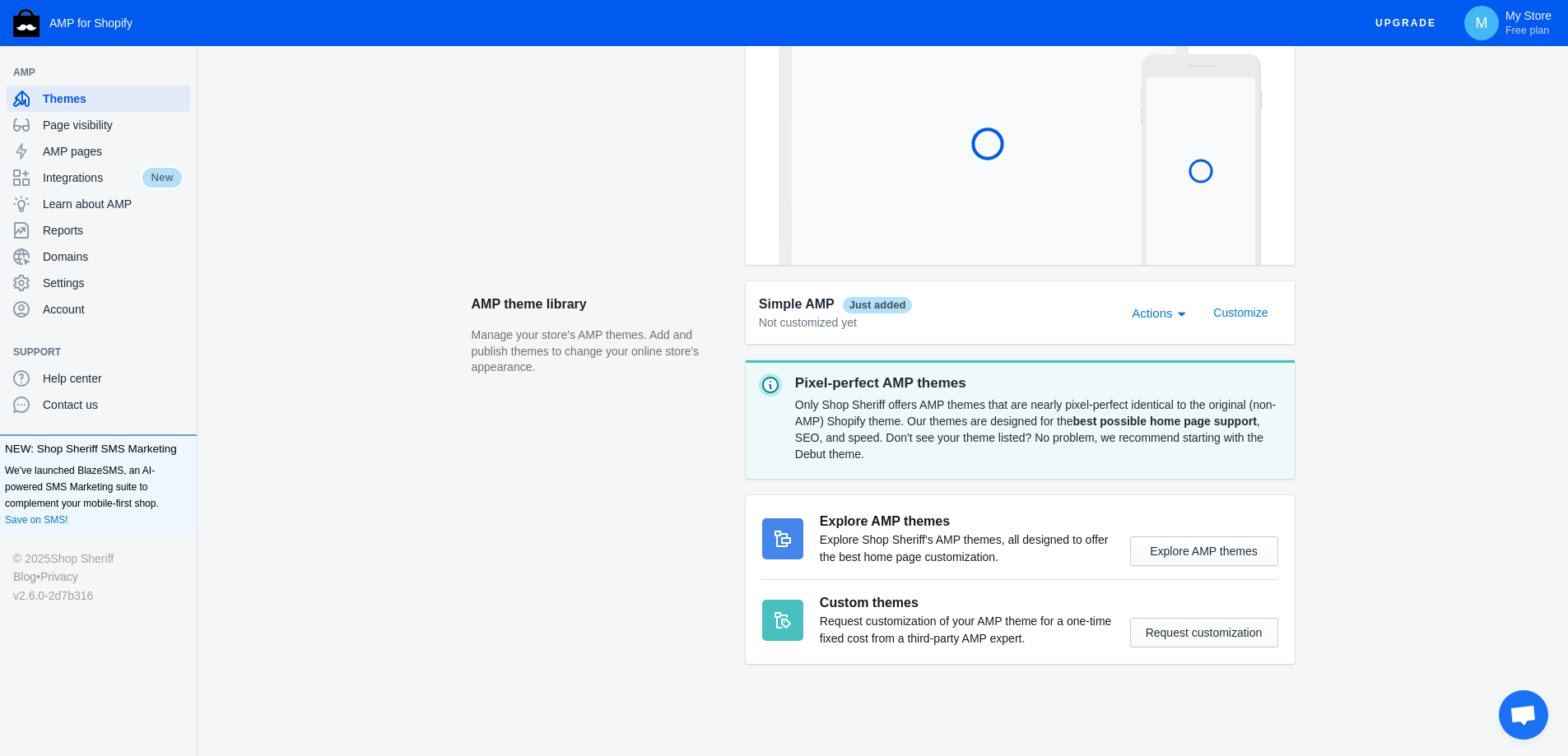
click at [1167, 307] on span "Actions" at bounding box center [1152, 313] width 41 height 14
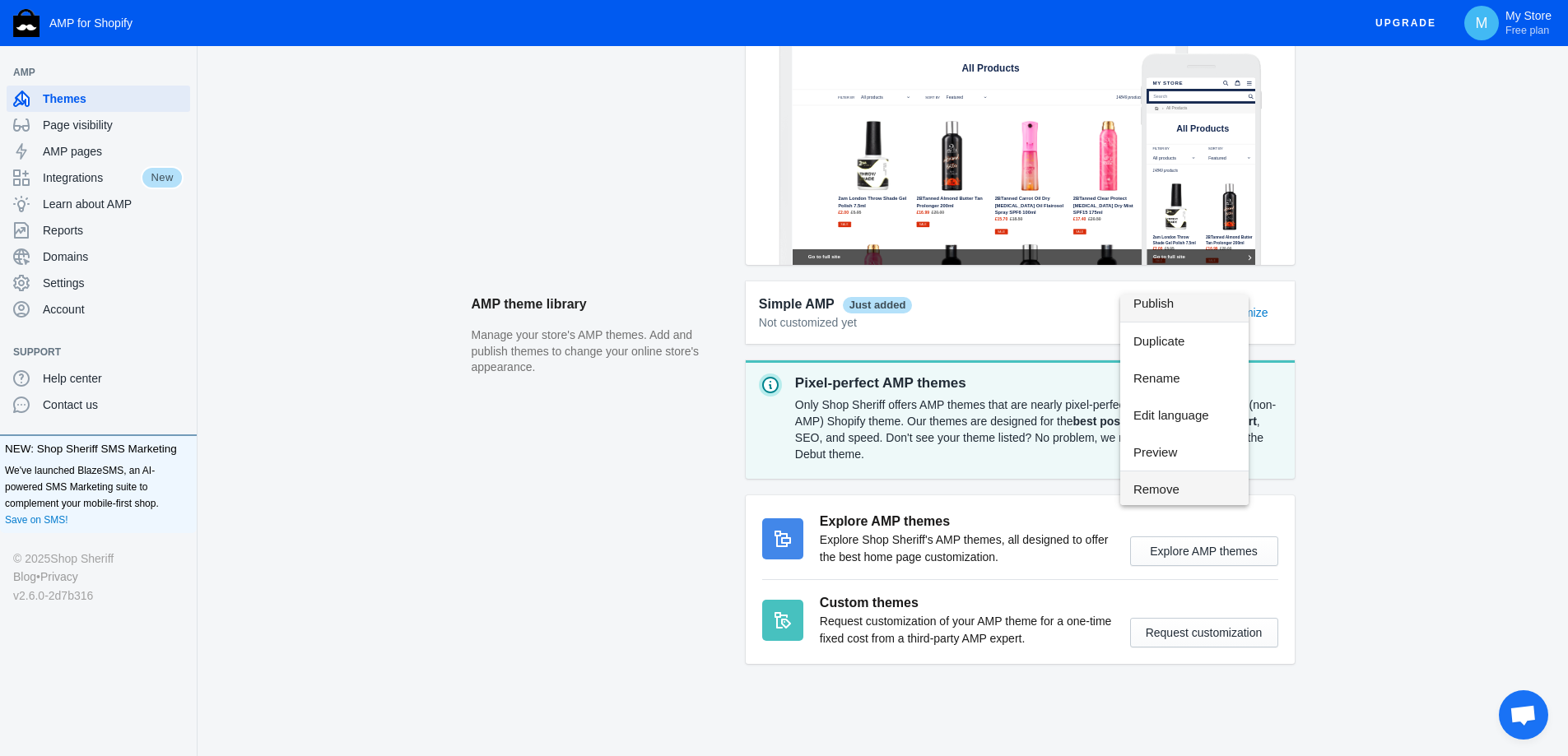
scroll to position [11, 0]
click at [1220, 479] on span "Remove" at bounding box center [1184, 487] width 102 height 37
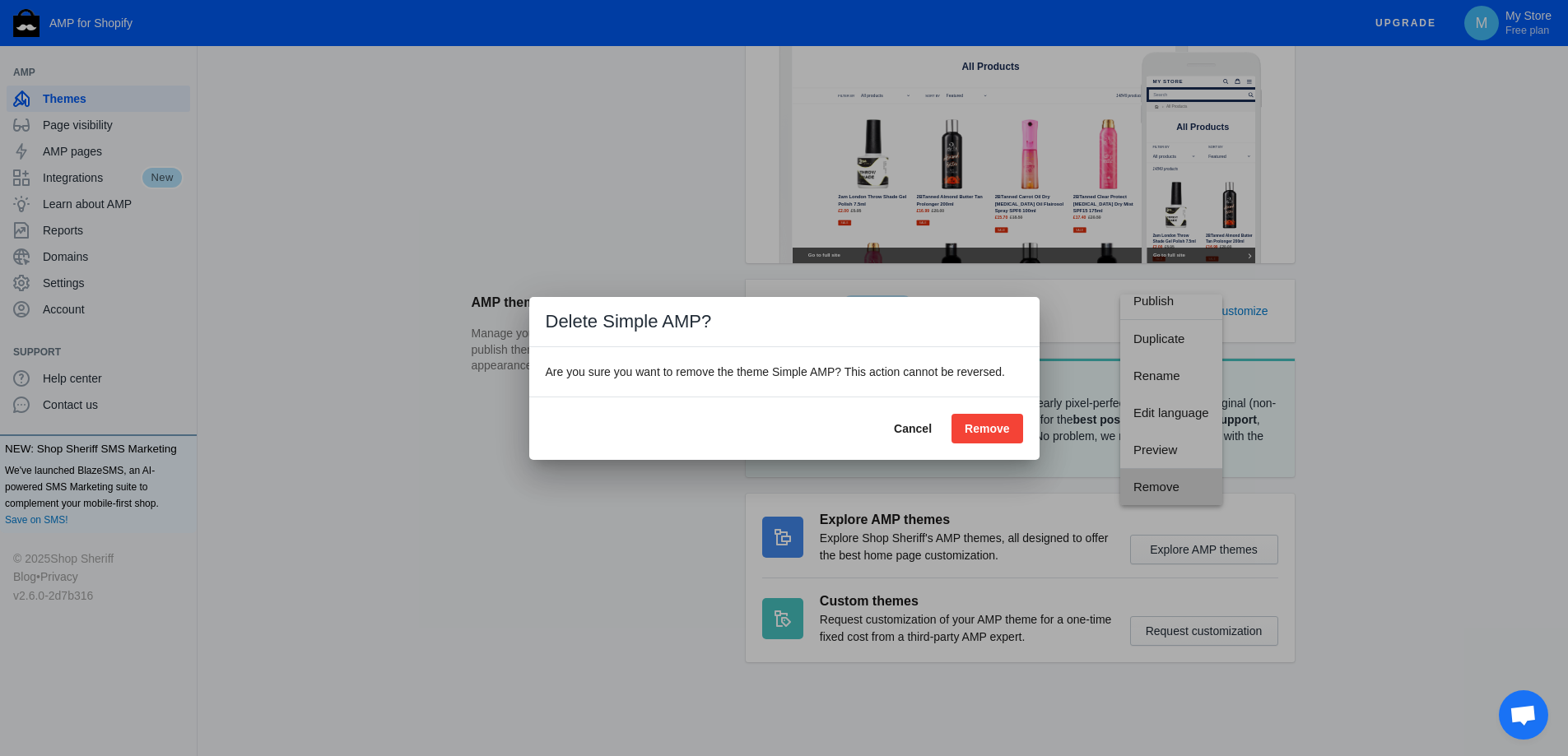
scroll to position [0, 0]
click at [1220, 479] on div at bounding box center [784, 378] width 1568 height 756
click at [1220, 479] on article "Simple AMP Just added Not customized yet Actions Customize Pixel-perfect AMP th…" at bounding box center [1020, 478] width 549 height 399
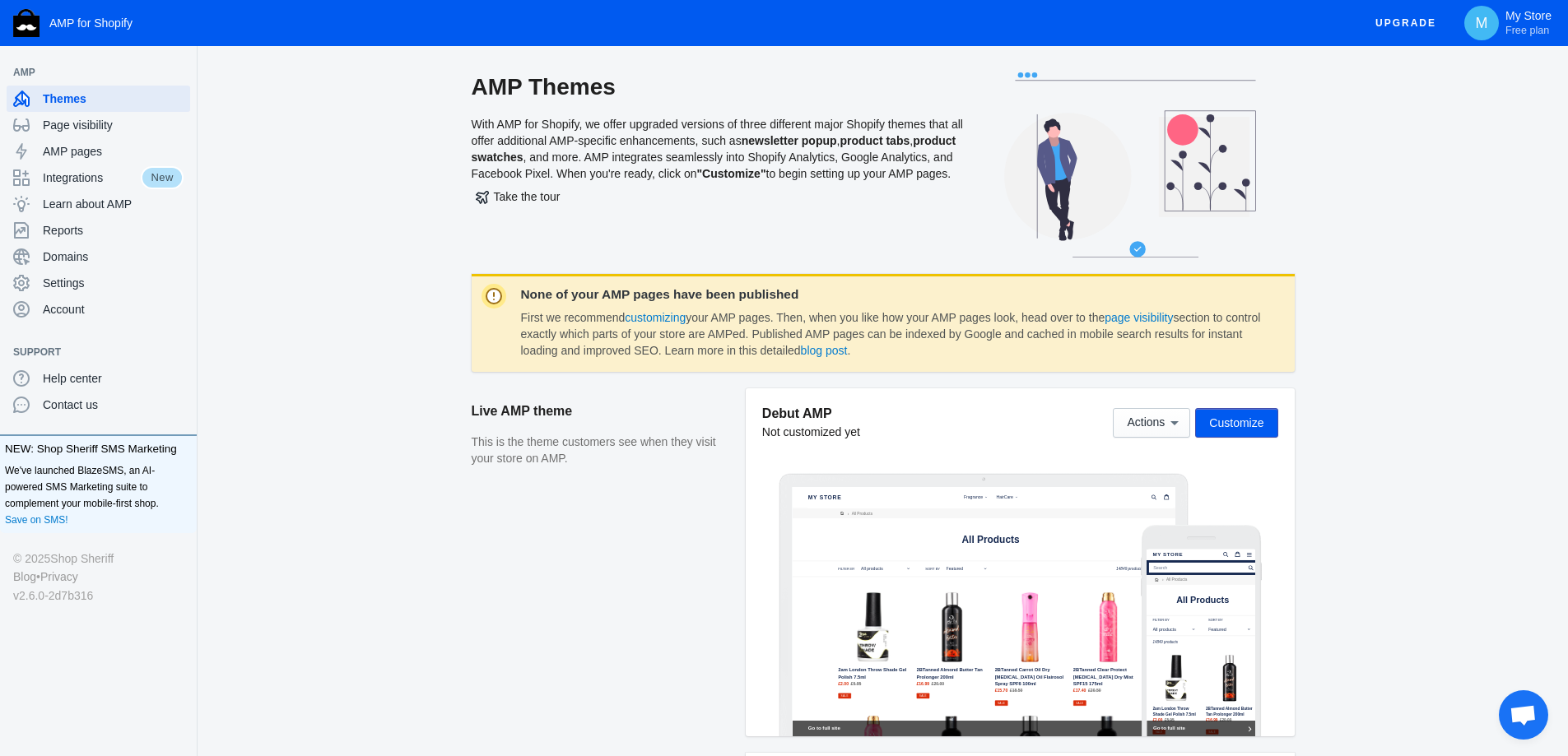
scroll to position [473, 0]
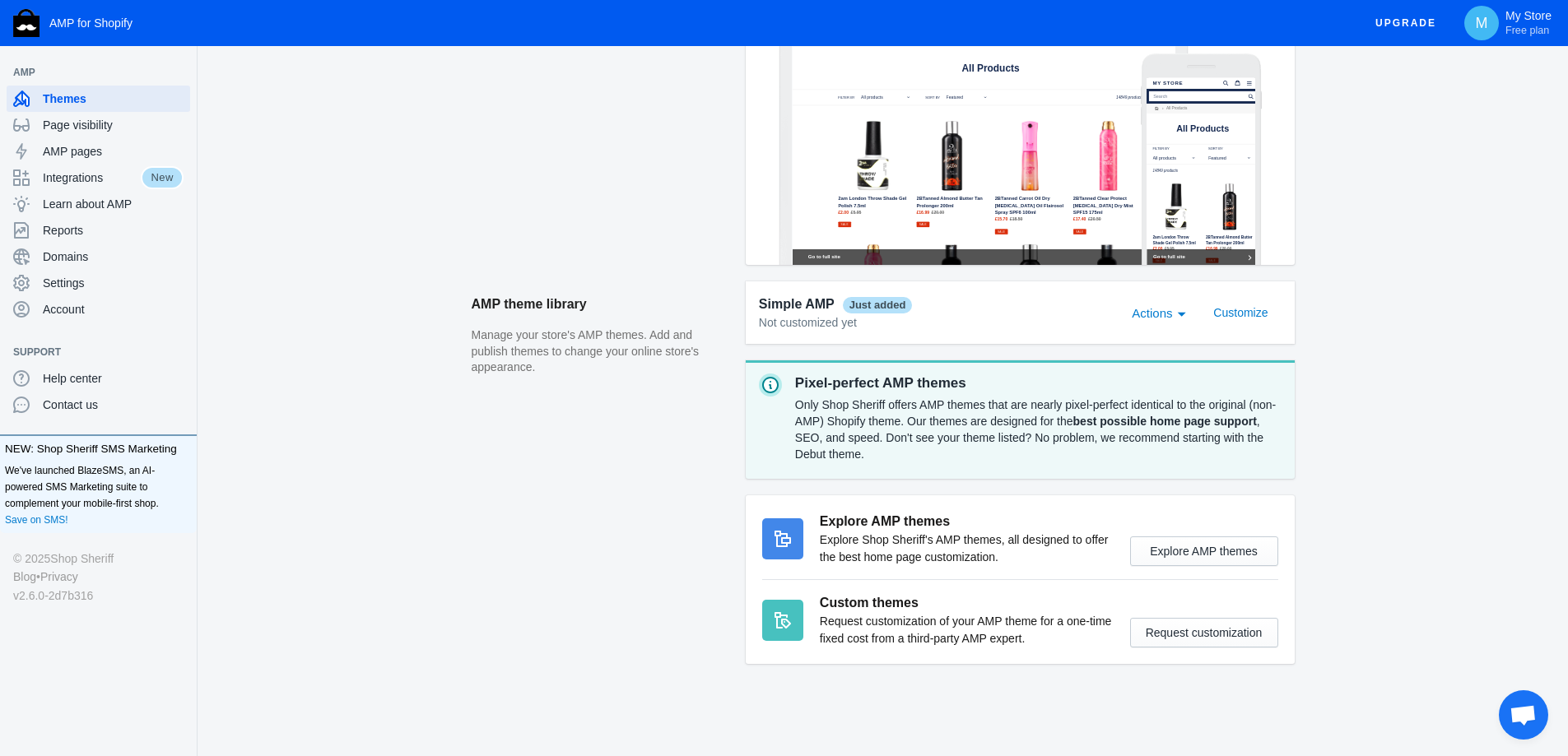
click at [1175, 311] on div "Actions" at bounding box center [1156, 313] width 48 height 19
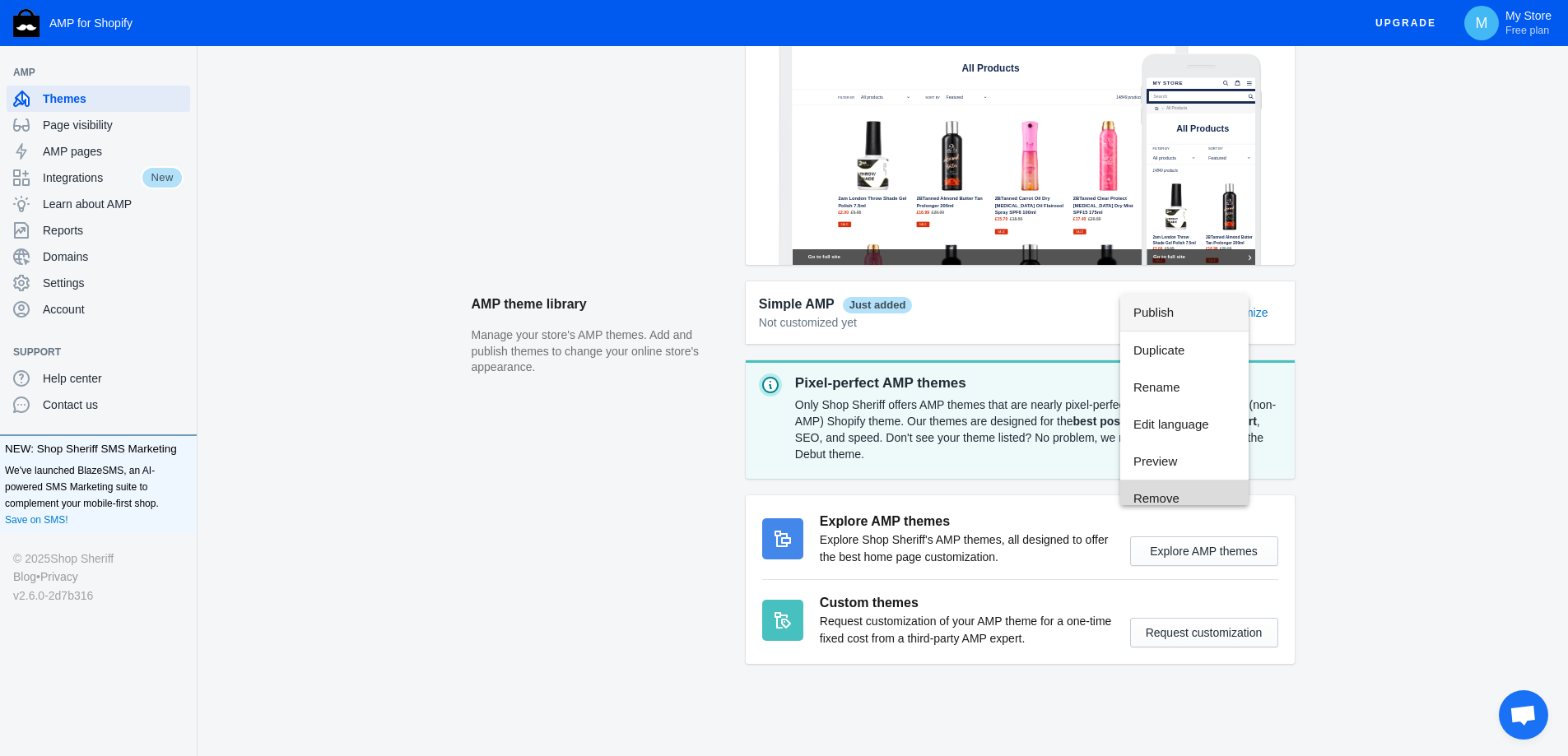
click at [1186, 496] on span "Remove" at bounding box center [1184, 498] width 102 height 37
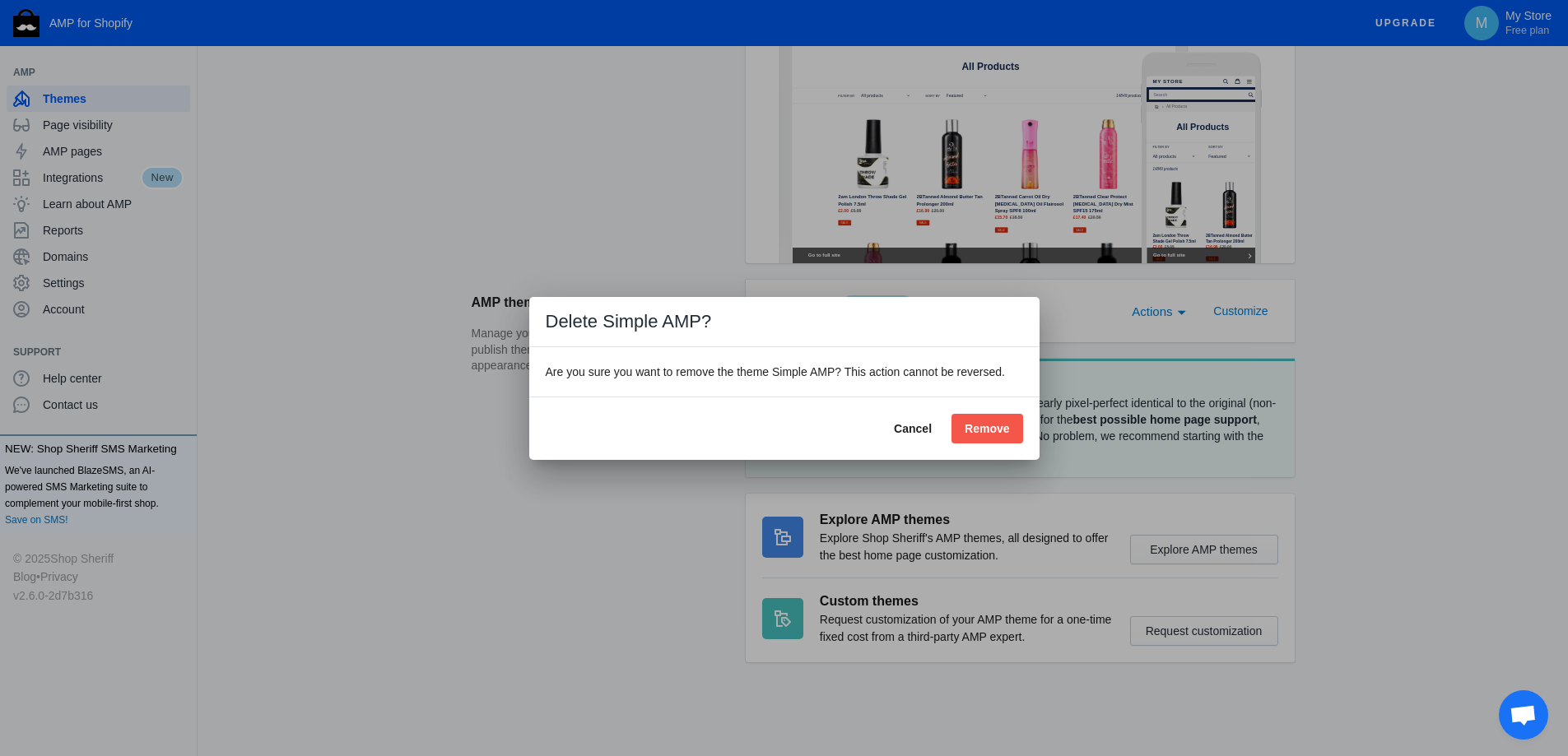
click at [992, 423] on span "Remove" at bounding box center [987, 429] width 44 height 13
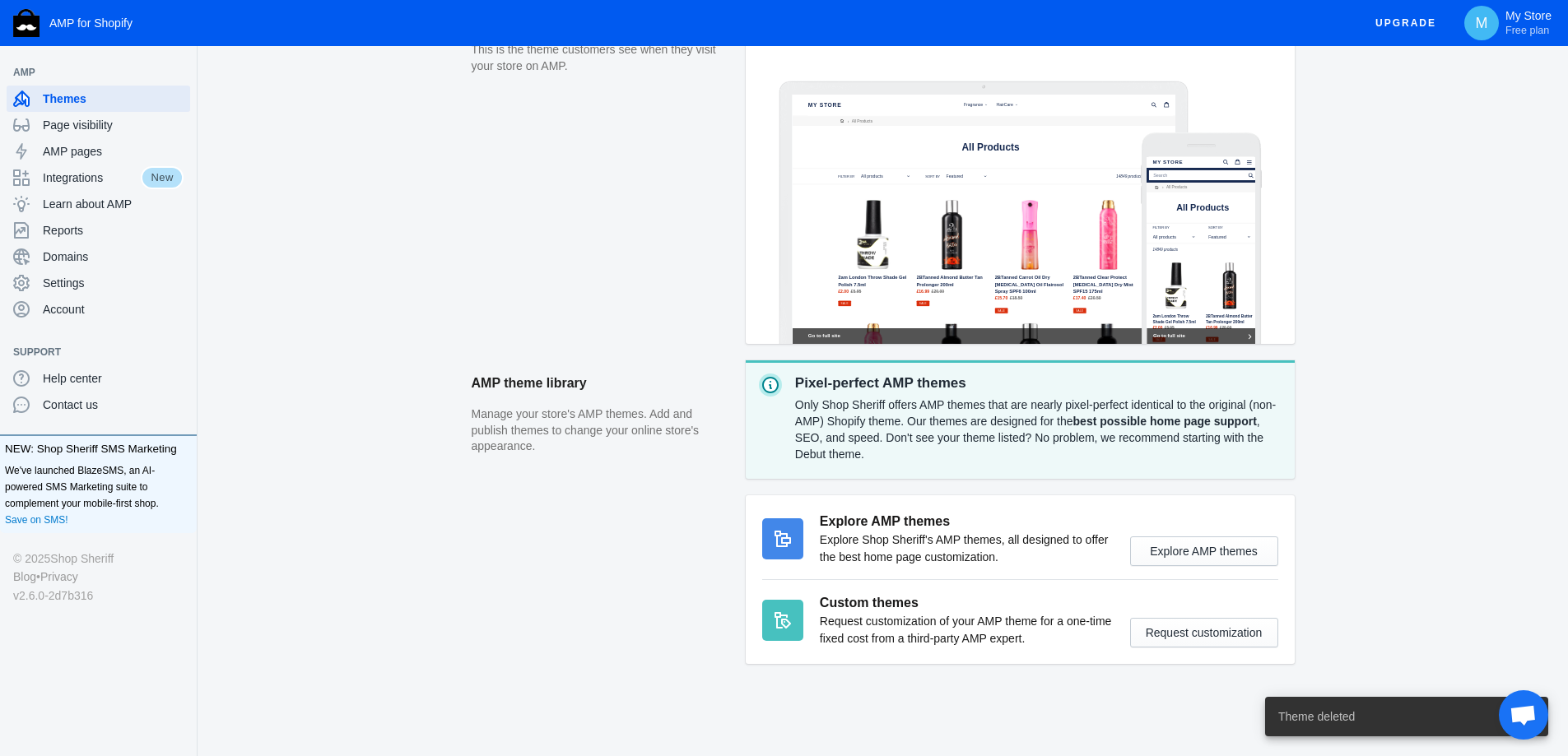
scroll to position [393, 0]
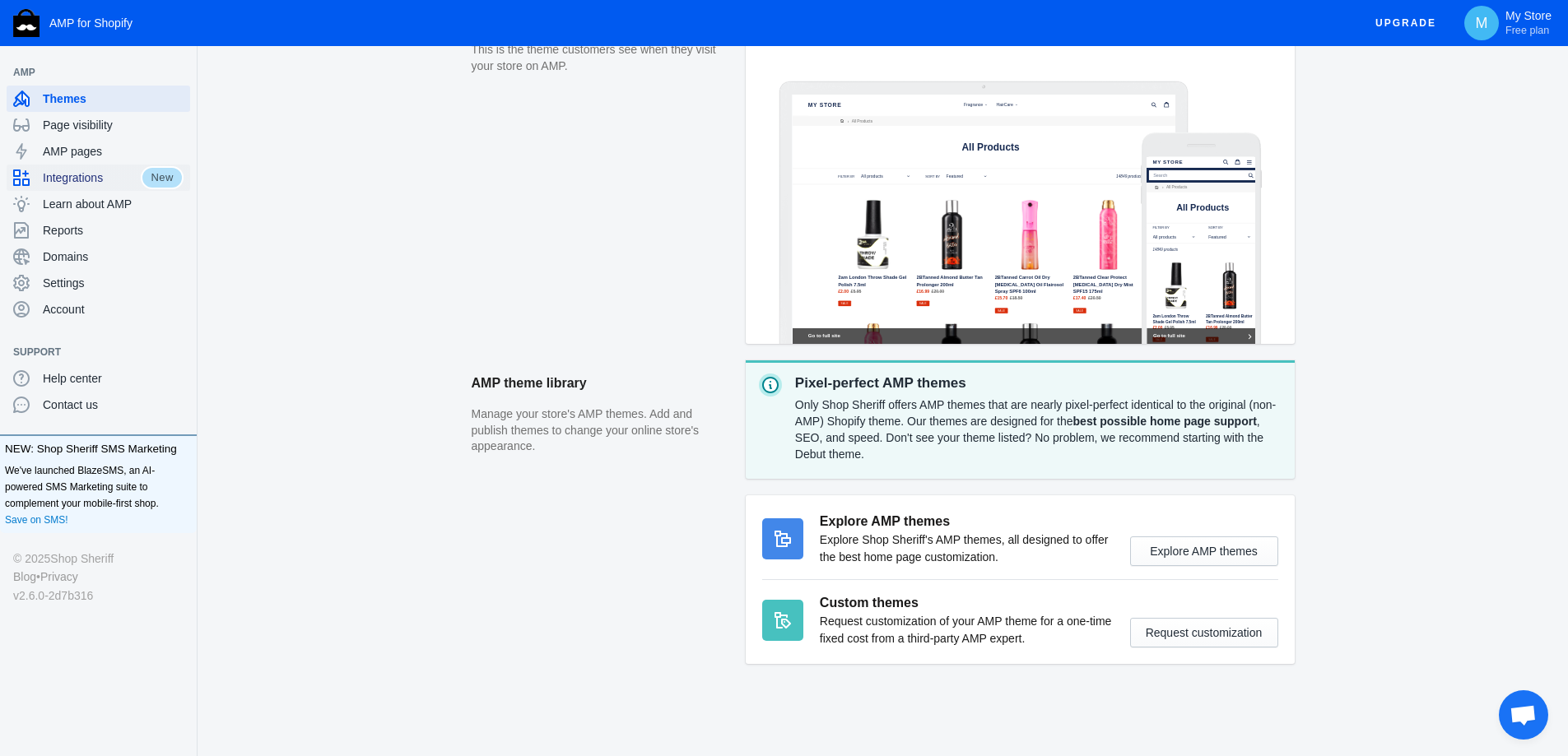
click at [129, 187] on div "Integrations" at bounding box center [77, 178] width 127 height 27
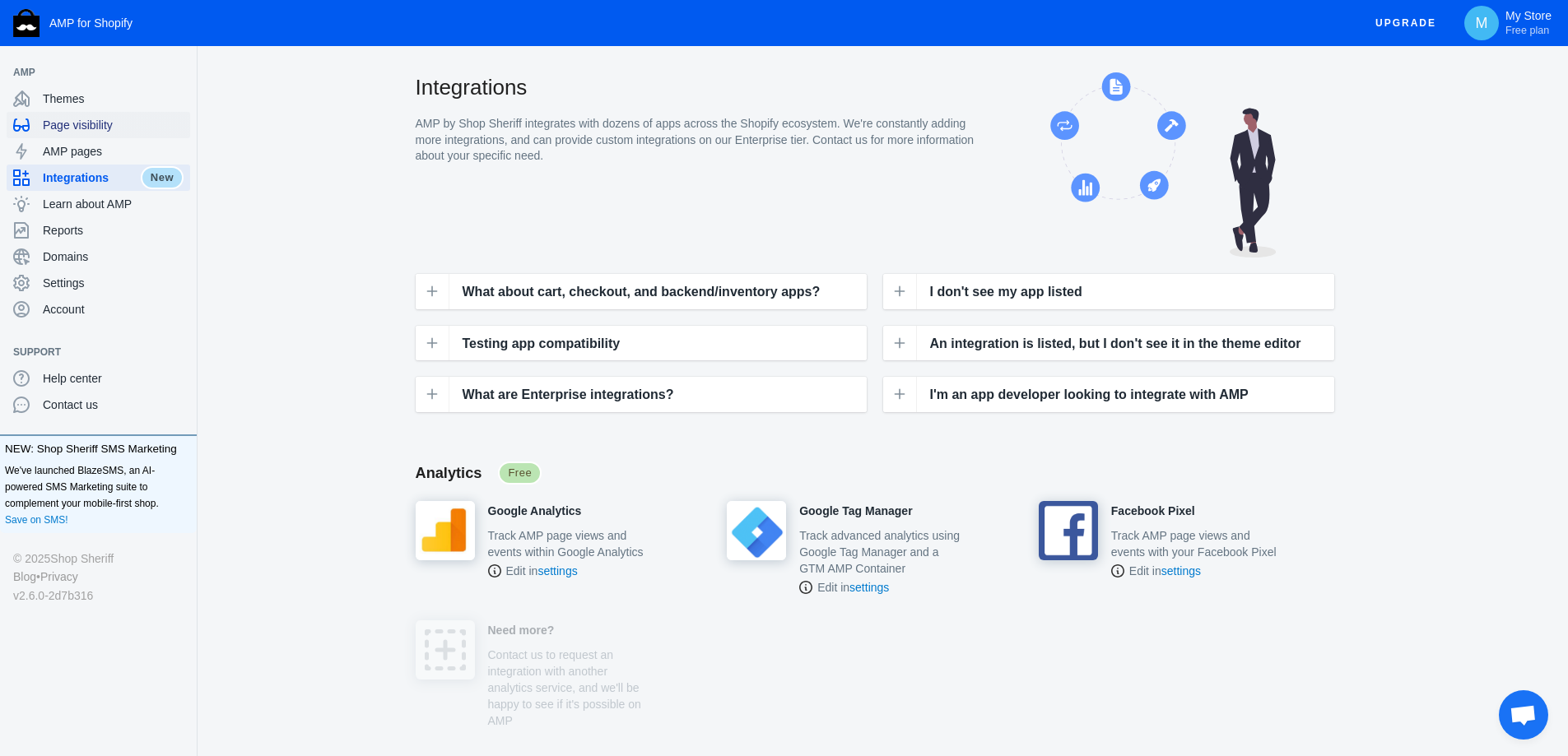
click at [82, 132] on span "Page visibility" at bounding box center [113, 125] width 141 height 17
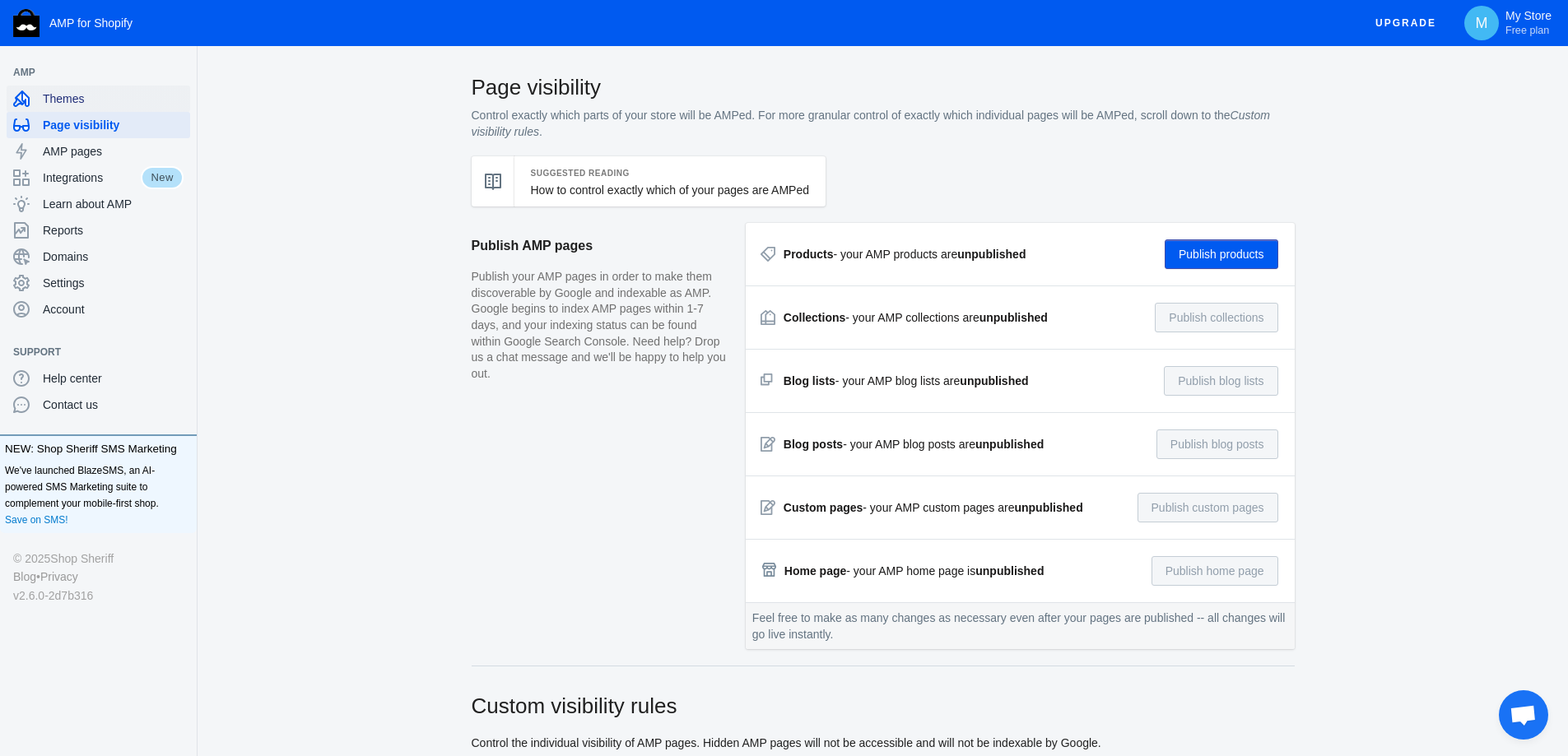
click at [89, 103] on span "Themes" at bounding box center [113, 99] width 141 height 17
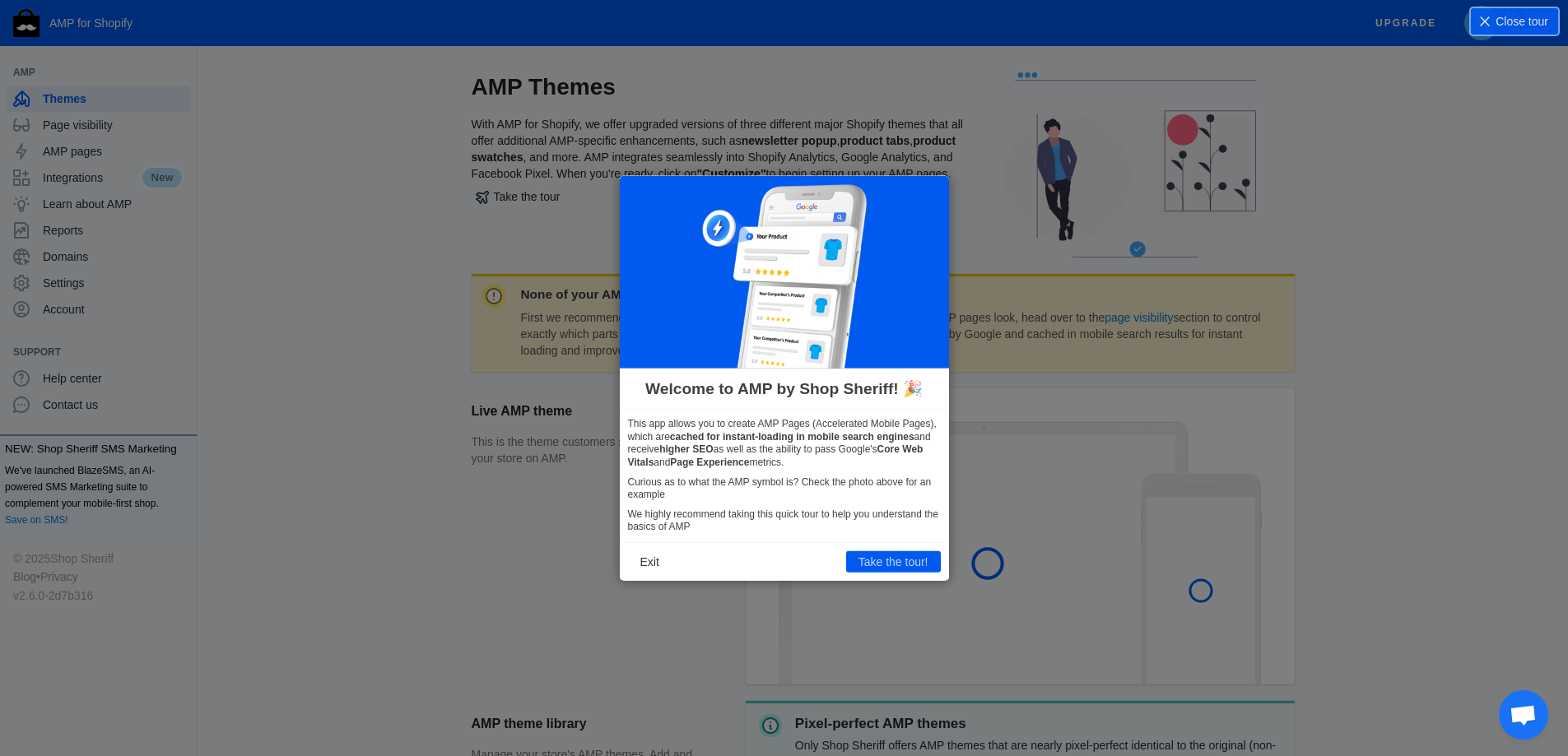
click at [81, 274] on icon at bounding box center [790, 378] width 1581 height 756
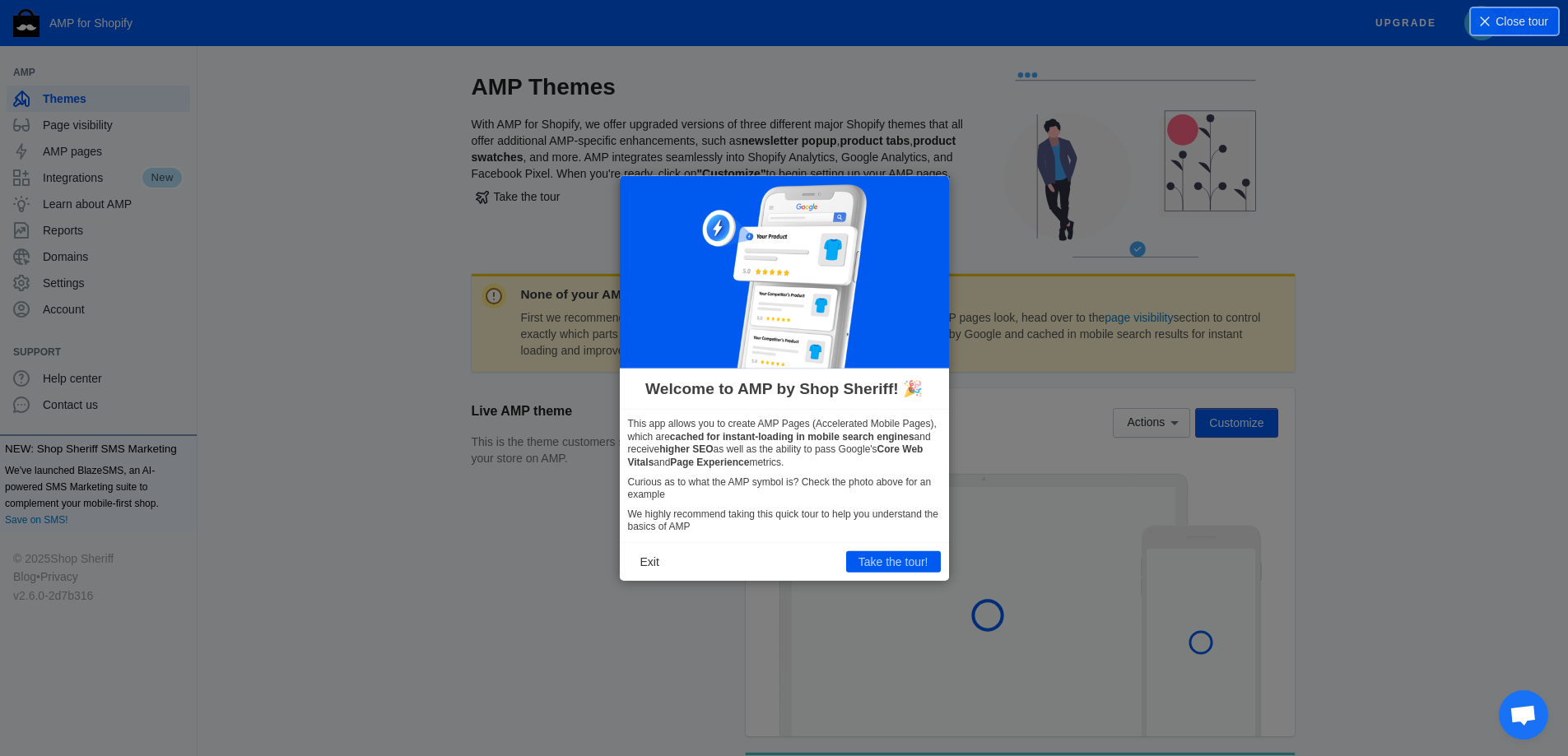
click at [651, 571] on button "Exit" at bounding box center [649, 561] width 43 height 21
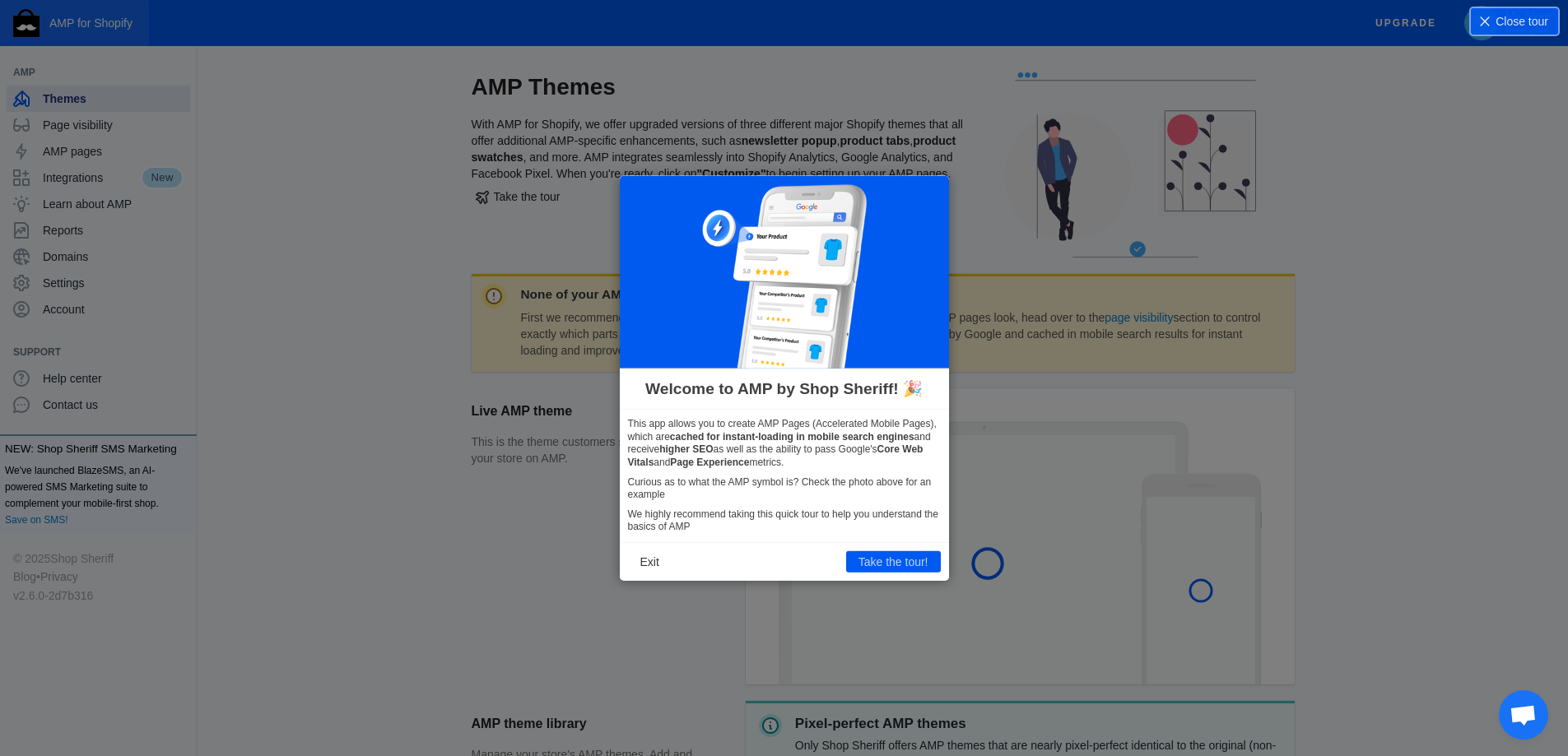
scroll to position [341, 0]
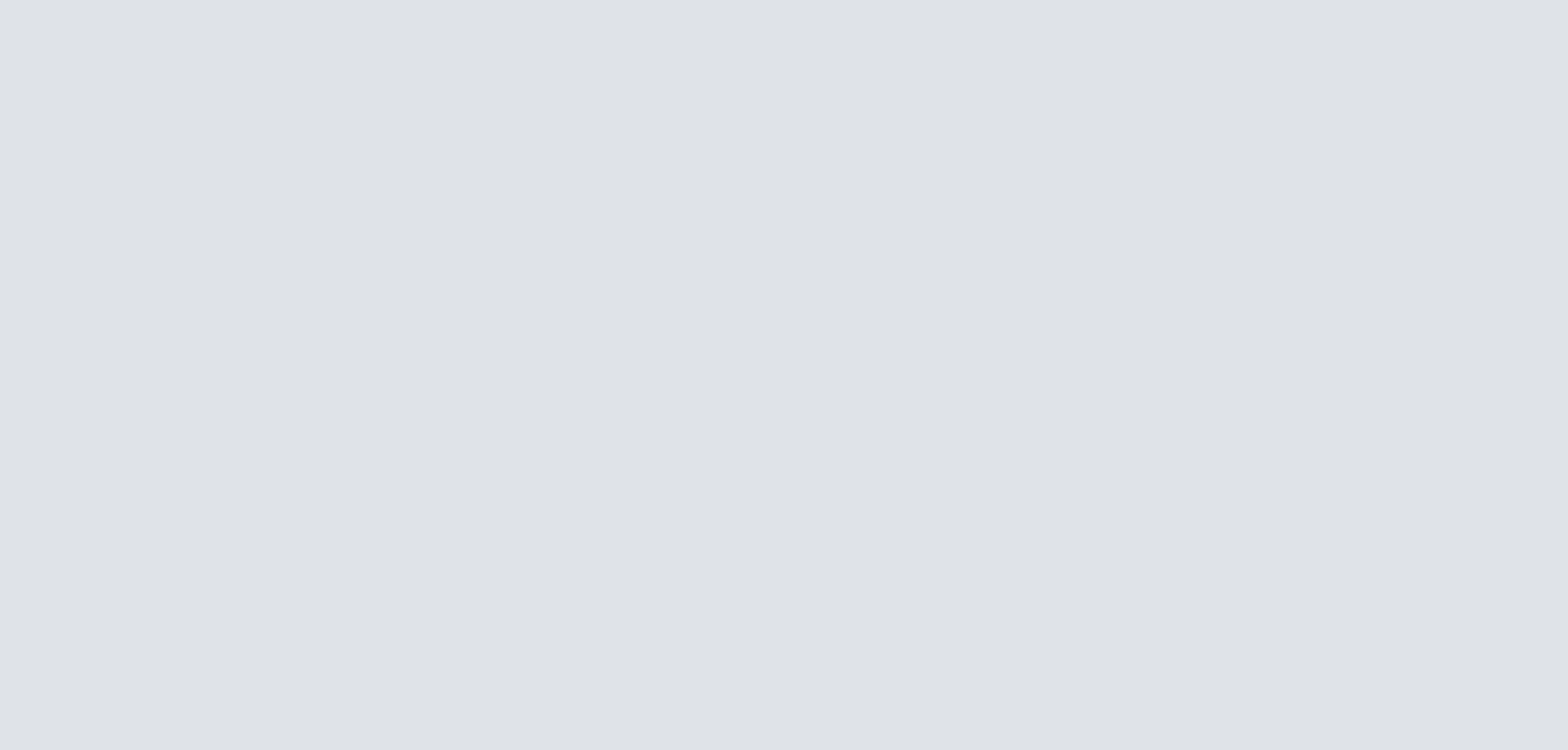
click at [1144, 423] on html at bounding box center [784, 375] width 1568 height 750
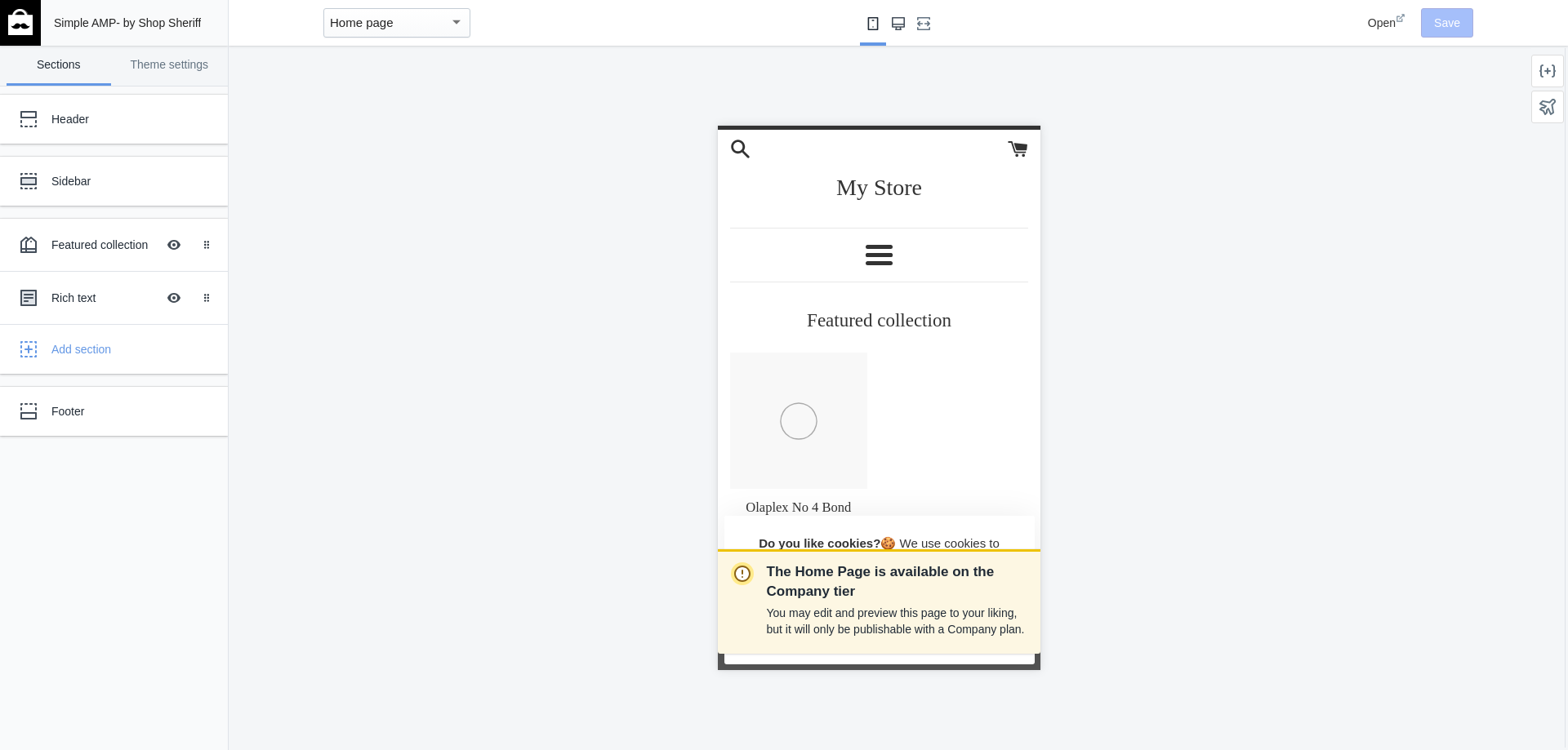
click at [901, 22] on use "Large screen" at bounding box center [898, 24] width 13 height 13
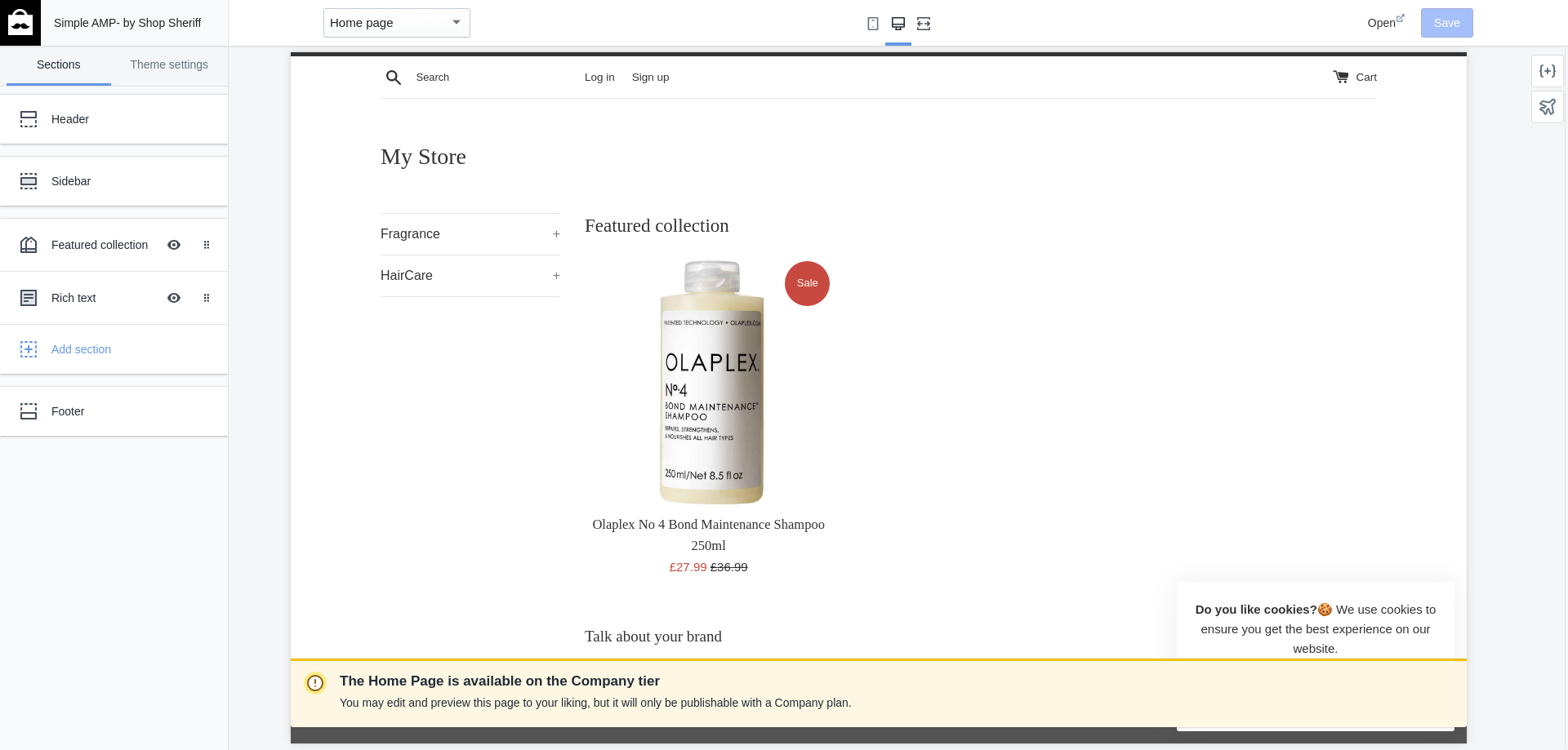
click at [924, 6] on button "Fullscreen" at bounding box center [923, 23] width 27 height 46
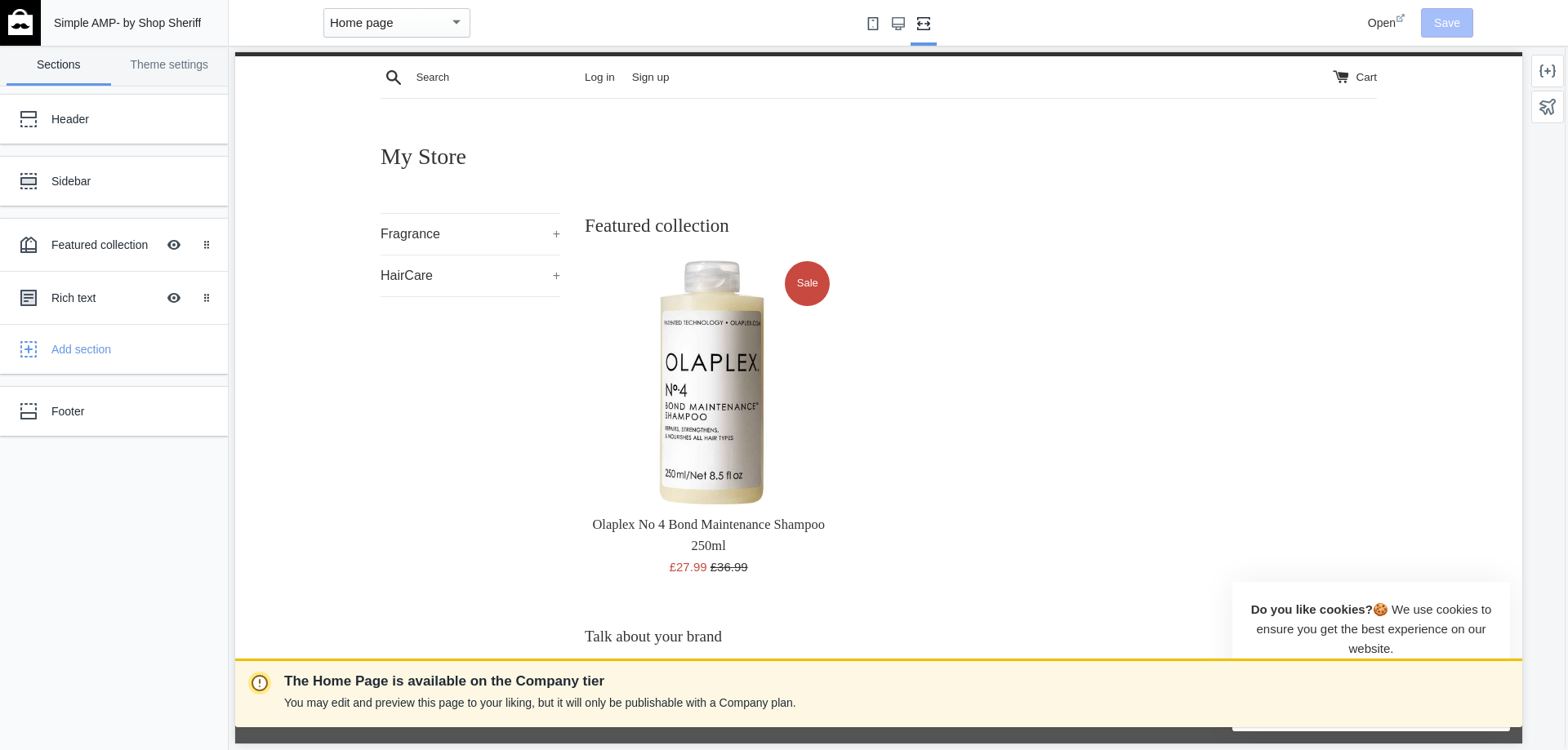
click at [879, 24] on button "Small screen" at bounding box center [873, 23] width 27 height 46
